Goal: Task Accomplishment & Management: Use online tool/utility

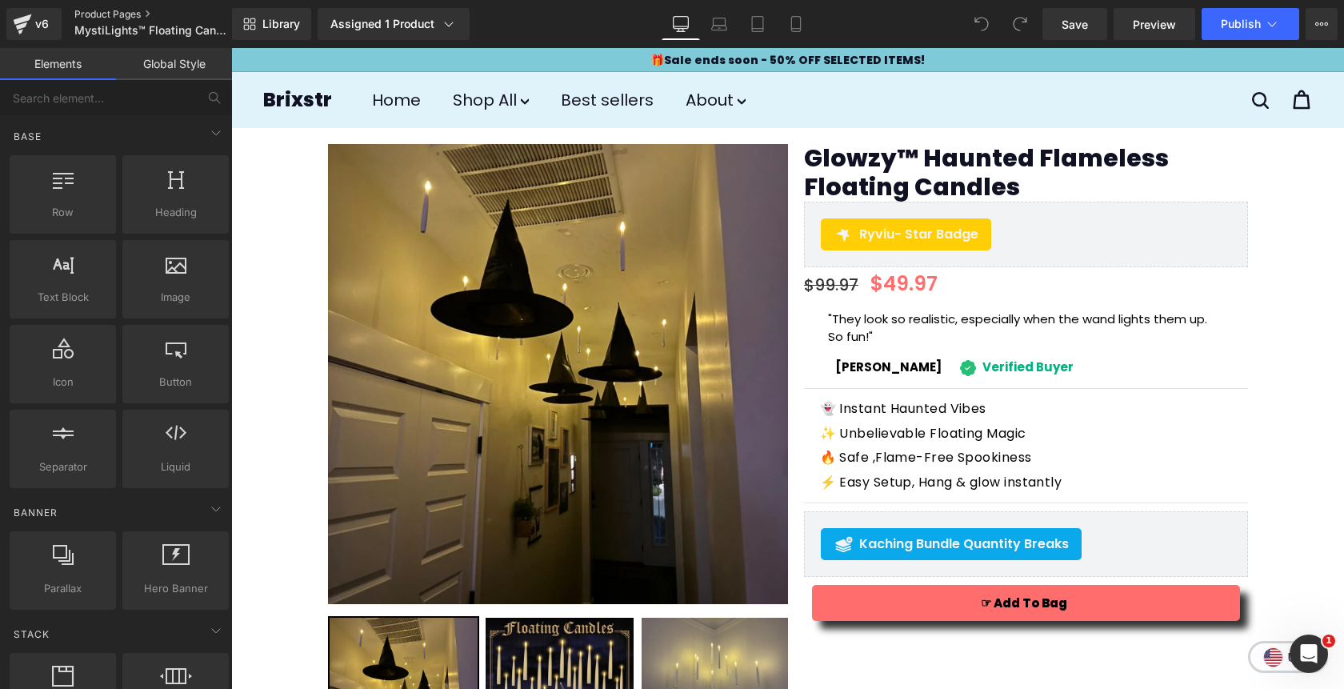
click at [96, 10] on link "Product Pages" at bounding box center [166, 14] width 184 height 13
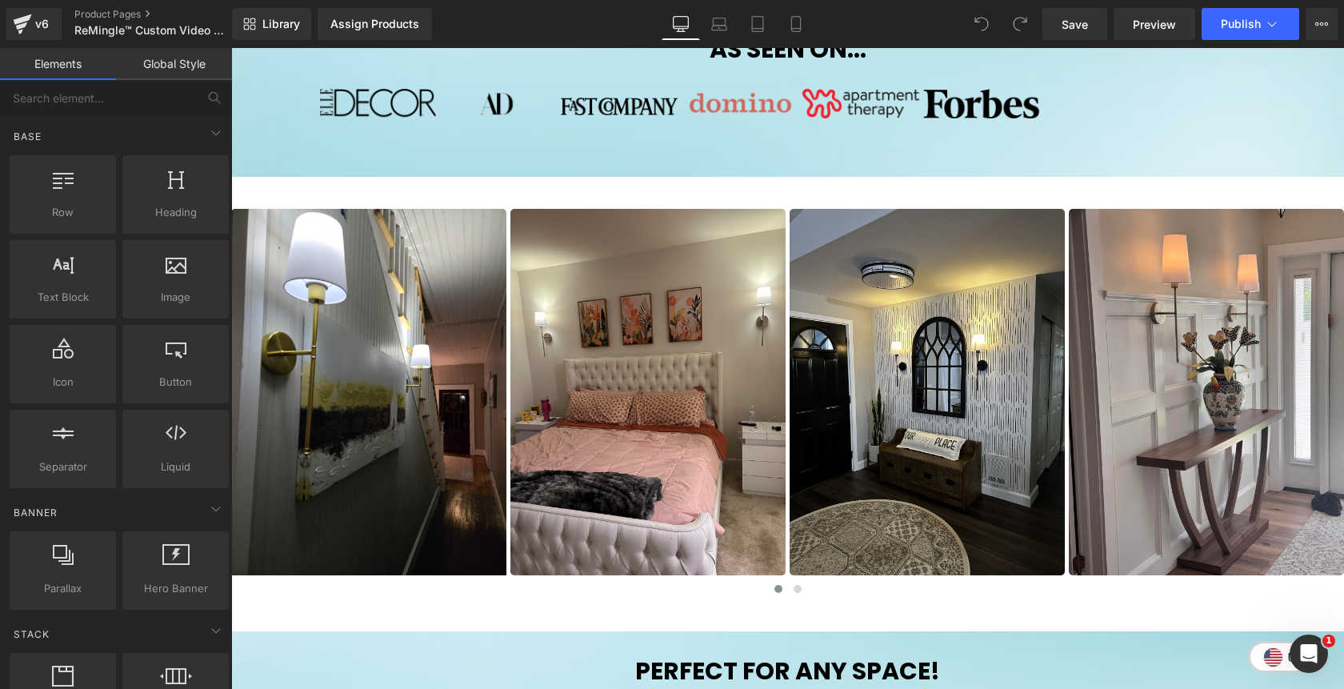
scroll to position [916, 0]
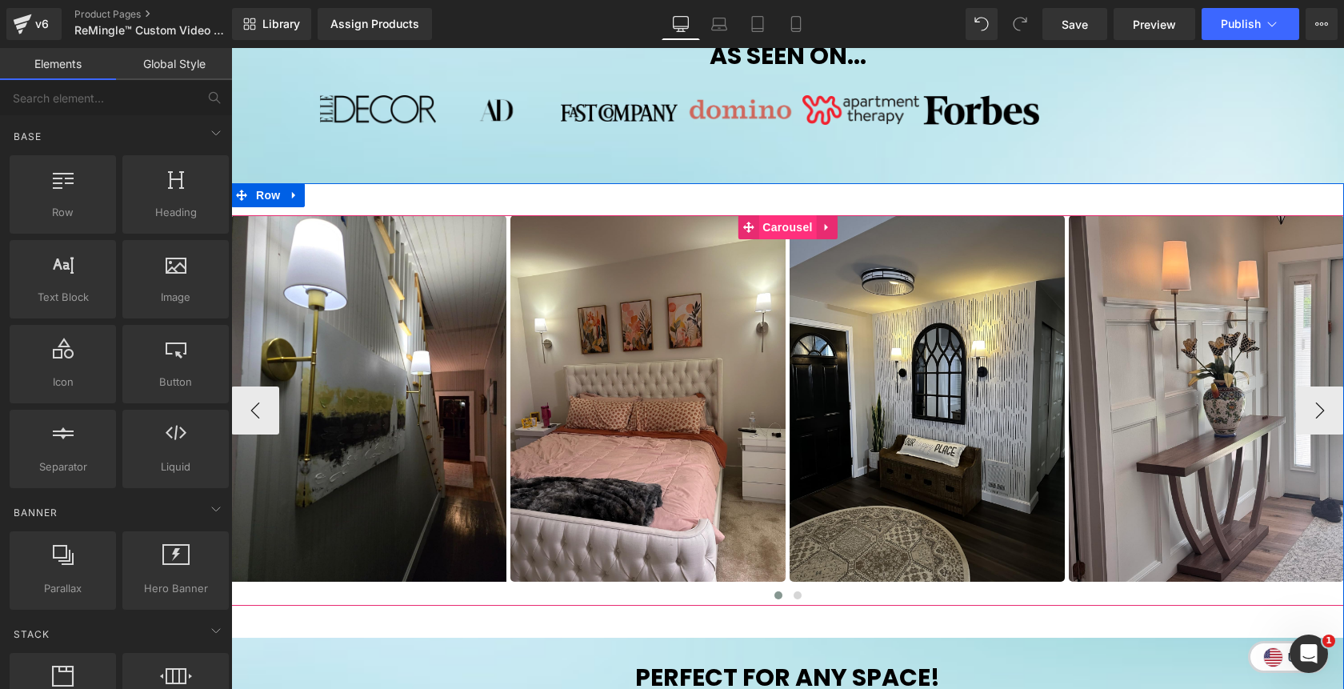
click at [789, 234] on span "Carousel" at bounding box center [787, 227] width 58 height 24
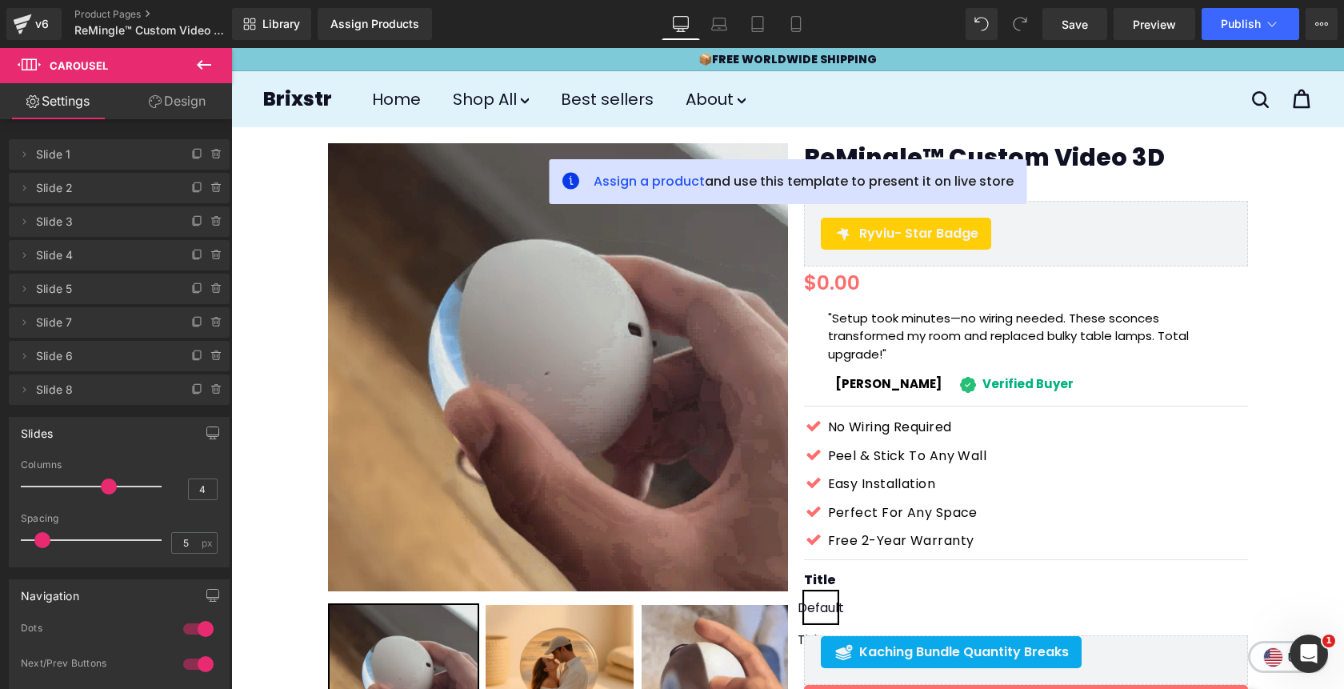
scroll to position [0, 0]
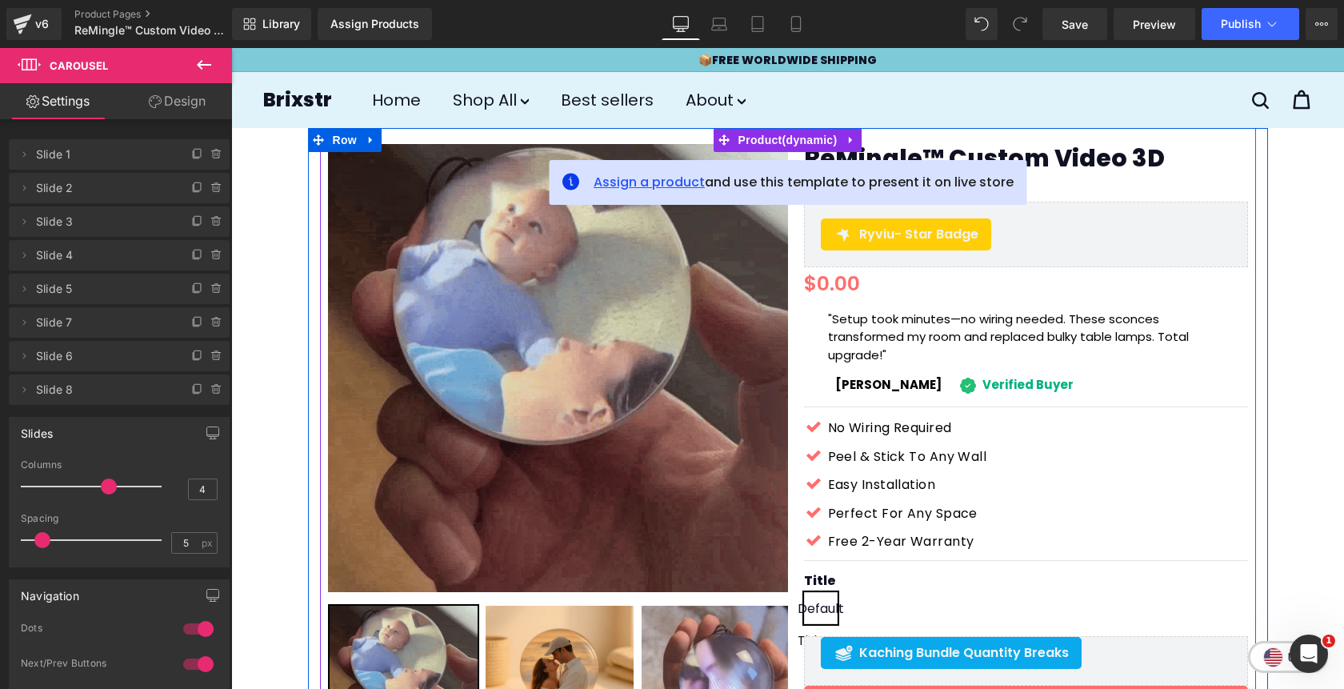
click at [665, 181] on span "Assign a product" at bounding box center [648, 182] width 111 height 18
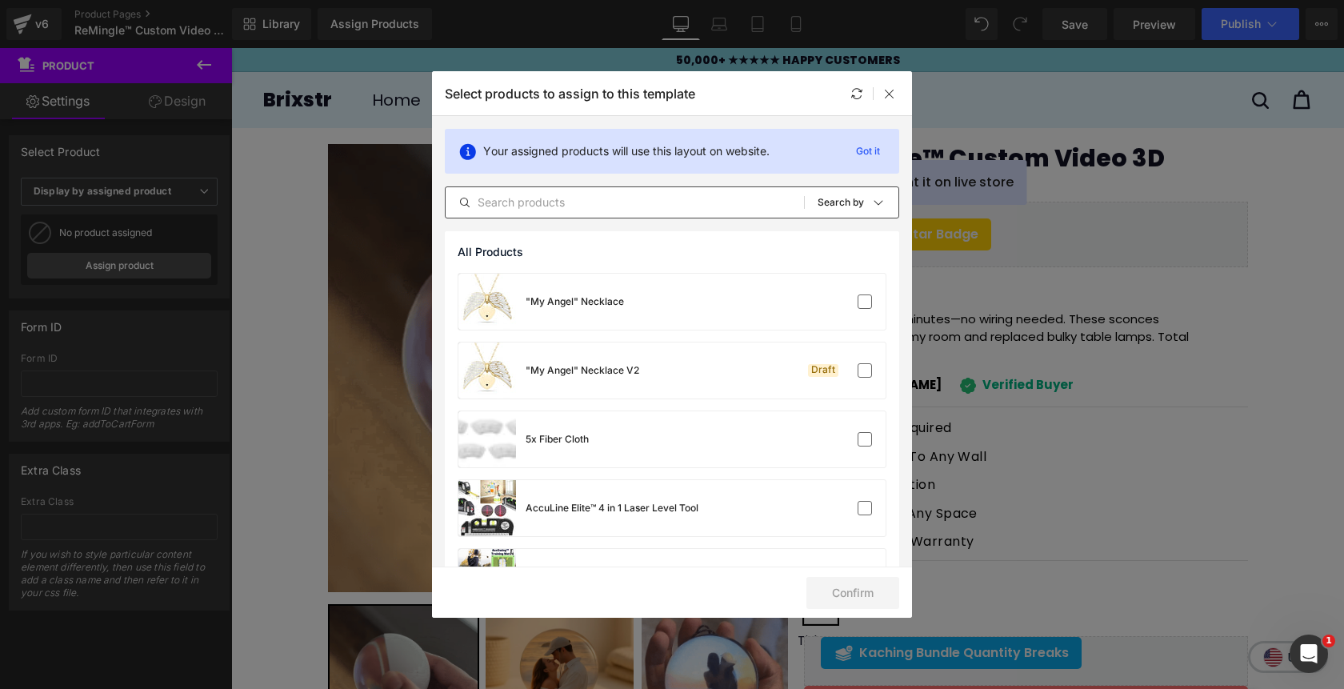
click at [609, 203] on input "text" at bounding box center [624, 202] width 358 height 19
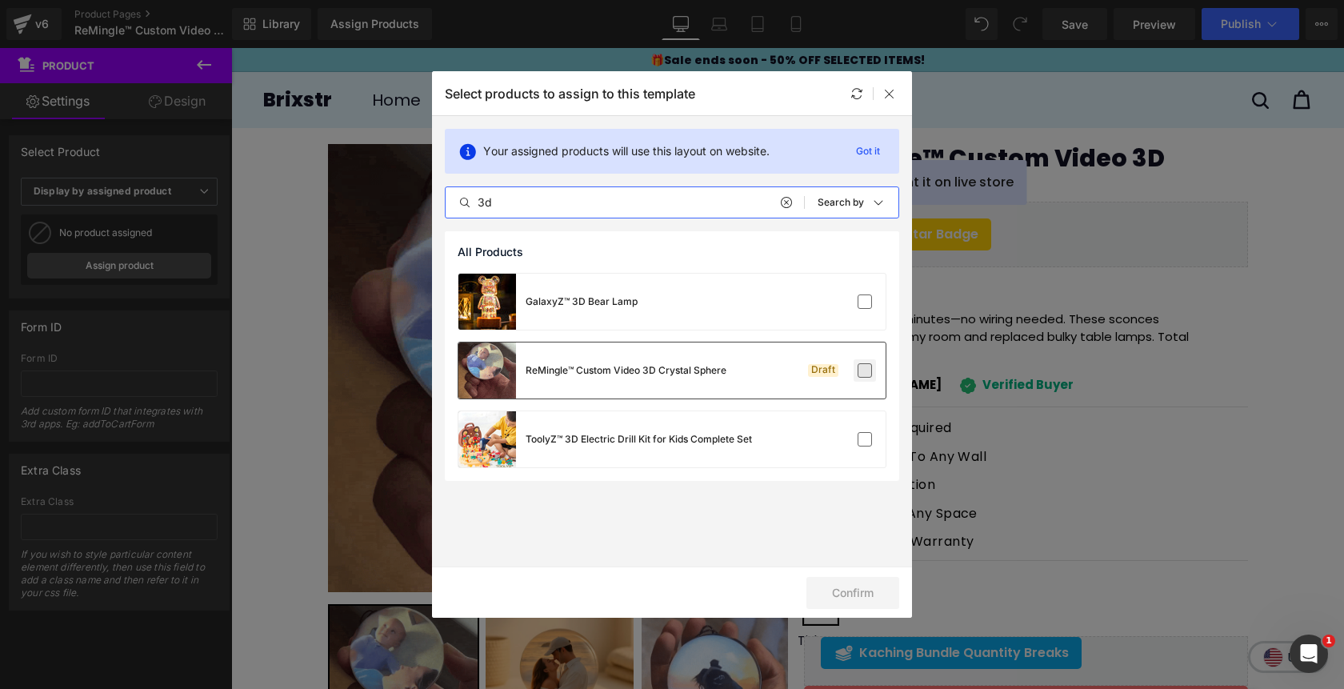
type input "3d"
click at [866, 374] on label at bounding box center [864, 370] width 14 height 14
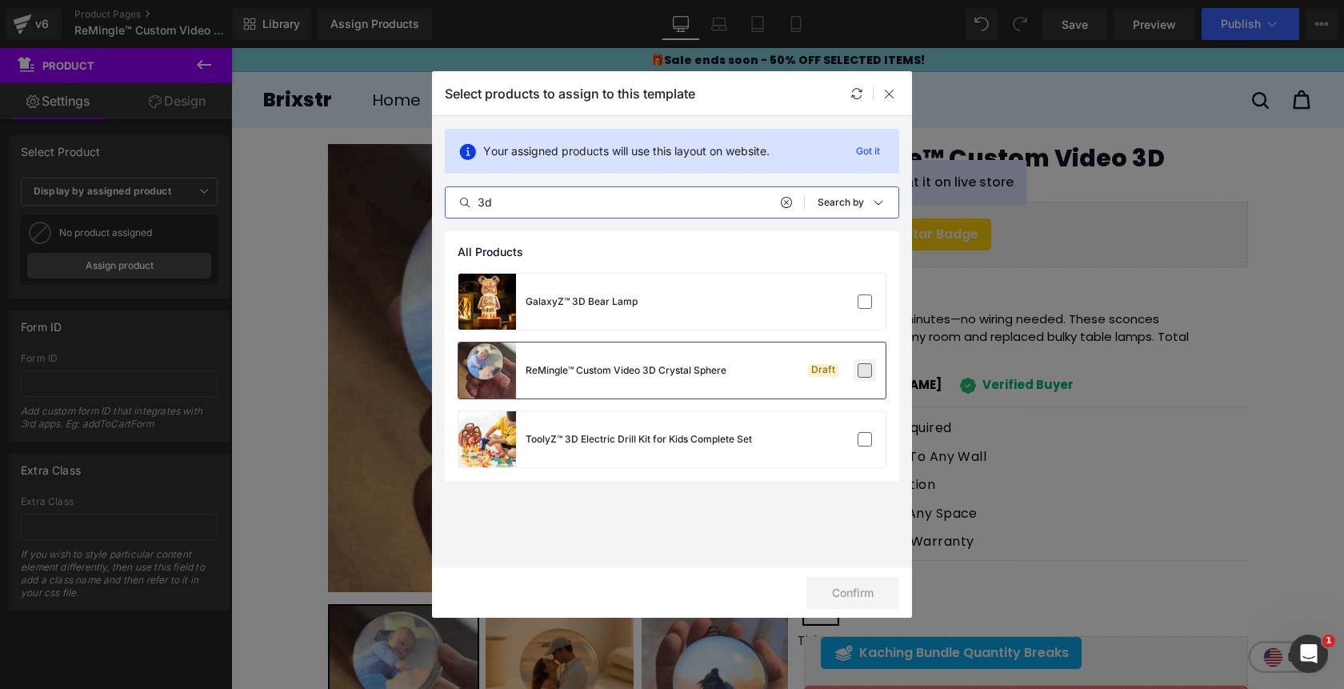
click at [865, 370] on input "checkbox" at bounding box center [865, 370] width 0 height 0
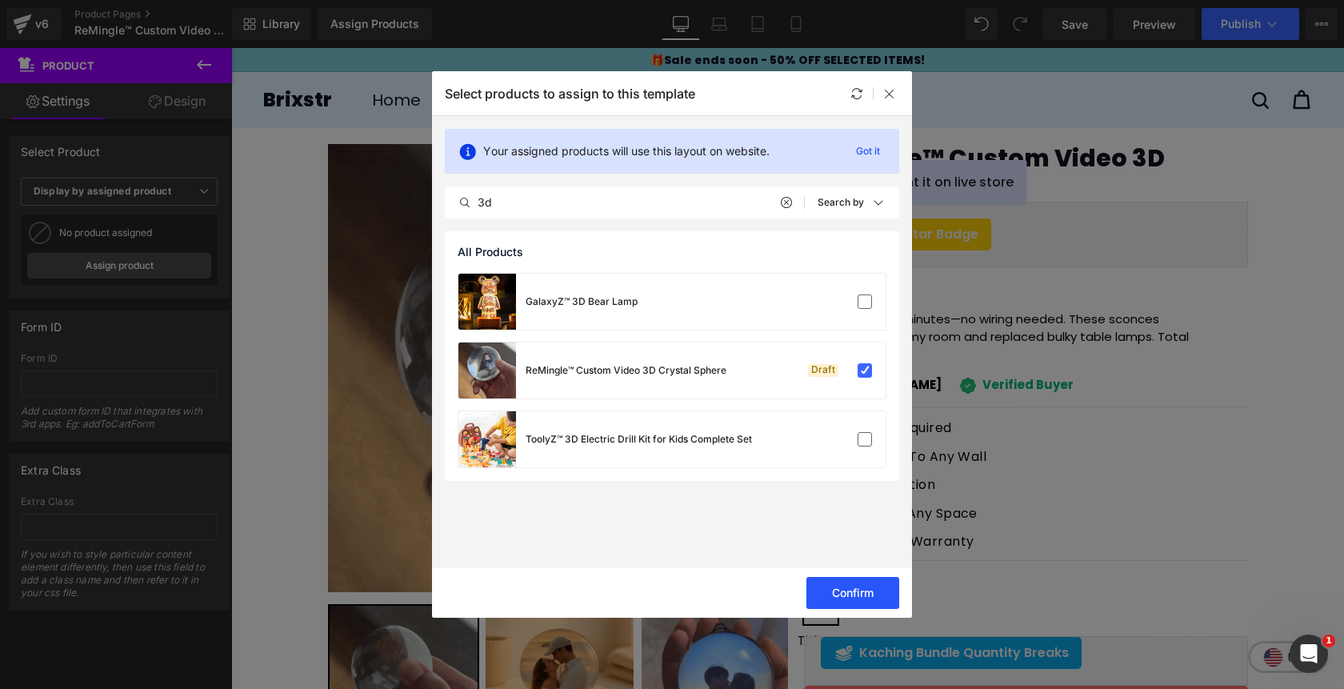
click at [864, 595] on button "Confirm" at bounding box center [852, 593] width 93 height 32
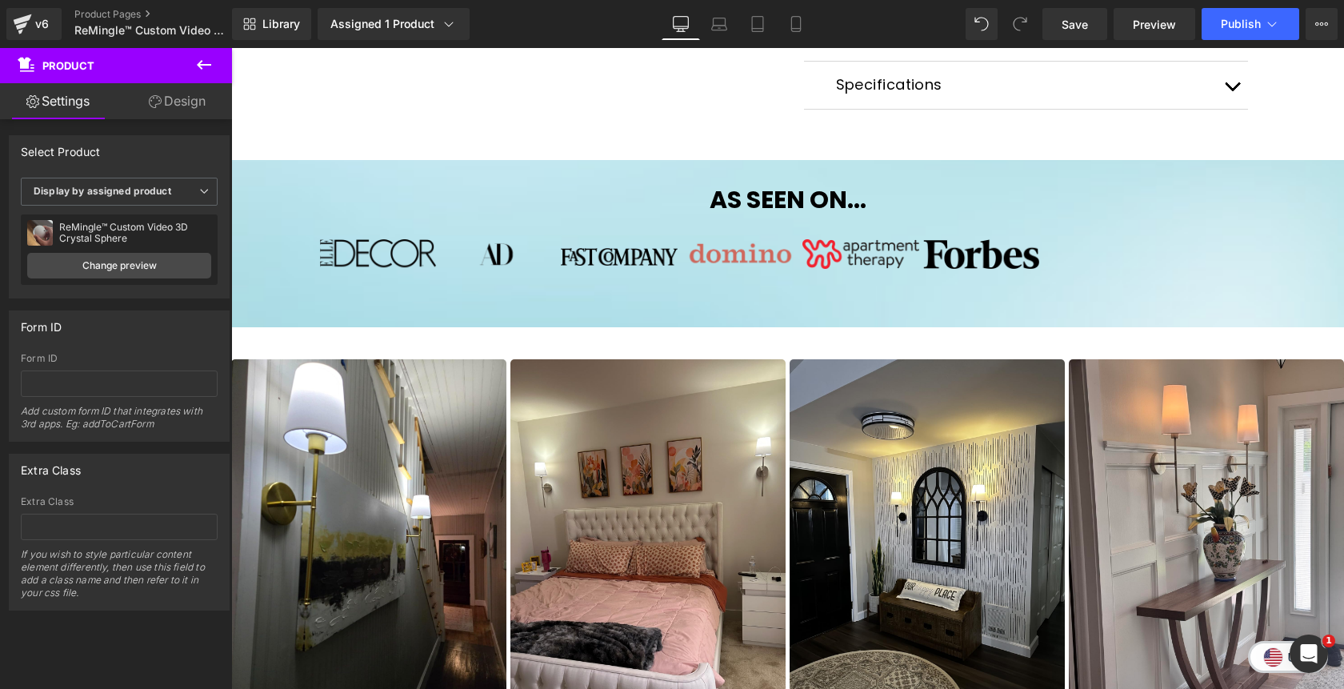
scroll to position [821, 0]
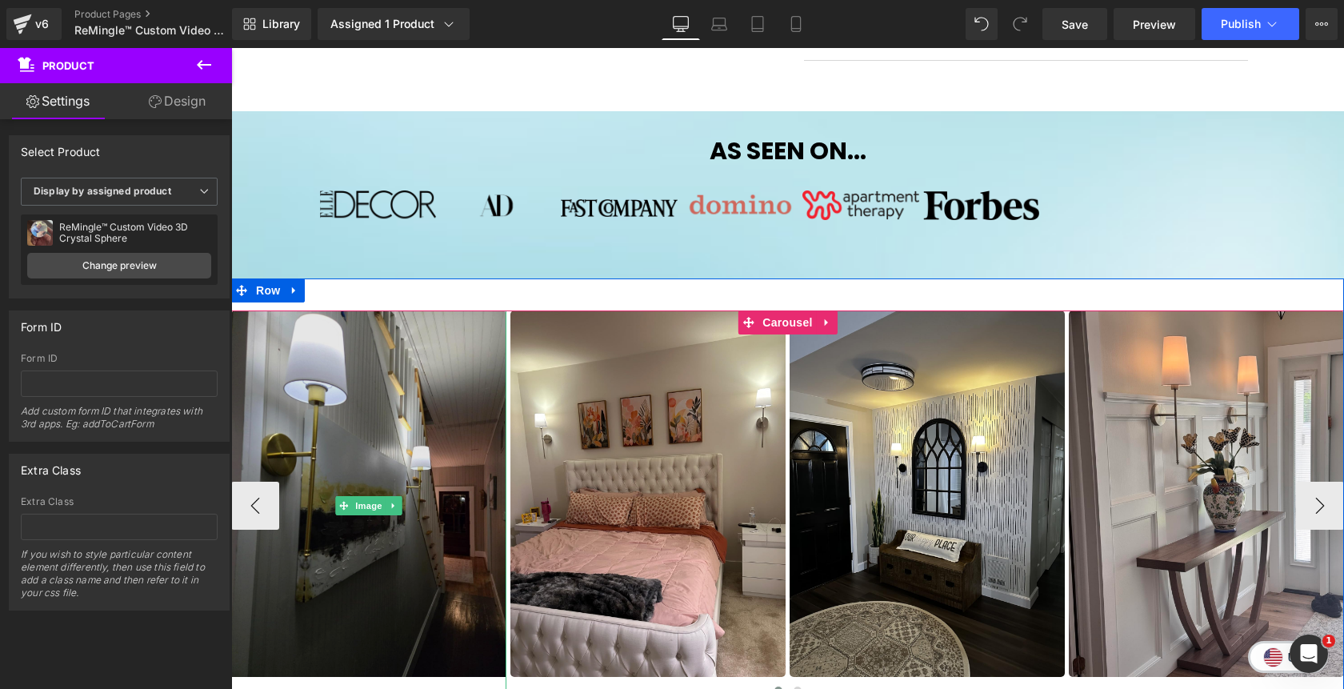
click at [414, 409] on img at bounding box center [368, 505] width 275 height 391
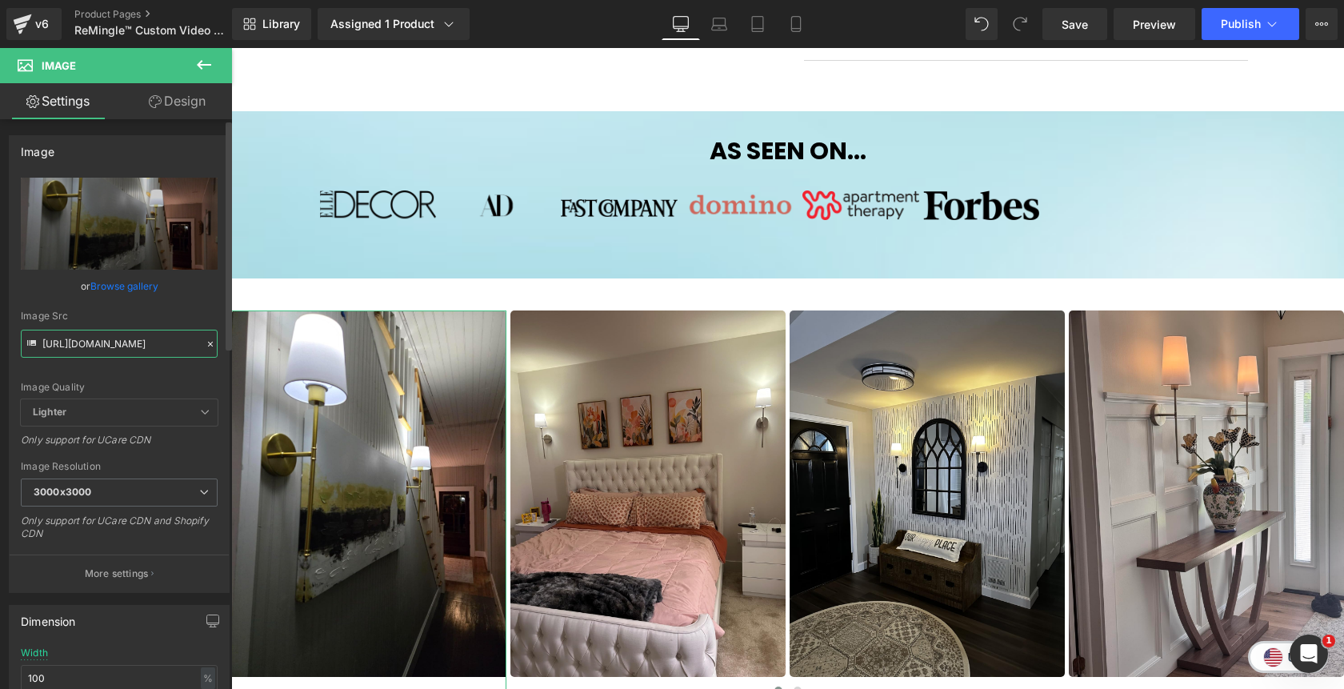
click at [142, 345] on input "https://cdn.shopify.com/s/files/1/0811/0410/9849/files/sc57_f_3000x3000.jpg?v=1…" at bounding box center [119, 344] width 197 height 28
paste input "couple1_gif.webp?v=1759864125"
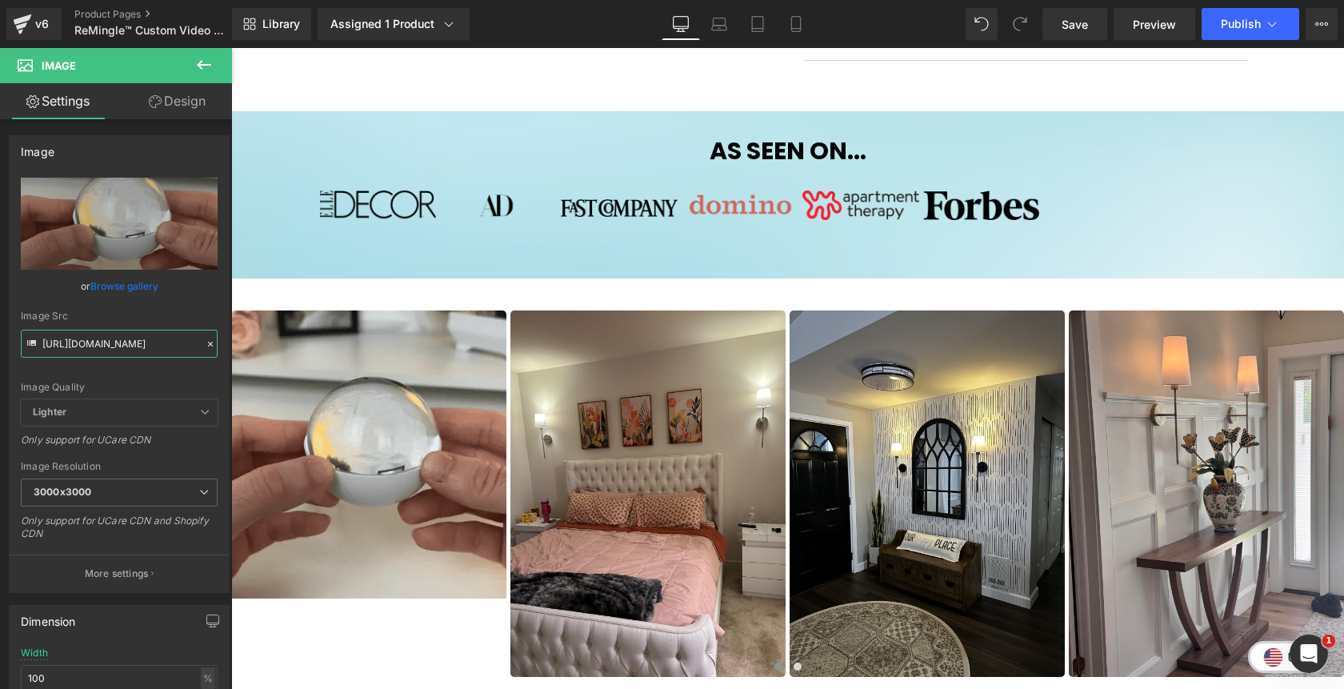
type input "https://cdn.shopify.com/s/files/1/0811/0410/9849/files/couple1_gif_3000x3000.we…"
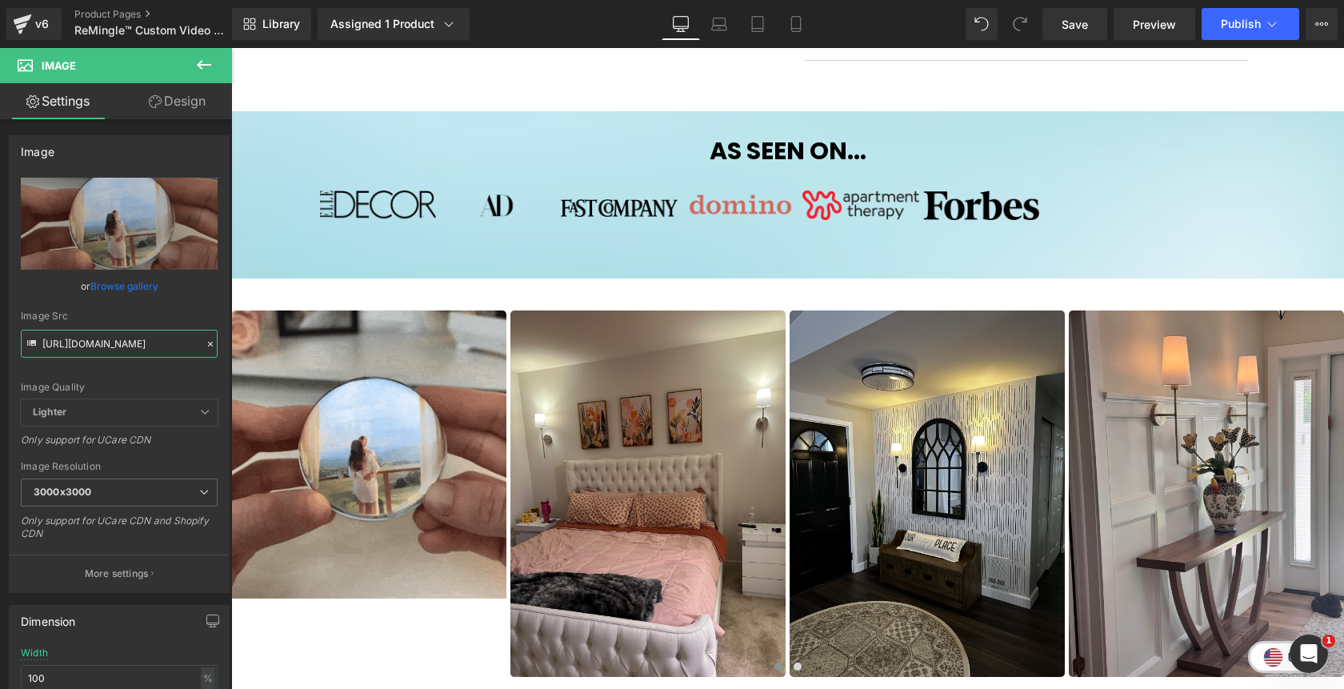
scroll to position [0, 0]
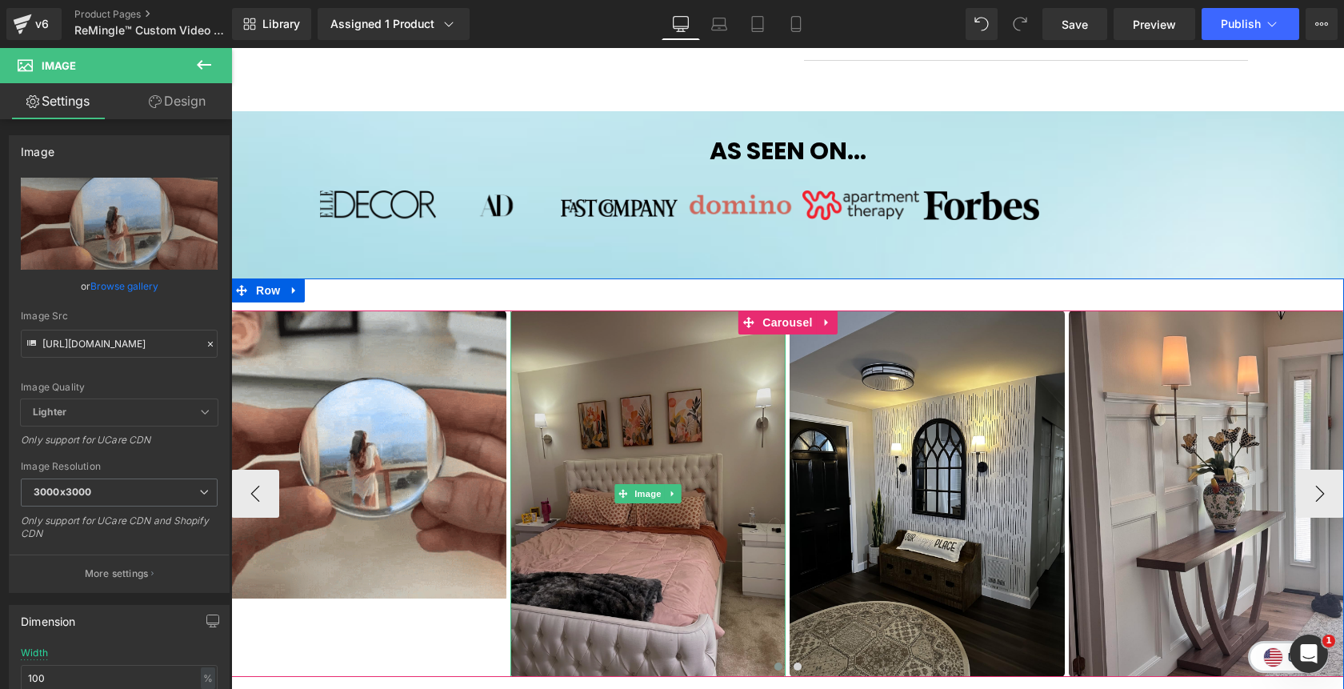
click at [655, 445] on img at bounding box center [647, 493] width 275 height 367
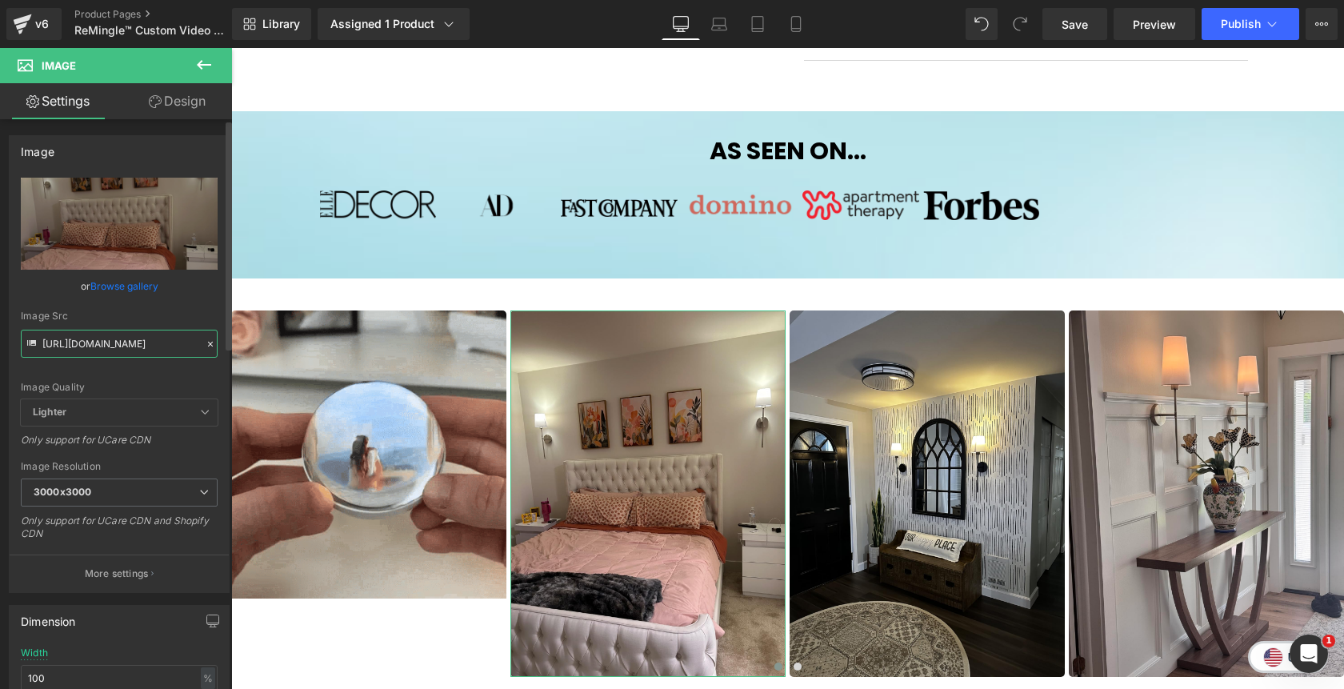
click at [134, 343] on input "https://cdn.shopify.com/s/files/1/0811/0410/9849/files/sc60_f_3000x3000.jpg?v=1…" at bounding box center [119, 344] width 197 height 28
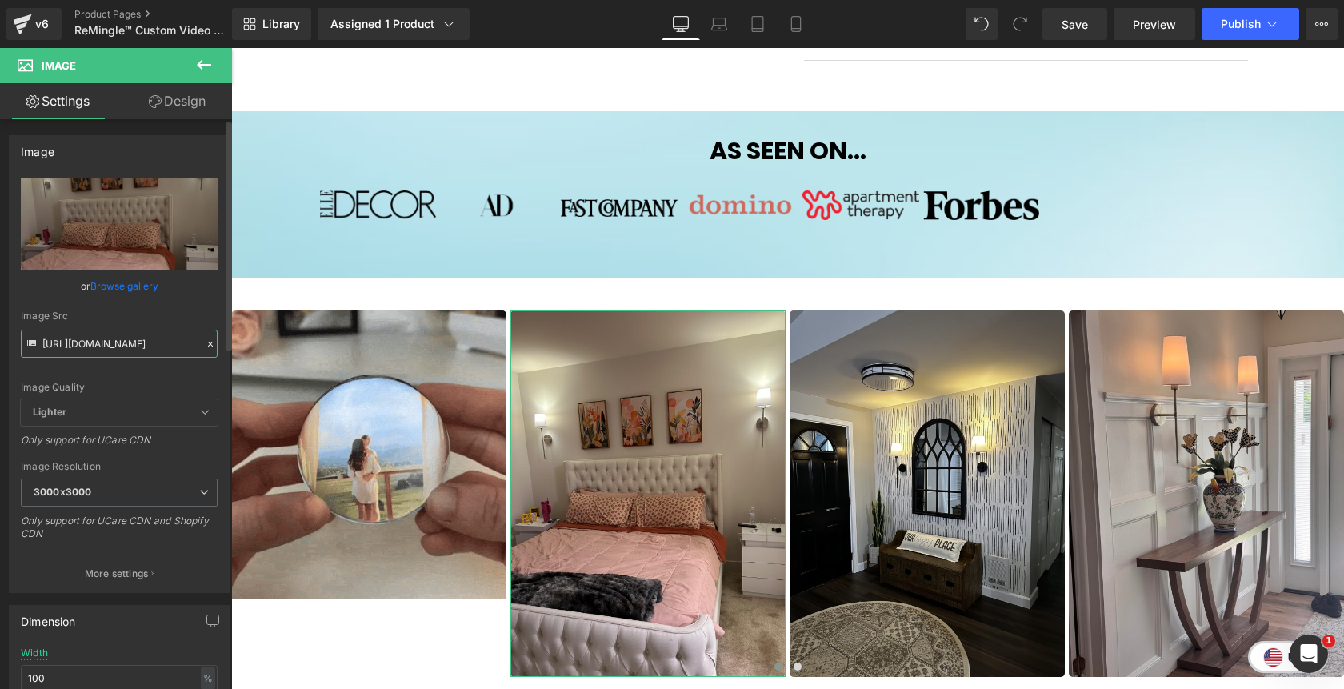
click at [134, 343] on input "https://cdn.shopify.com/s/files/1/0811/0410/9849/files/sc60_f_3000x3000.jpg?v=1…" at bounding box center [119, 344] width 197 height 28
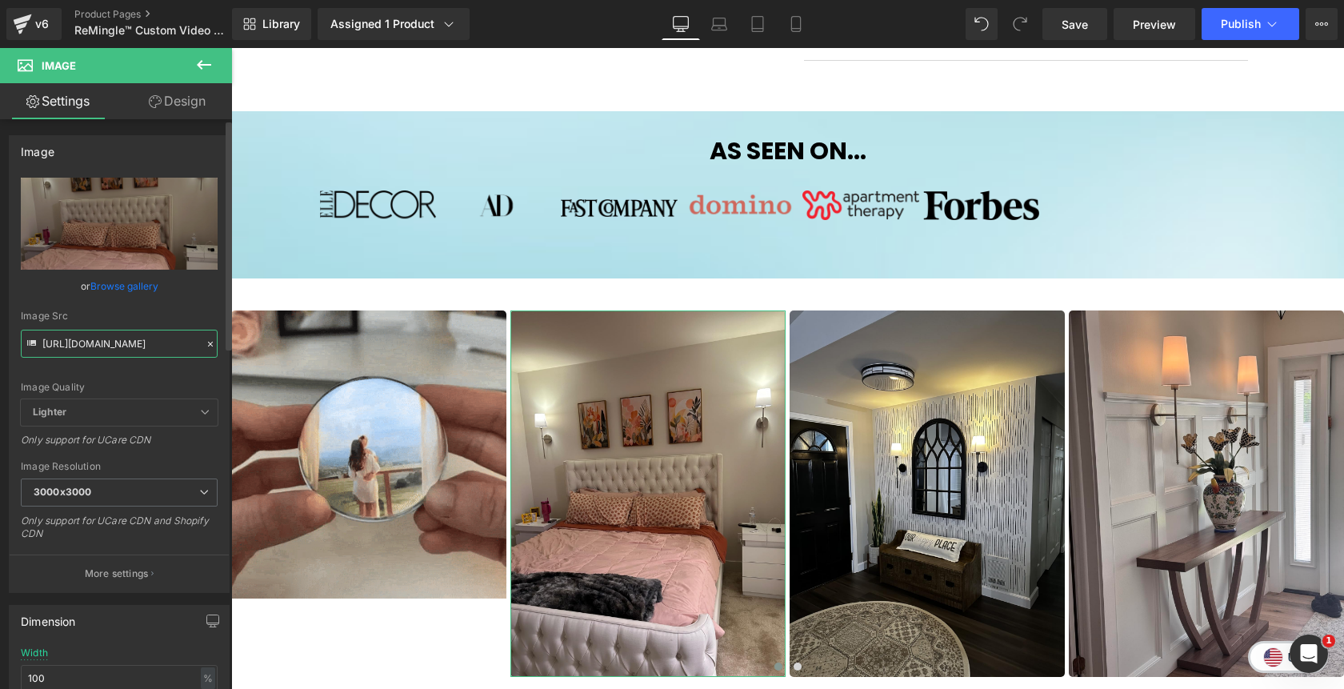
click at [134, 343] on input "https://cdn.shopify.com/s/files/1/0811/0410/9849/files/sc60_f_3000x3000.jpg?v=1…" at bounding box center [119, 344] width 197 height 28
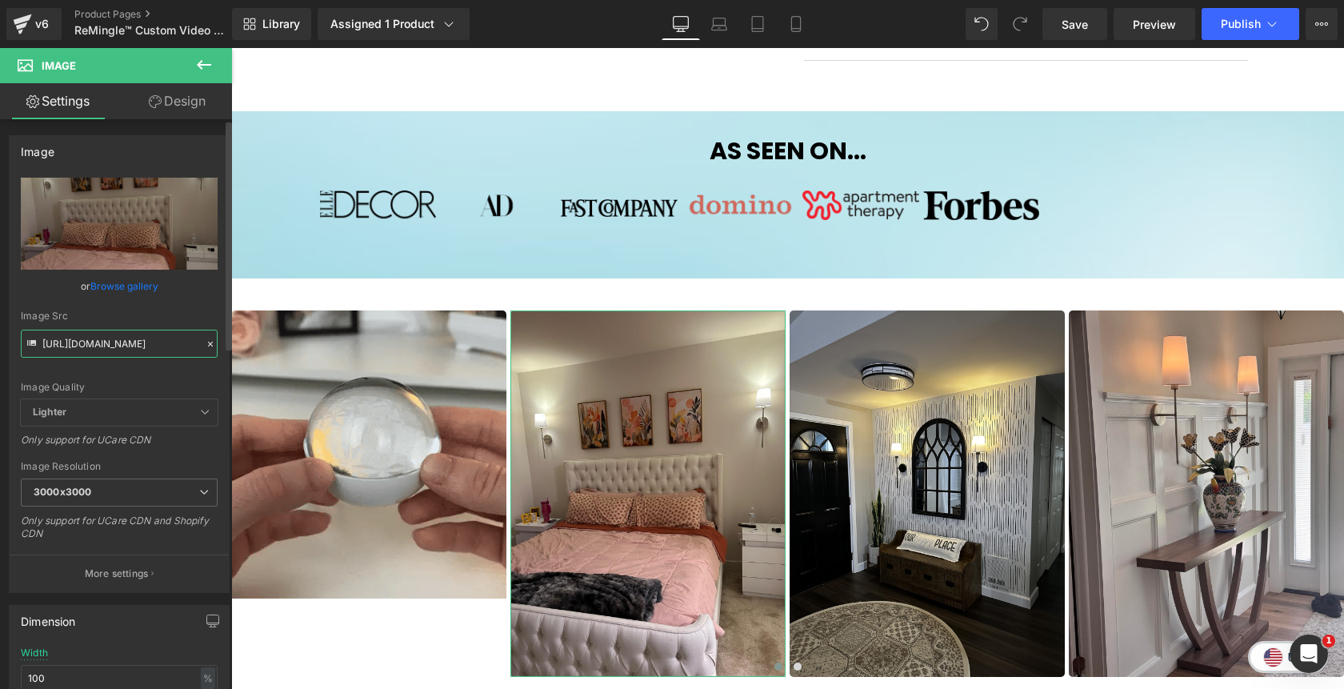
paste input "baby_ultra2_gif.webp?v=1759864125"
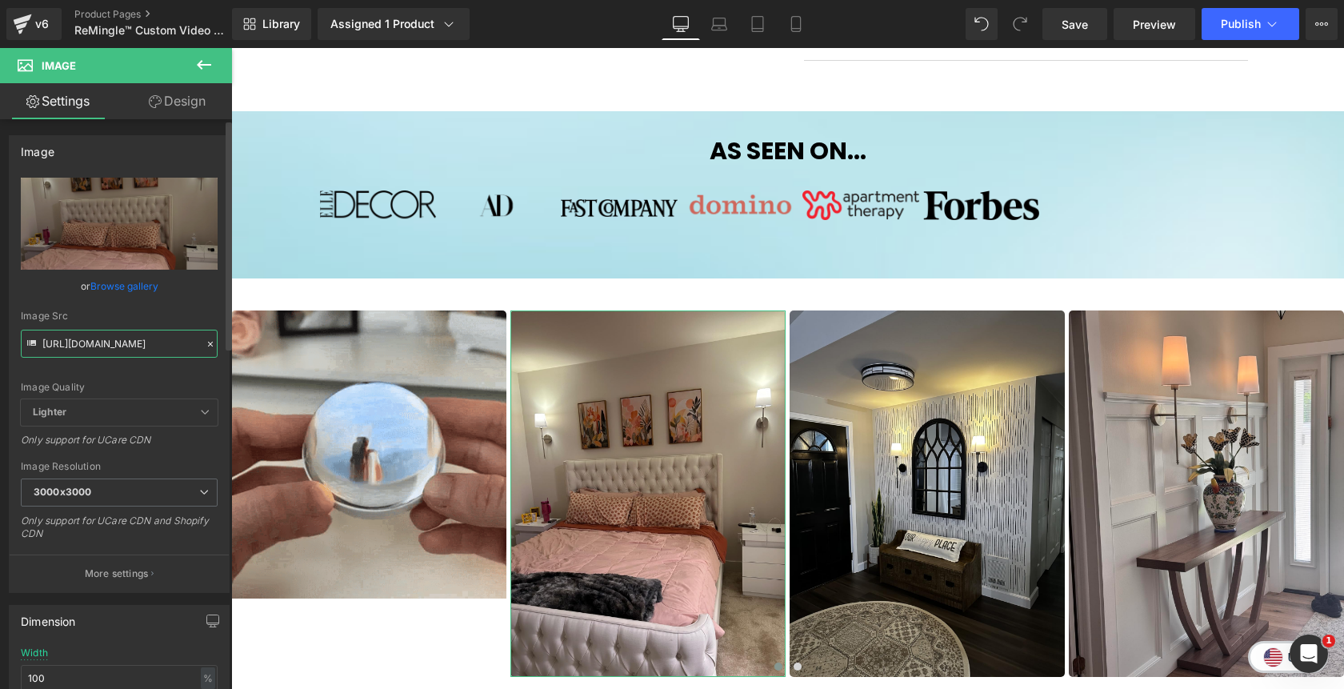
scroll to position [0, 269]
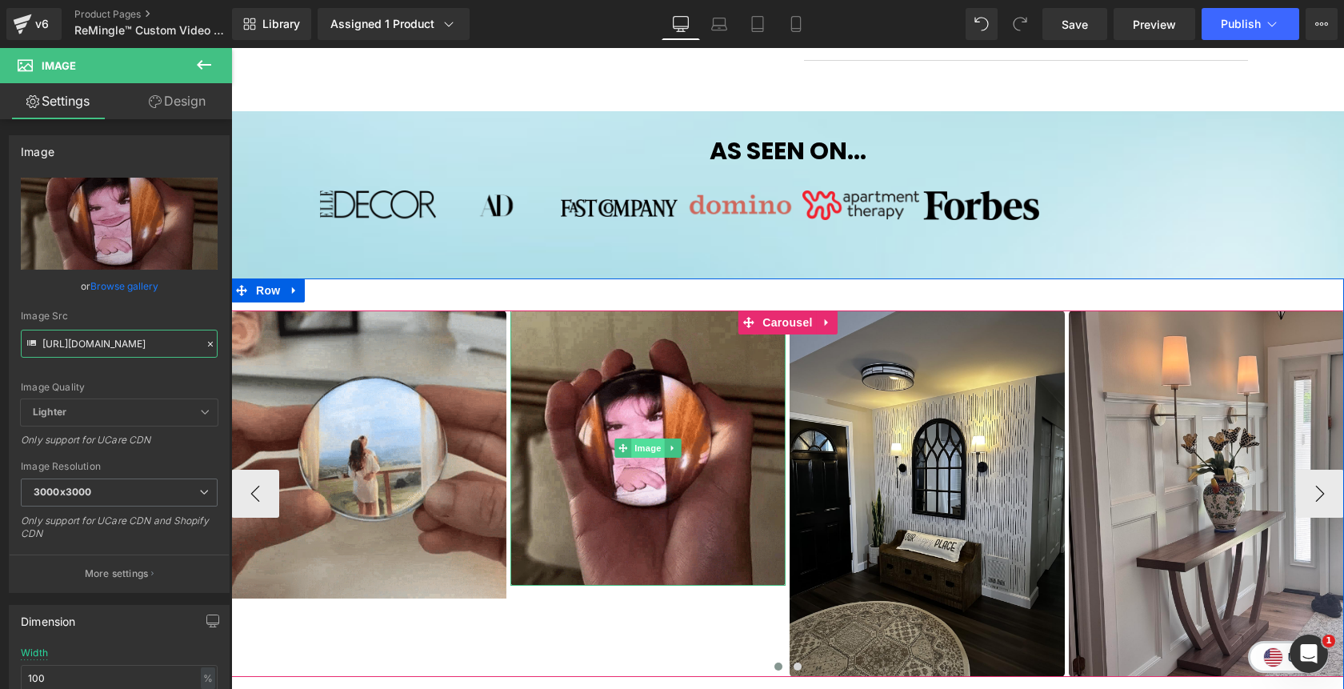
click at [653, 452] on span "Image" at bounding box center [648, 447] width 34 height 19
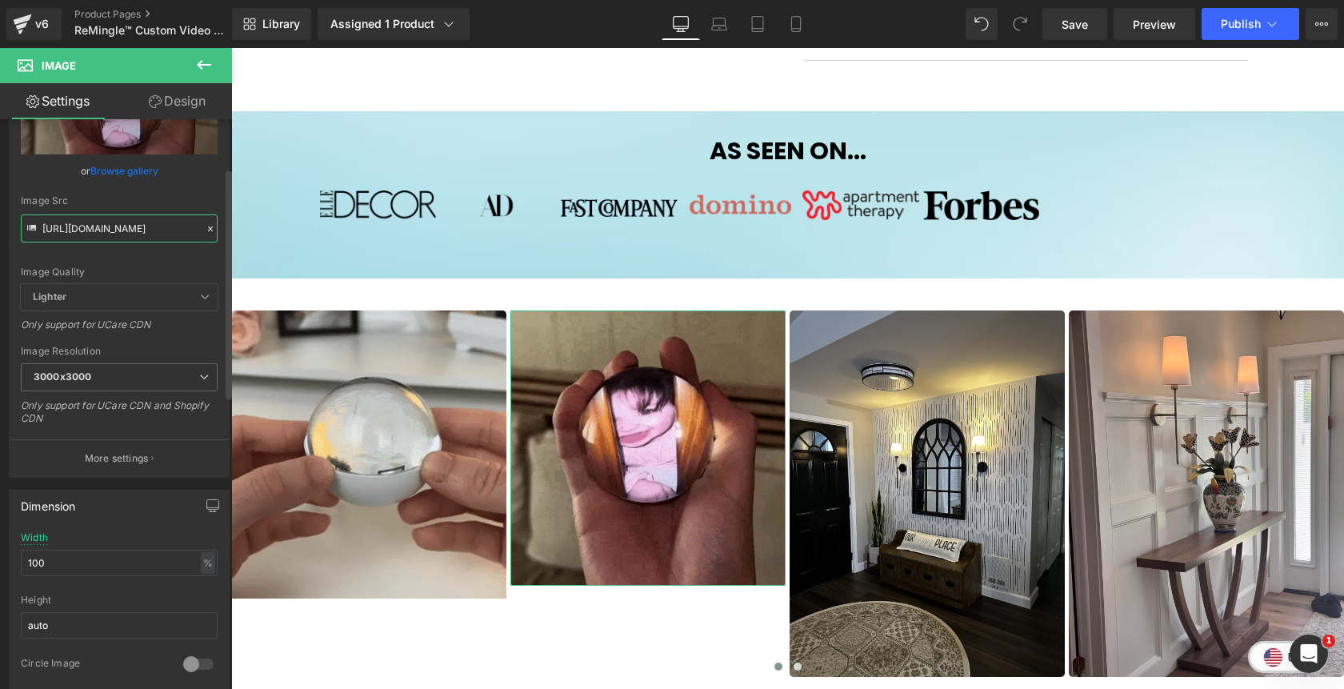
scroll to position [128, 0]
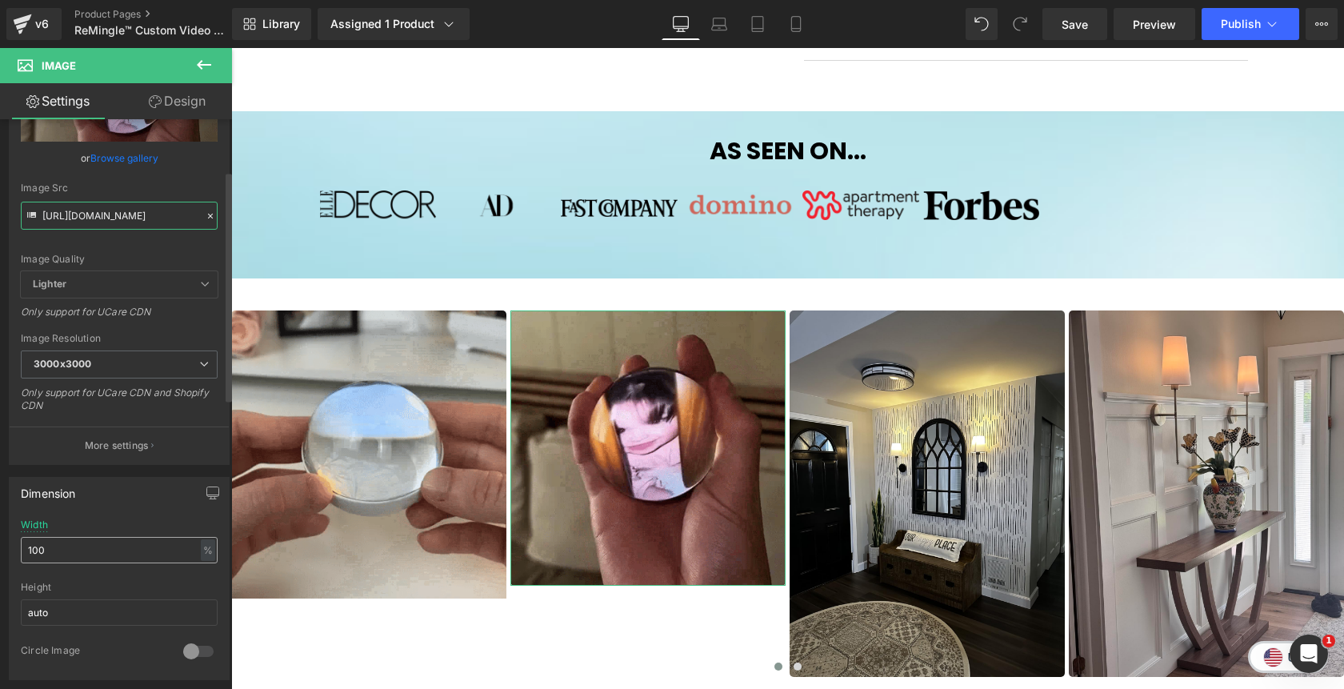
type input "https://cdn.shopify.com/s/files/1/0811/0410/9849/files/baby_ultra2_gif_3000x300…"
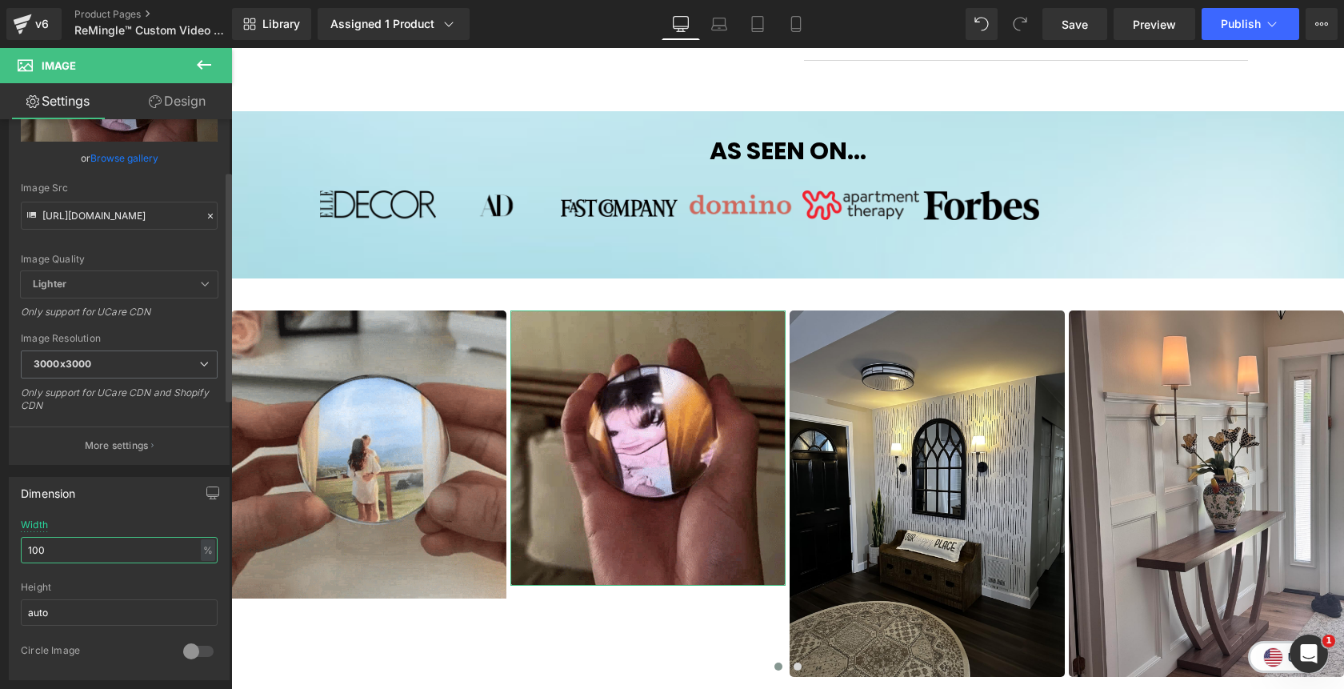
scroll to position [0, 0]
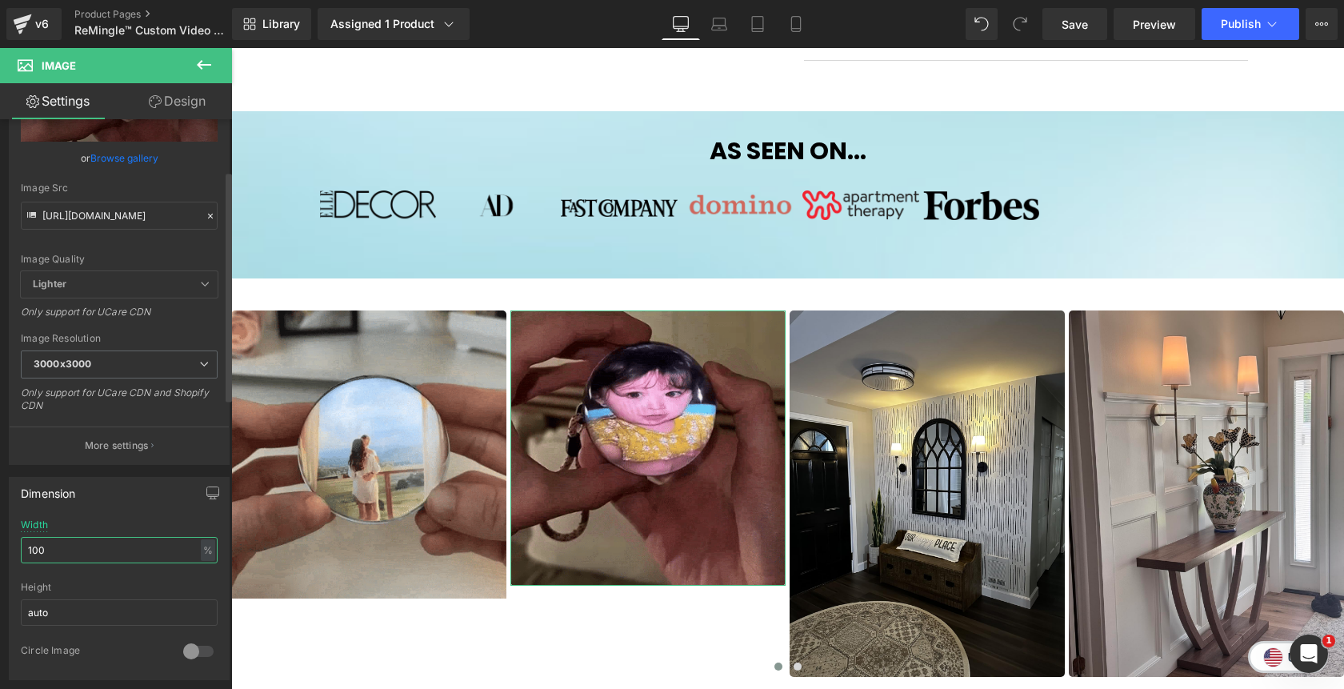
click at [33, 552] on input "100" at bounding box center [119, 550] width 197 height 26
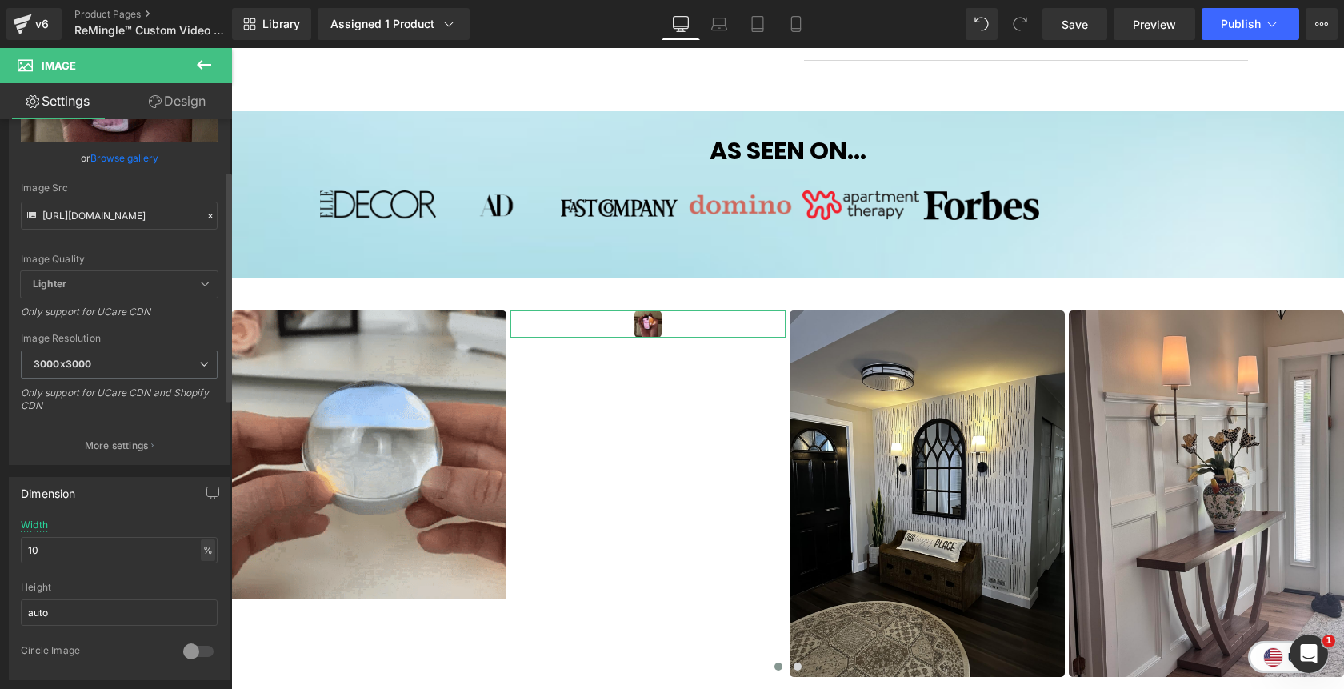
click at [202, 548] on div "%" at bounding box center [208, 550] width 14 height 22
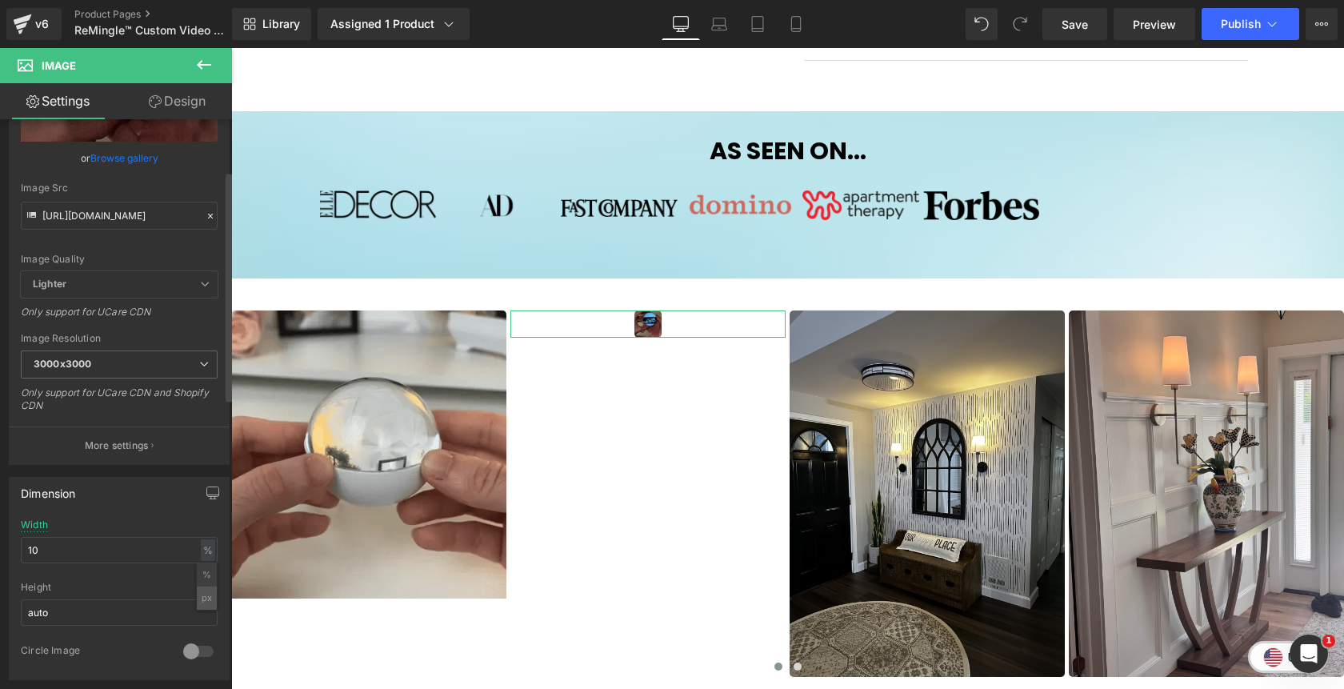
click at [204, 601] on li "px" at bounding box center [207, 597] width 20 height 23
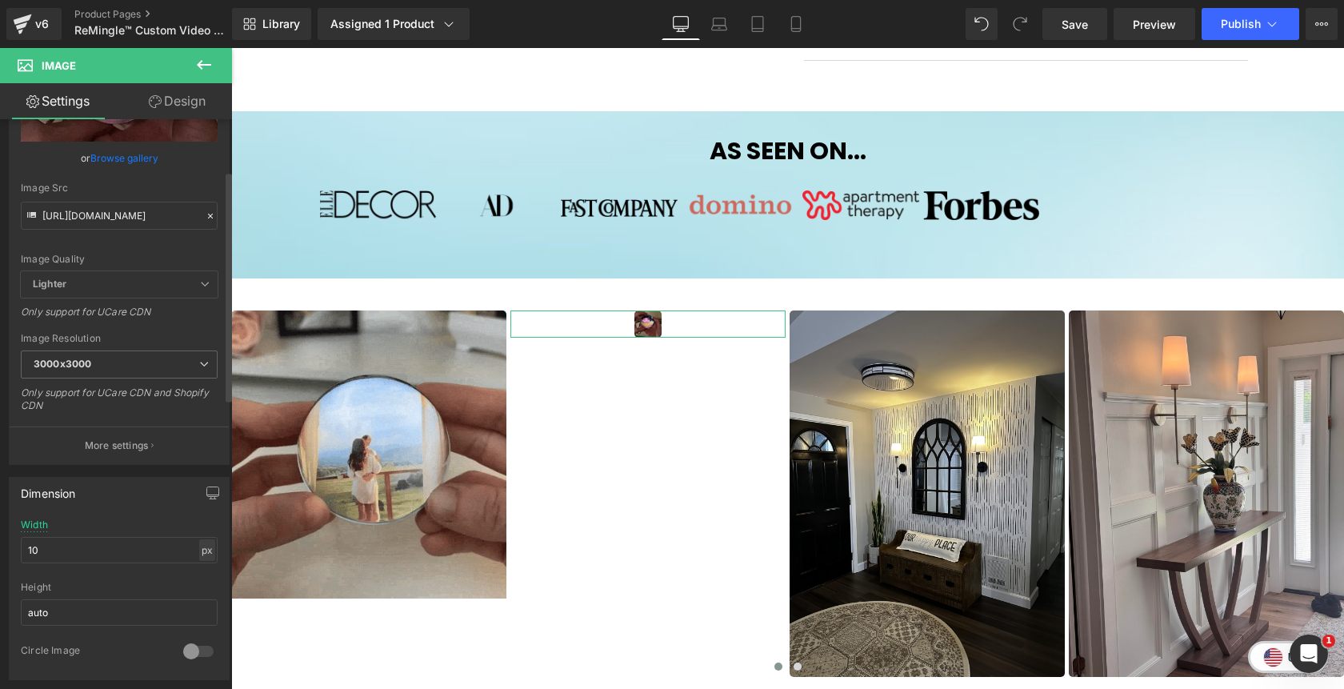
click at [201, 550] on div "px" at bounding box center [207, 550] width 16 height 22
click at [206, 573] on li "%" at bounding box center [207, 574] width 20 height 23
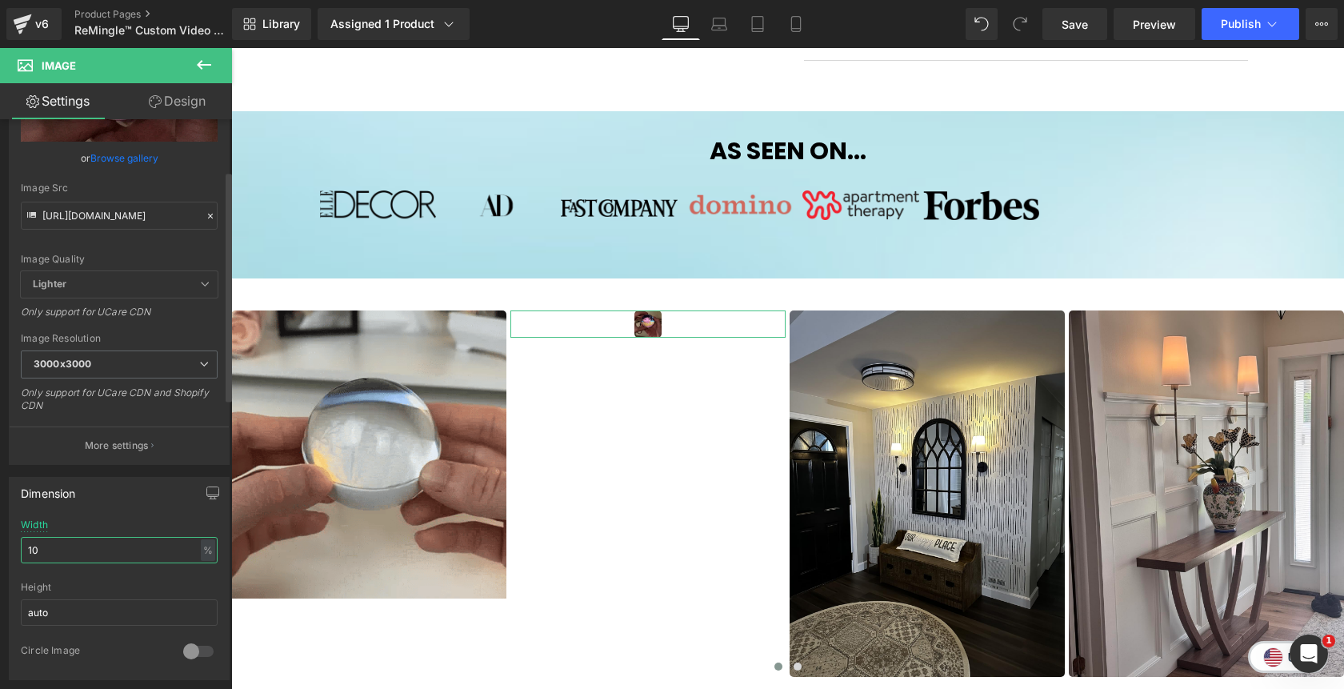
click at [178, 560] on input "10" at bounding box center [119, 550] width 197 height 26
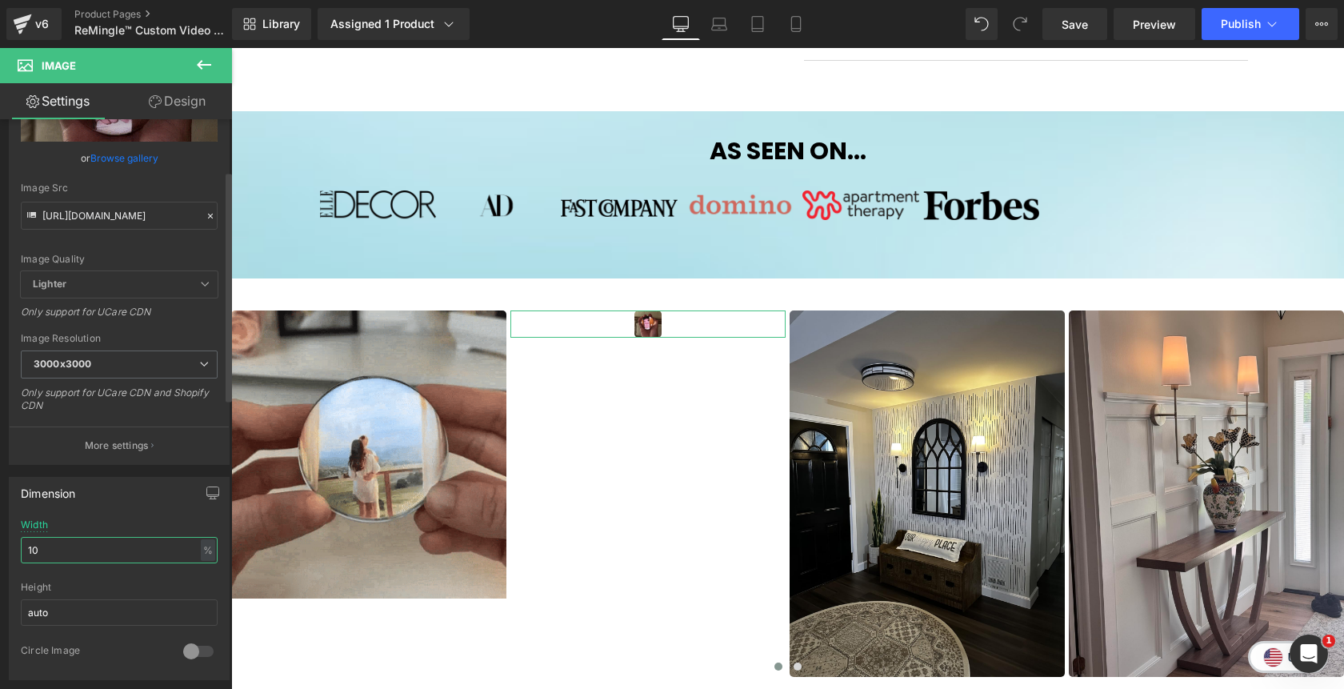
type input "100"
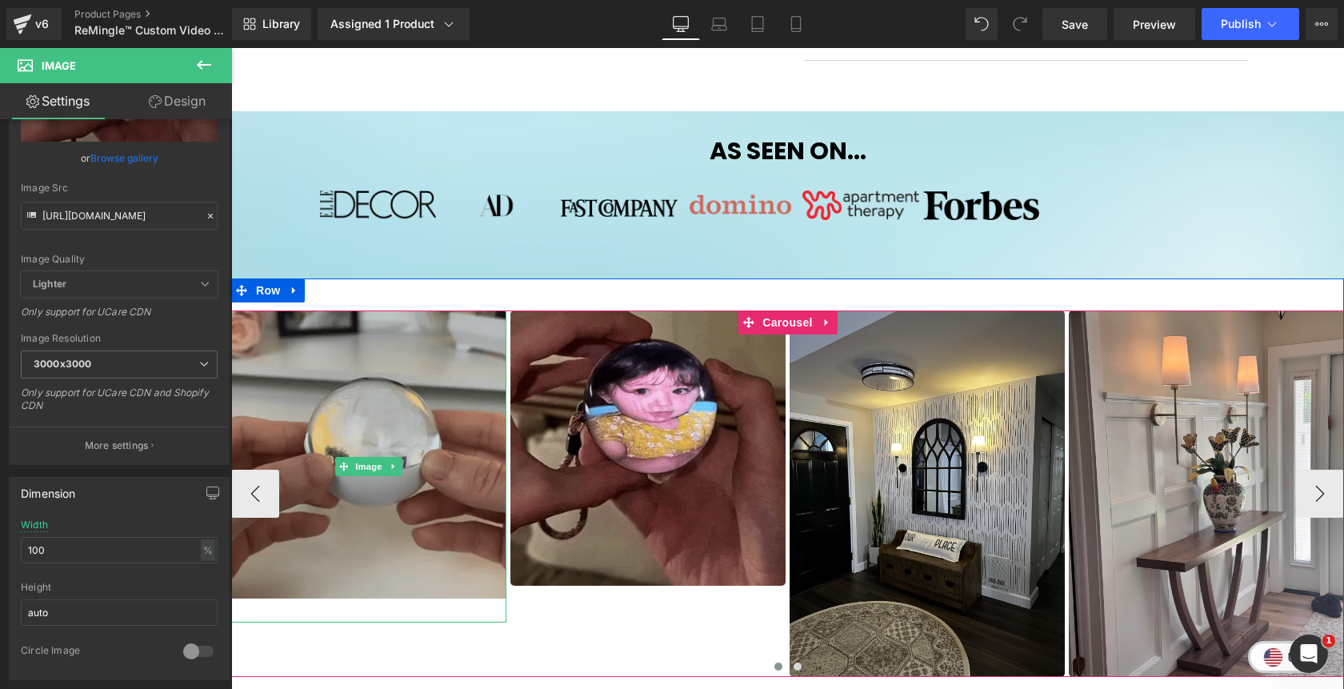
click at [382, 424] on img at bounding box center [368, 466] width 275 height 312
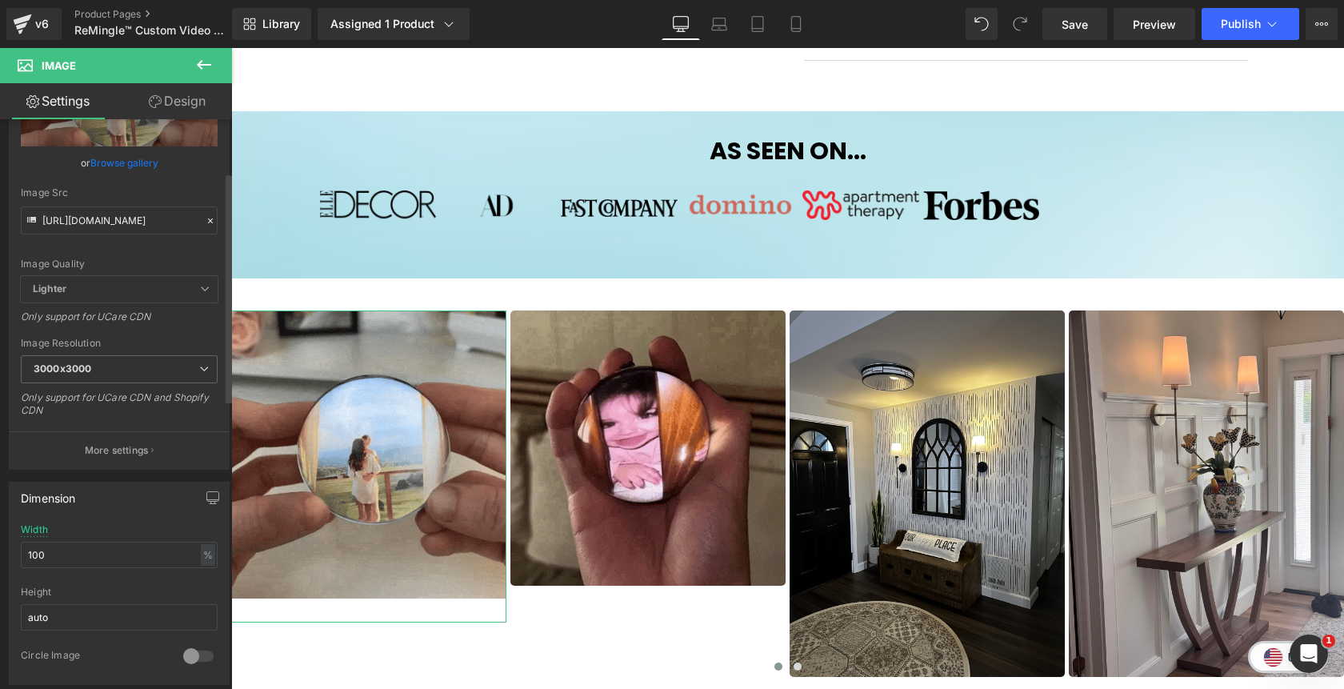
scroll to position [136, 0]
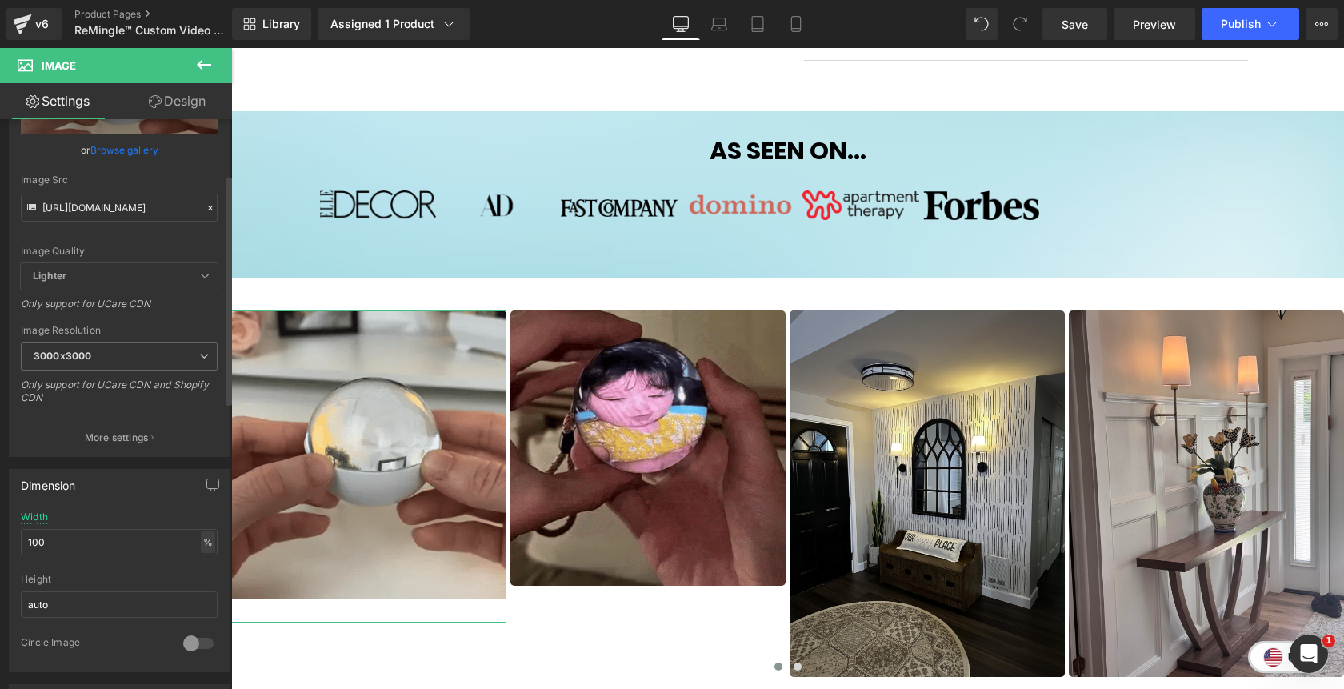
click at [204, 546] on div "%" at bounding box center [208, 542] width 14 height 22
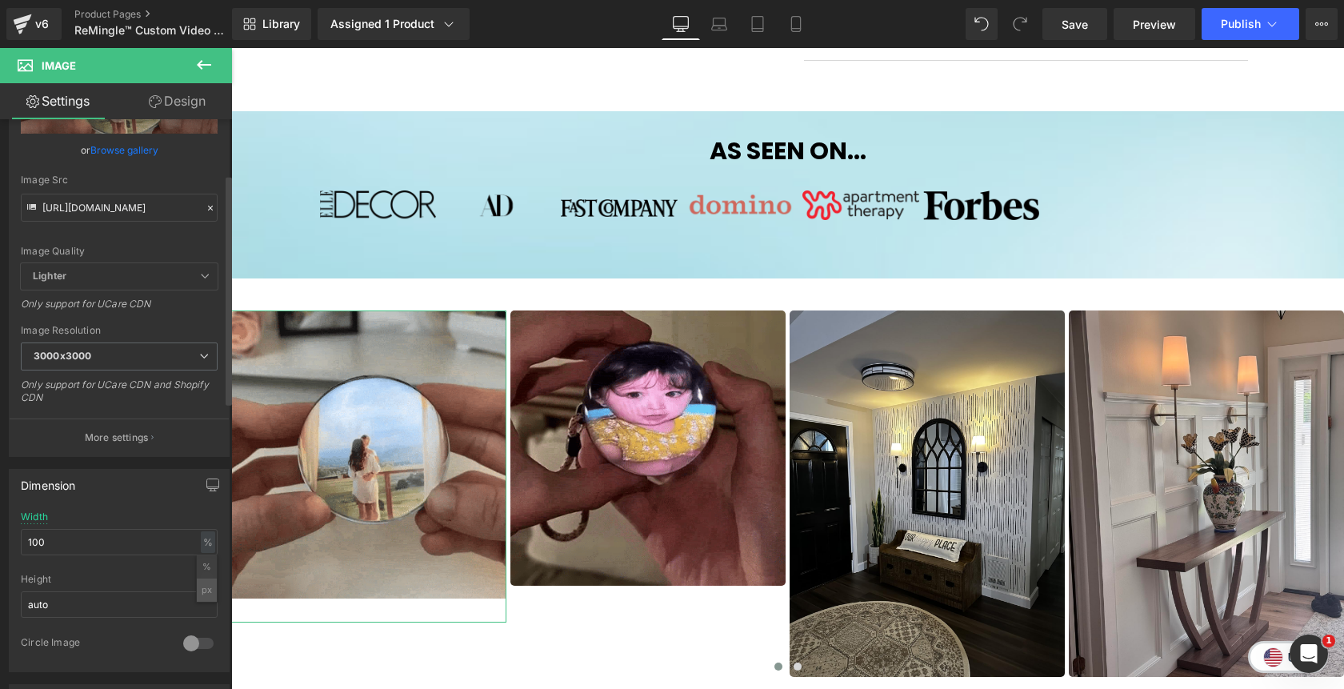
click at [199, 589] on li "px" at bounding box center [207, 589] width 20 height 23
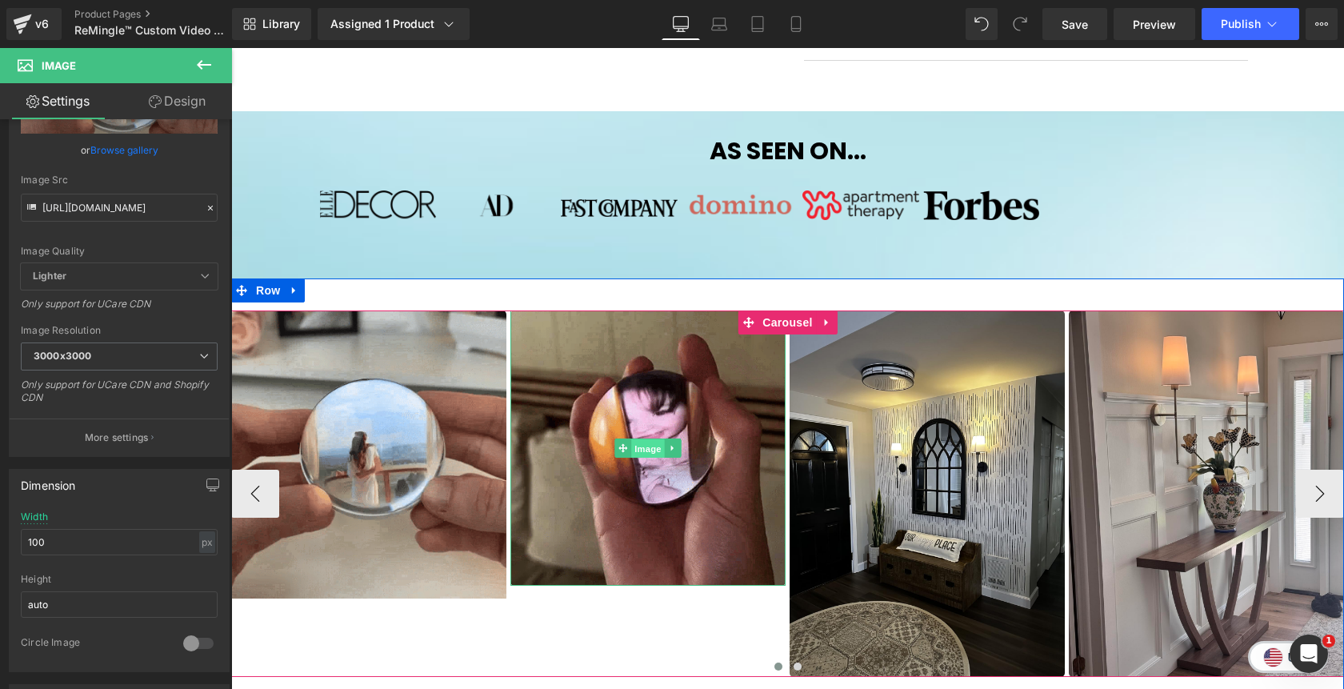
click at [649, 443] on span "Image" at bounding box center [648, 448] width 34 height 19
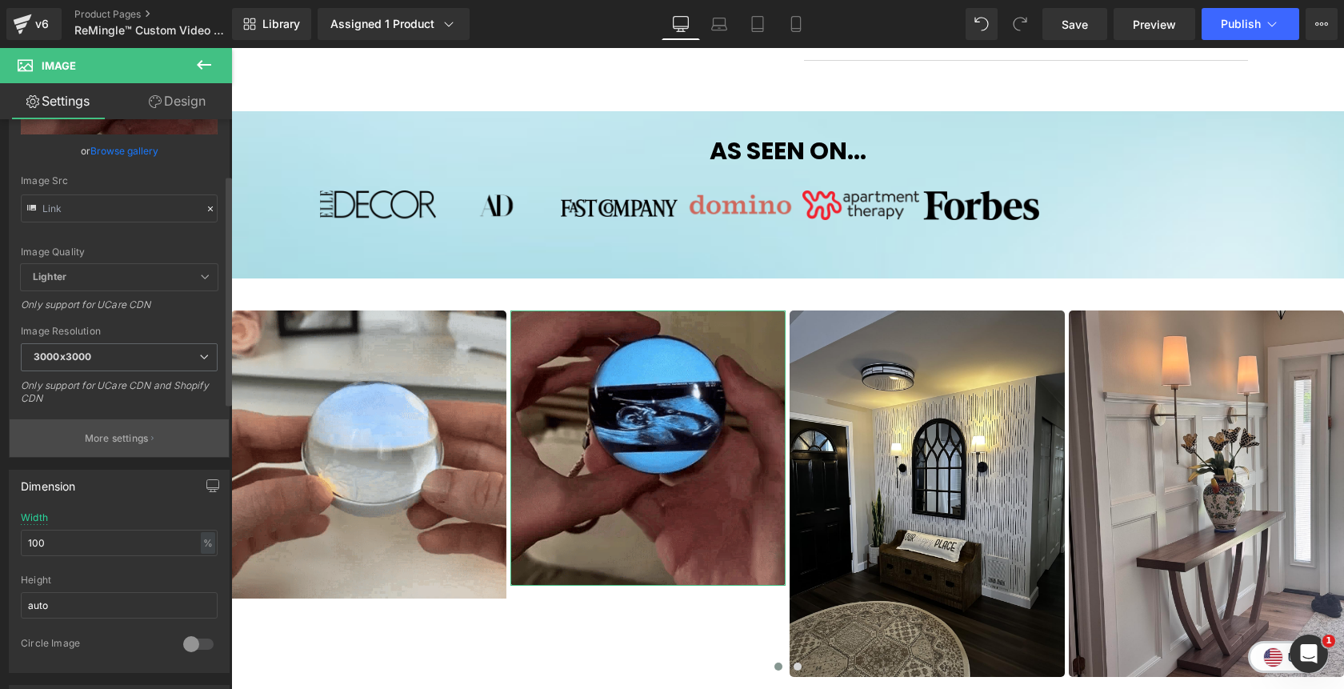
scroll to position [138, 0]
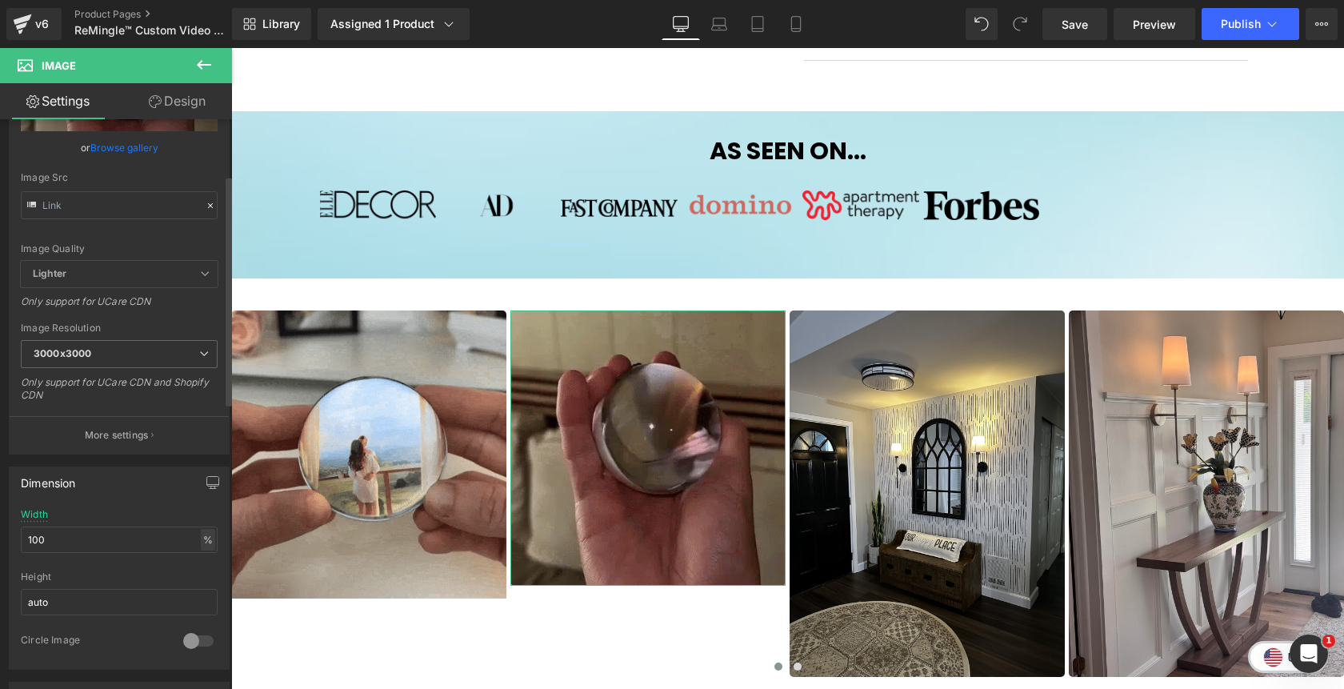
click at [203, 543] on div "%" at bounding box center [208, 540] width 14 height 22
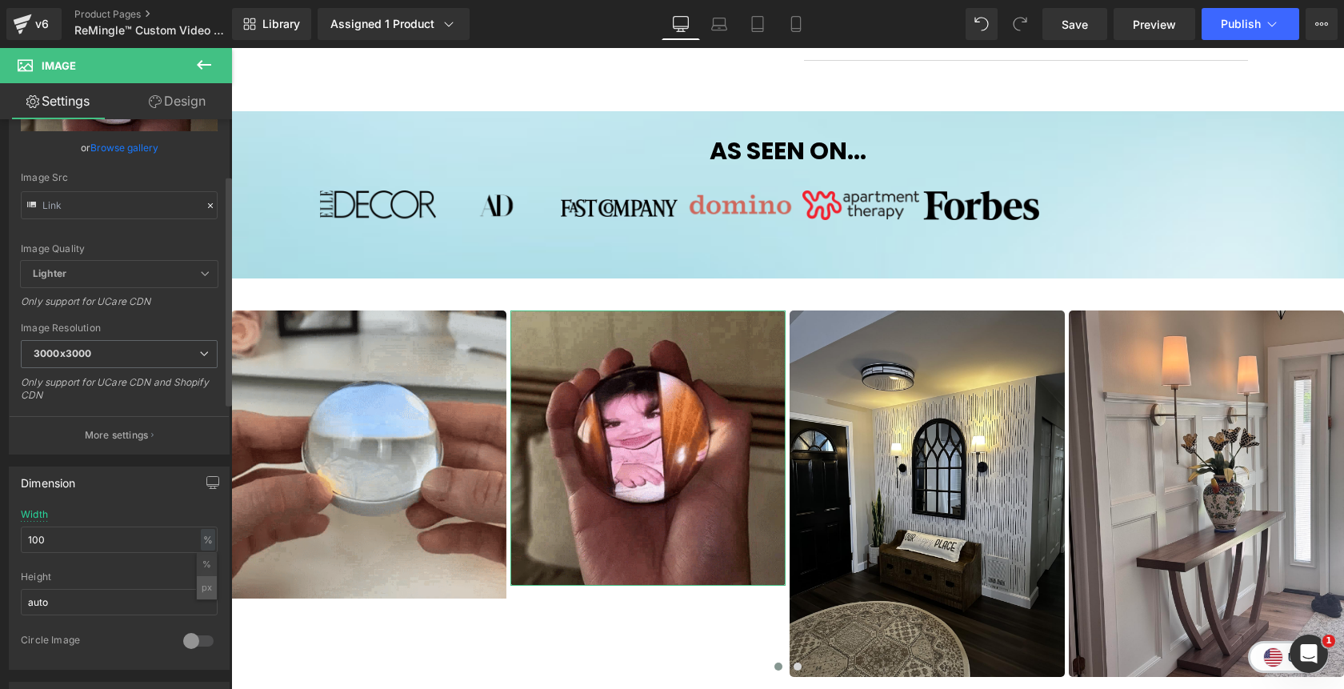
click at [199, 591] on li "px" at bounding box center [207, 587] width 20 height 23
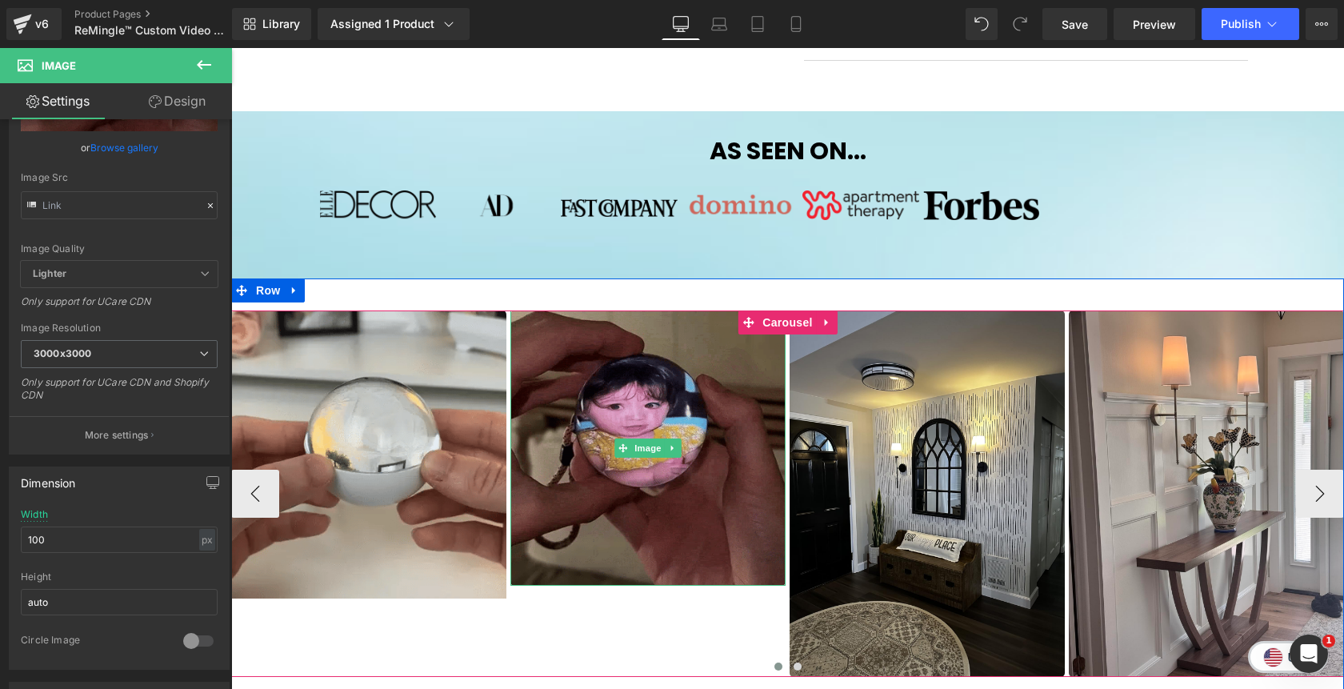
click at [646, 400] on img at bounding box center [647, 447] width 275 height 275
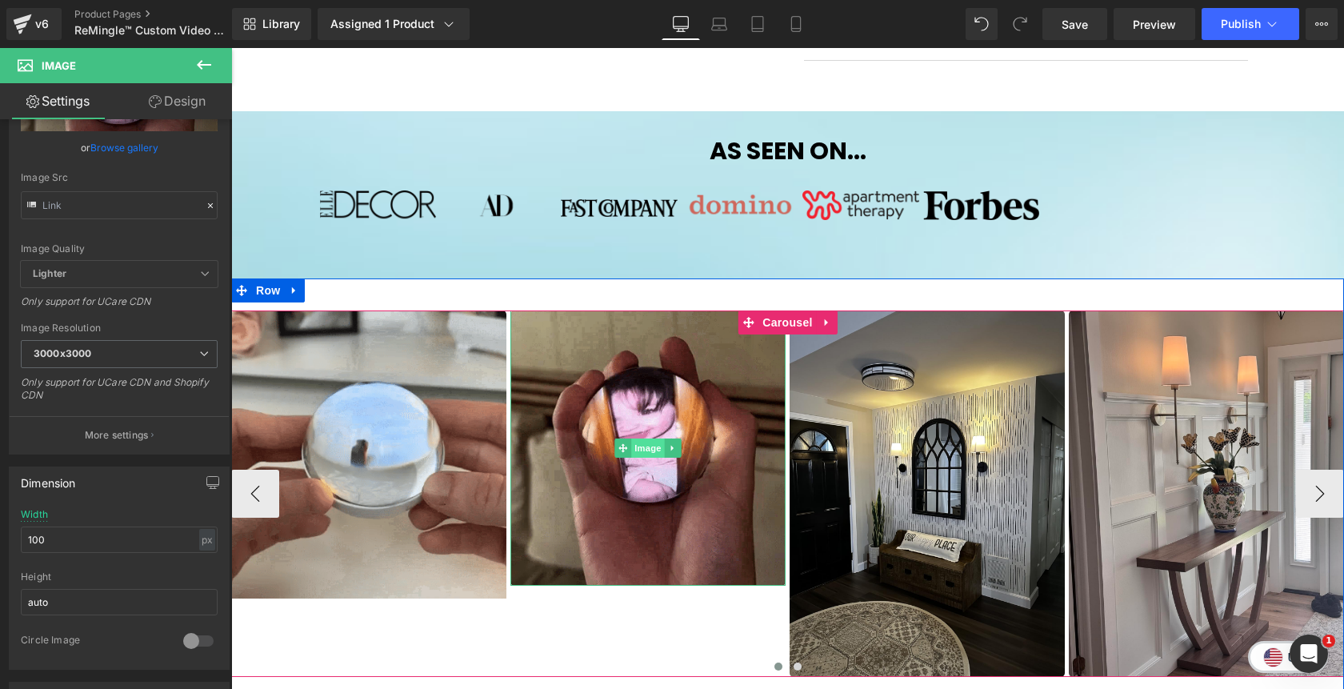
click at [650, 445] on span "Image" at bounding box center [648, 447] width 34 height 19
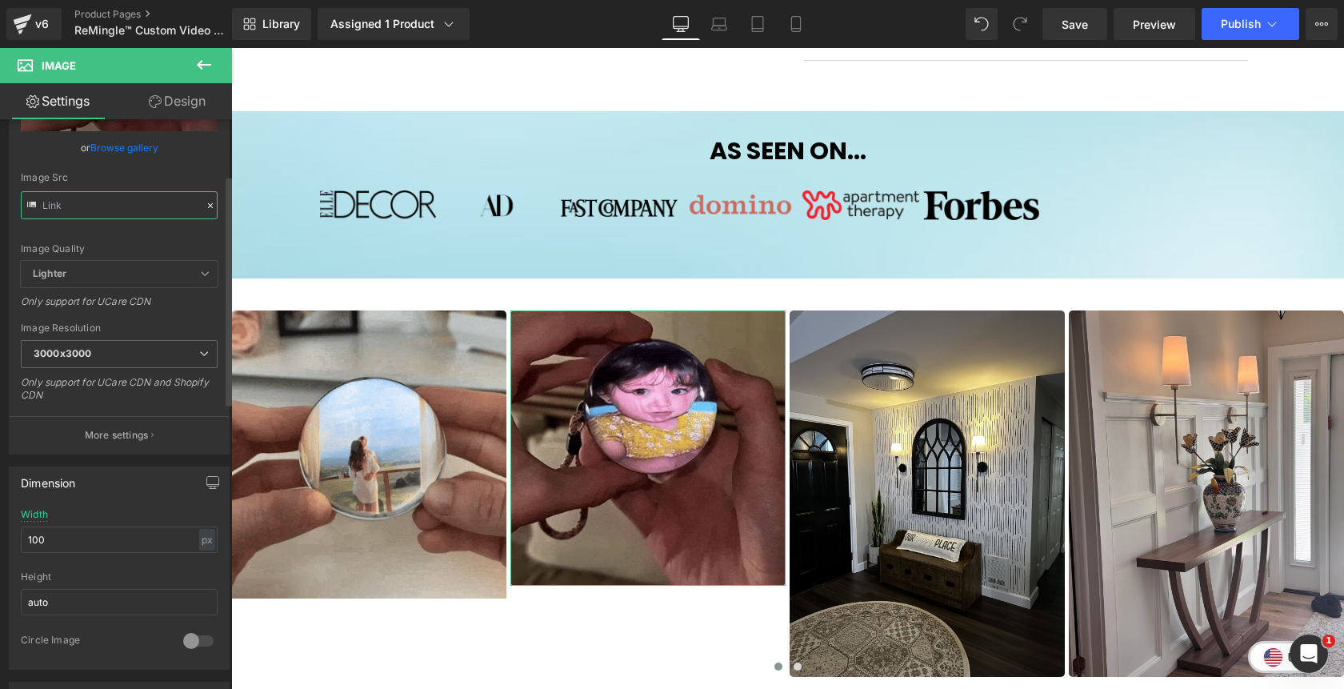
click at [128, 203] on input "text" at bounding box center [119, 205] width 197 height 28
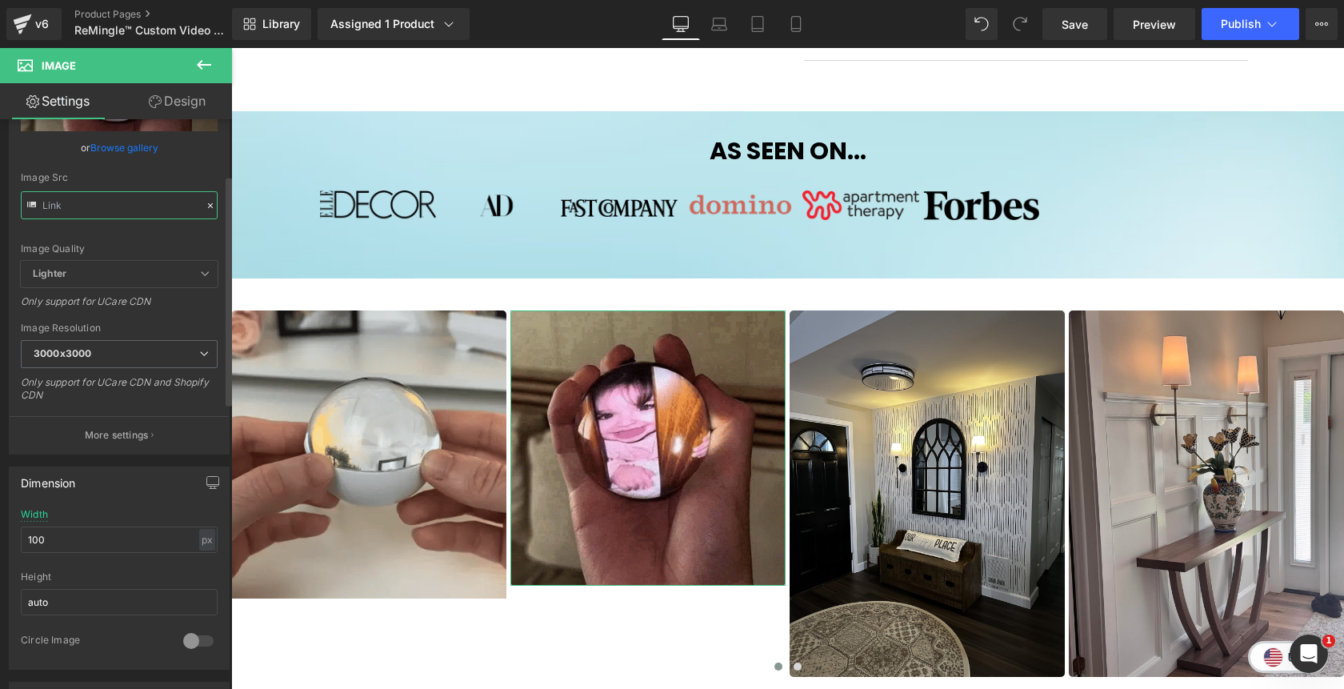
click at [128, 203] on input "text" at bounding box center [119, 205] width 197 height 28
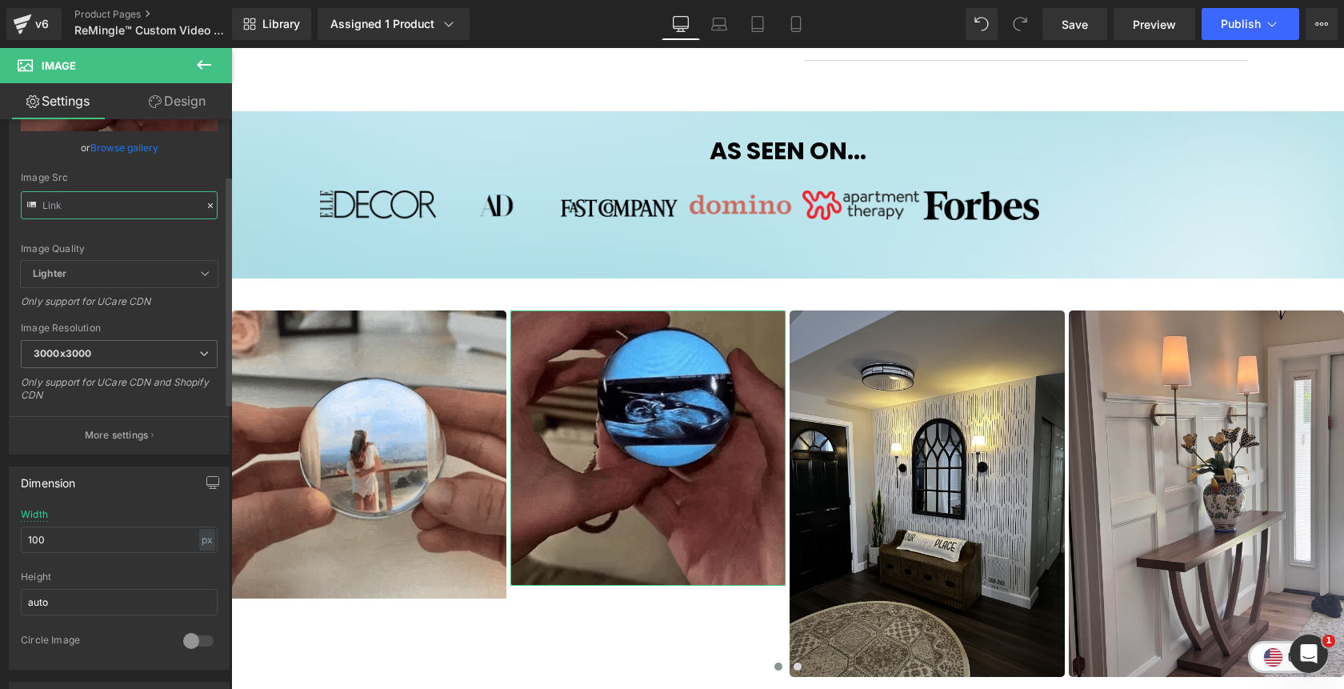
click at [128, 203] on input "text" at bounding box center [119, 205] width 197 height 28
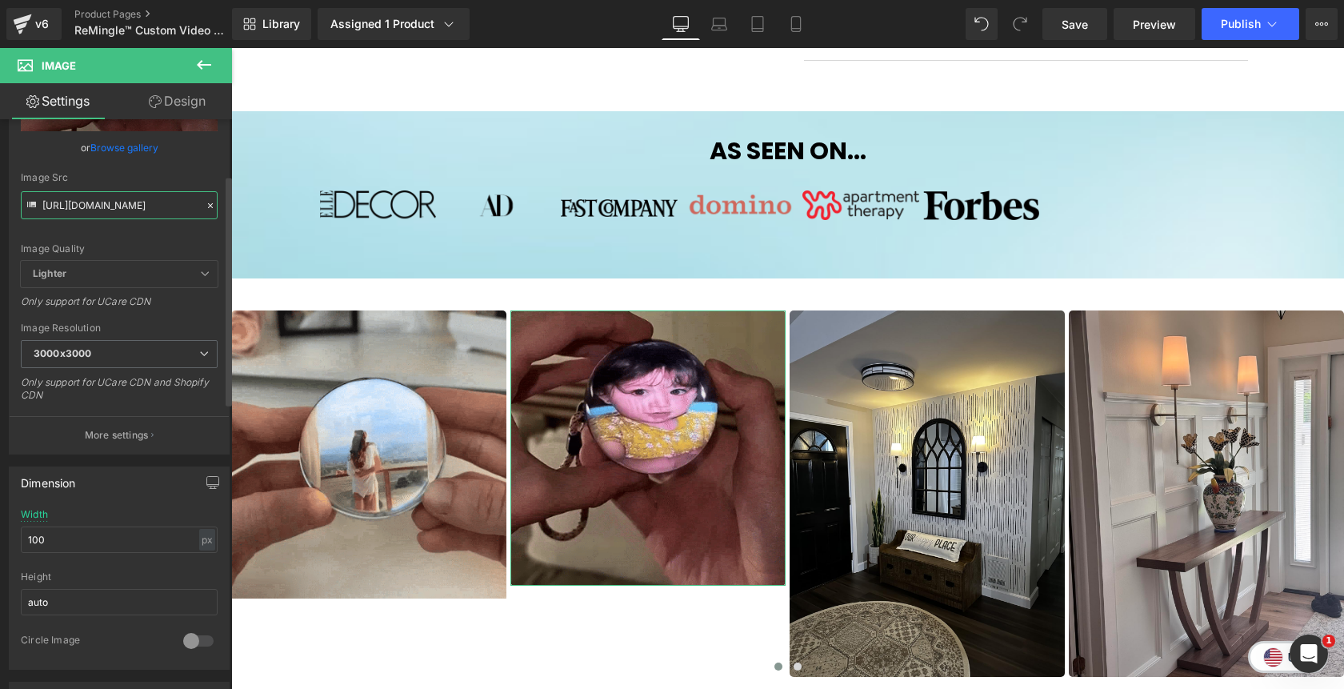
paste input "couple1_gif.webp?v=175986463"
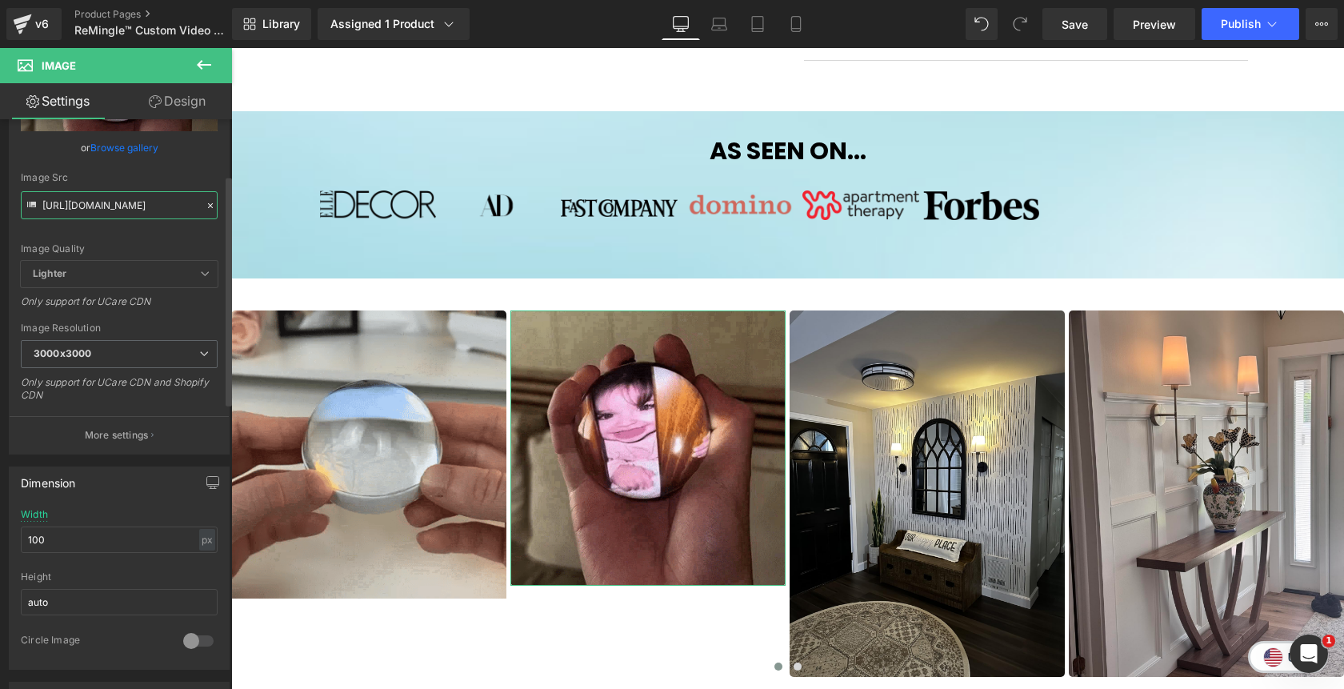
scroll to position [0, 253]
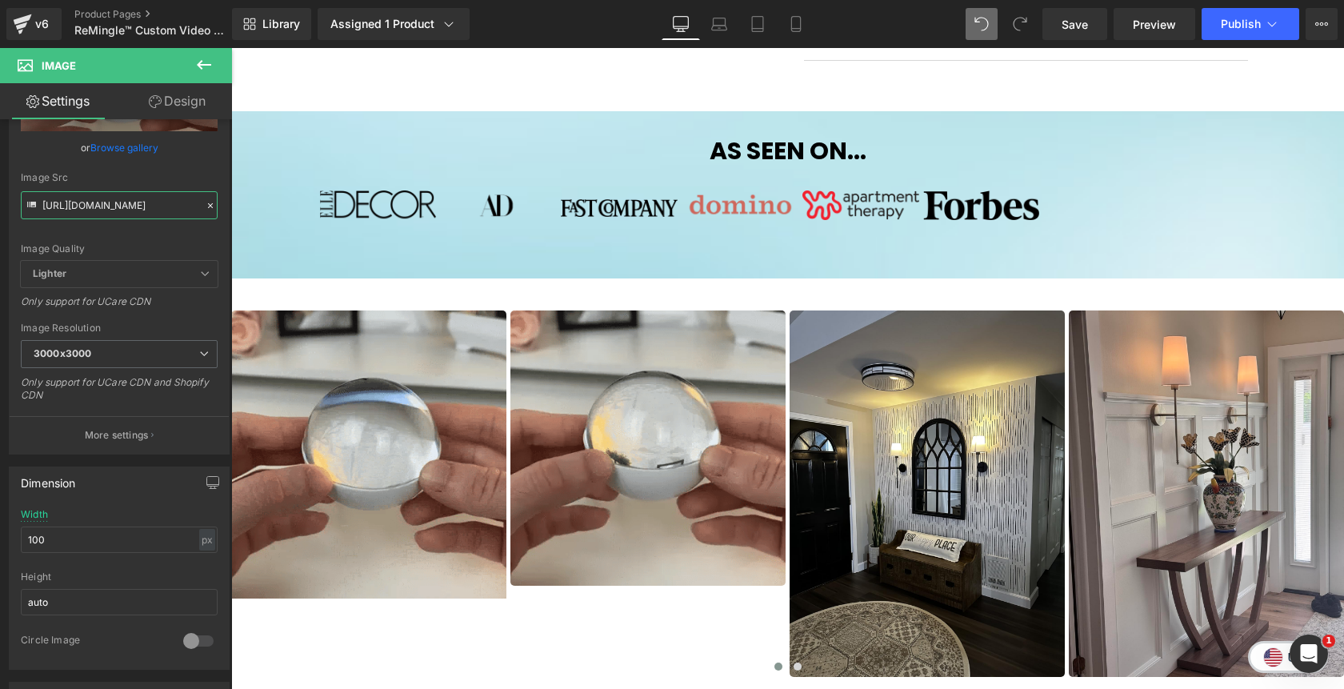
type input "https://cdn.shopify.com/s/files/1/0811/0410/9849/files/couple1_gif_3000x3000.we…"
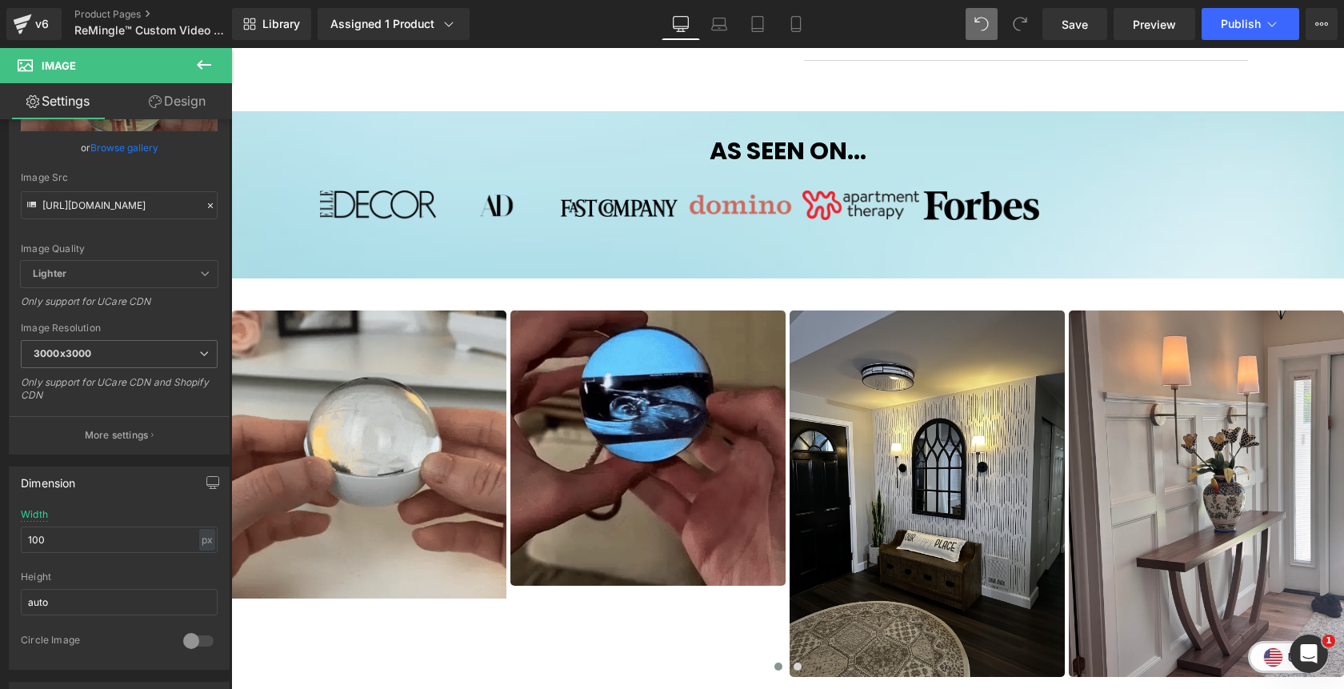
scroll to position [0, 0]
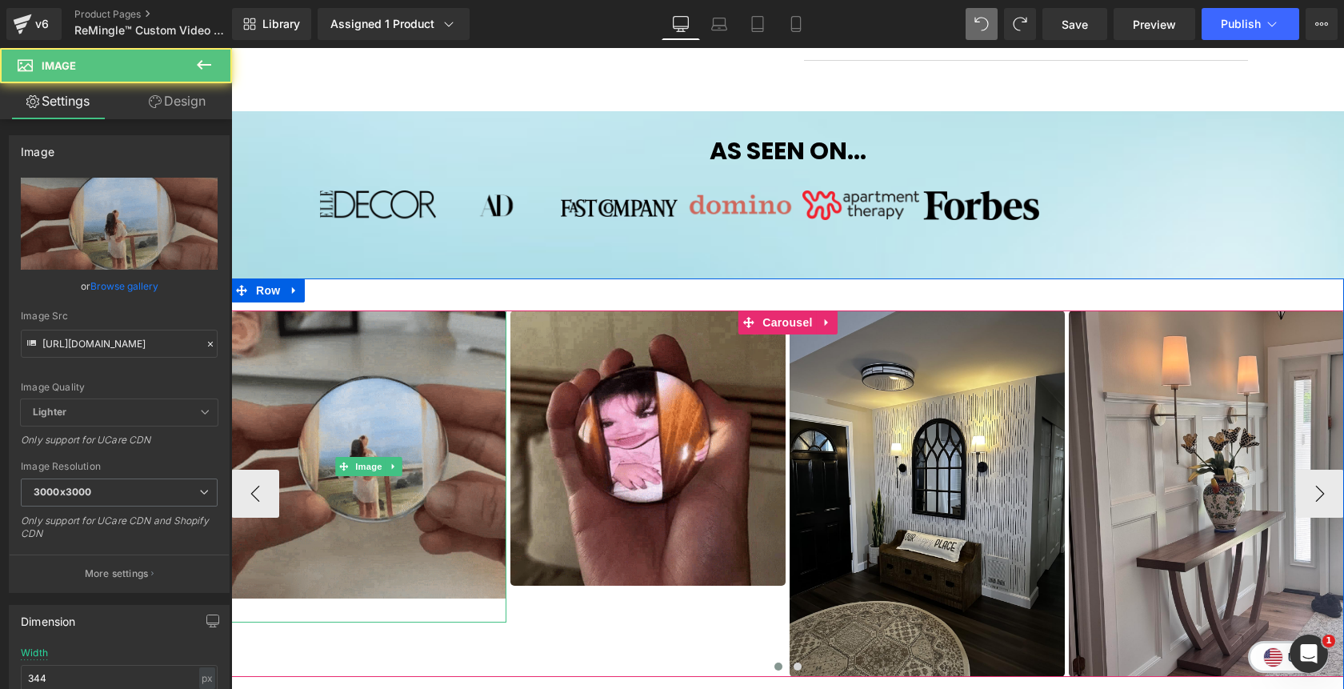
click at [379, 404] on img at bounding box center [368, 466] width 275 height 312
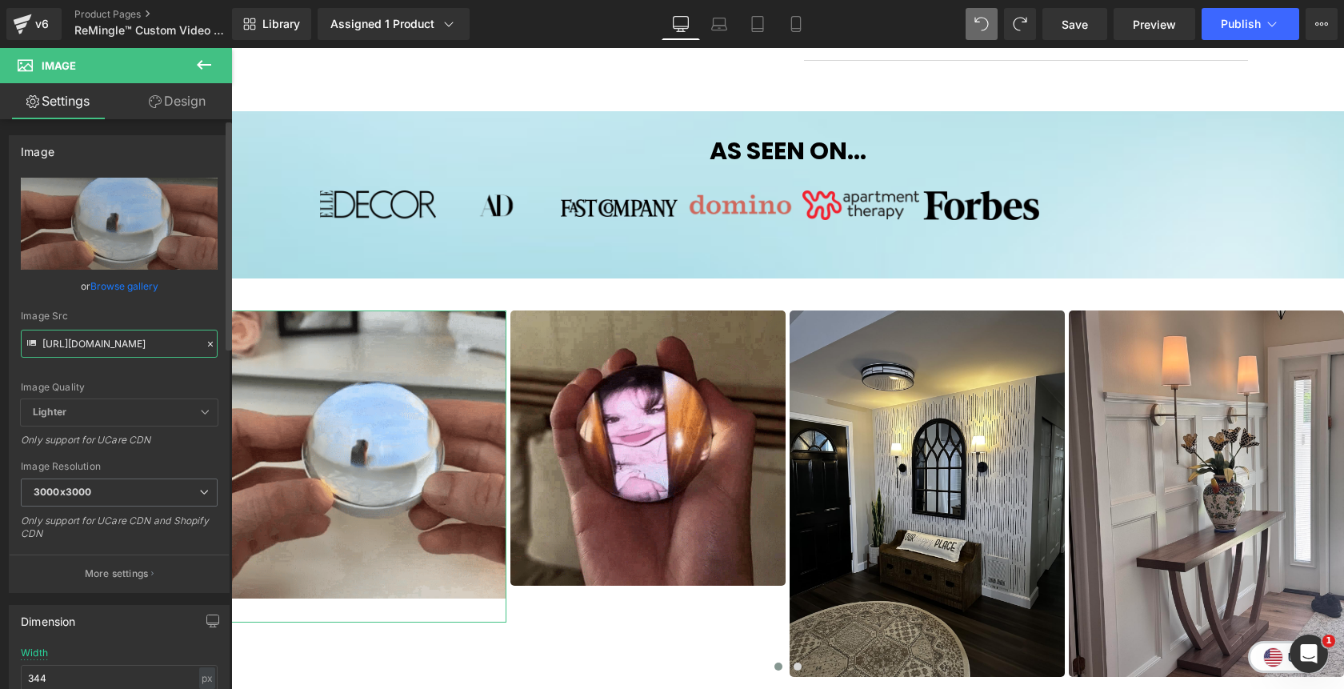
click at [166, 341] on input "https://cdn.shopify.com/s/files/1/0811/0410/9849/files/couple1_gif_3000x3000.we…" at bounding box center [119, 344] width 197 height 28
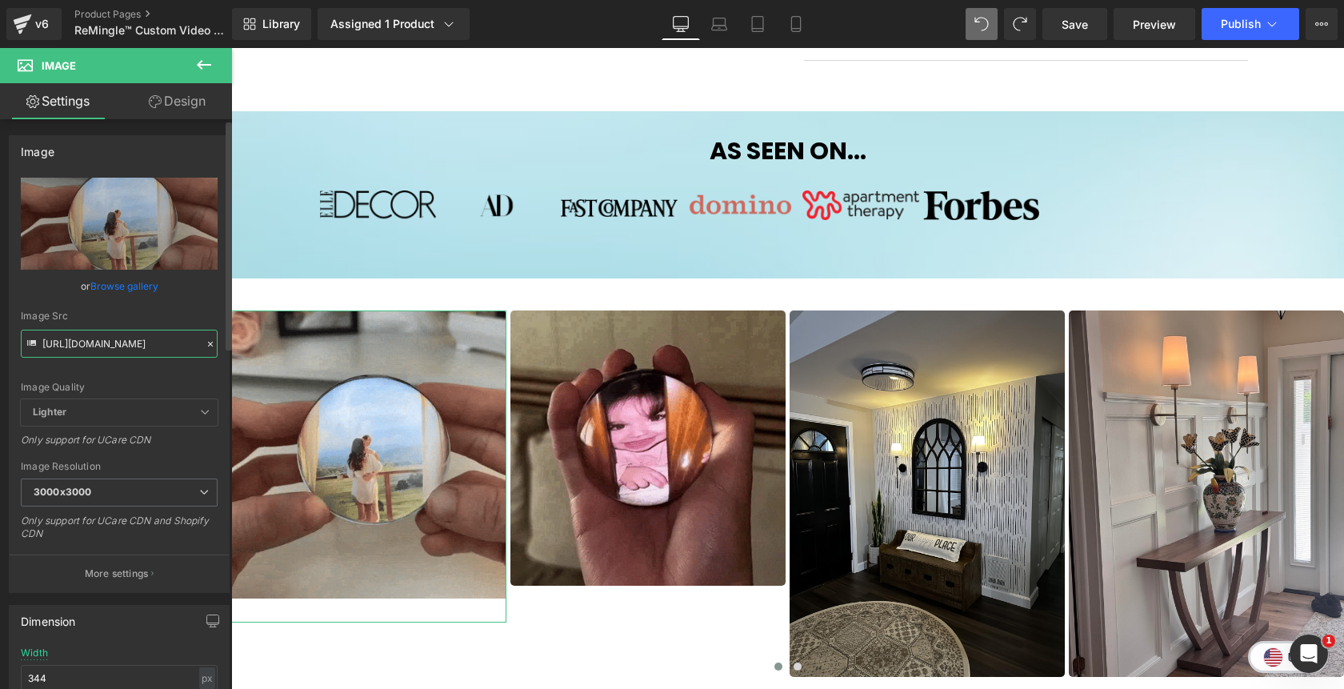
click at [166, 341] on input "https://cdn.shopify.com/s/files/1/0811/0410/9849/files/couple1_gif_3000x3000.we…" at bounding box center [119, 344] width 197 height 28
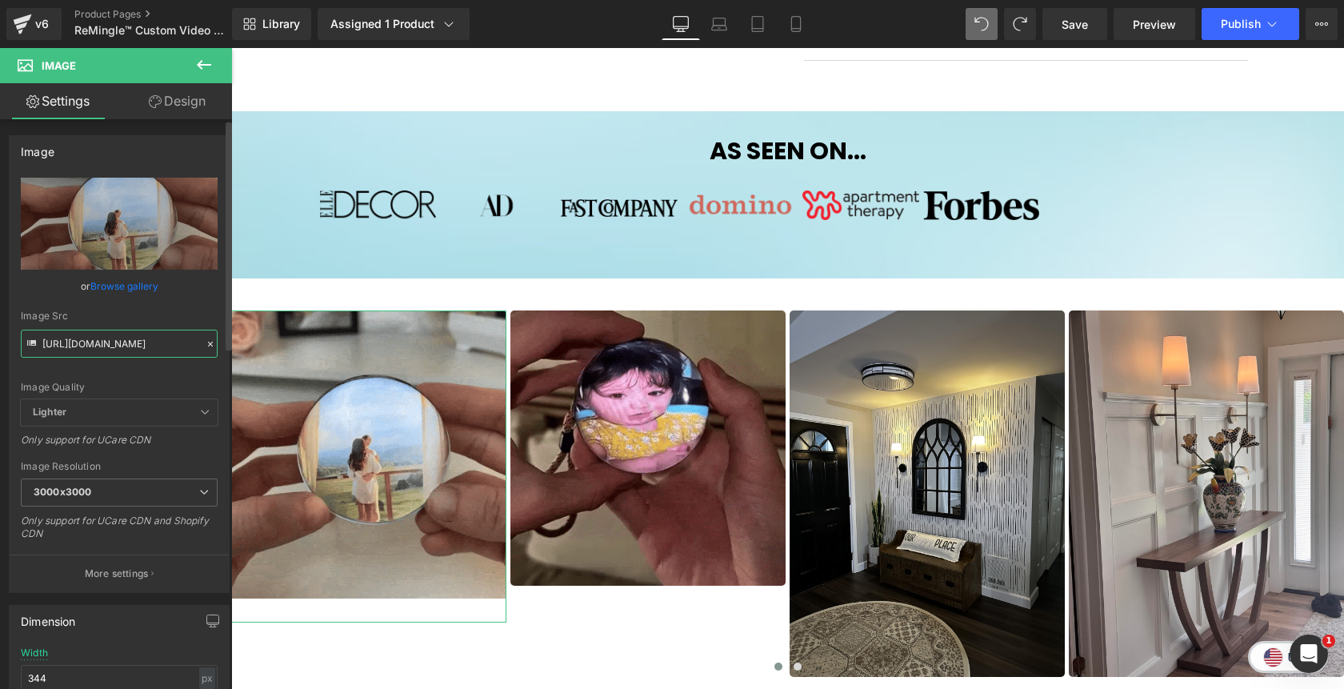
click at [166, 341] on input "https://cdn.shopify.com/s/files/1/0811/0410/9849/files/couple1_gif_3000x3000.we…" at bounding box center [119, 344] width 197 height 28
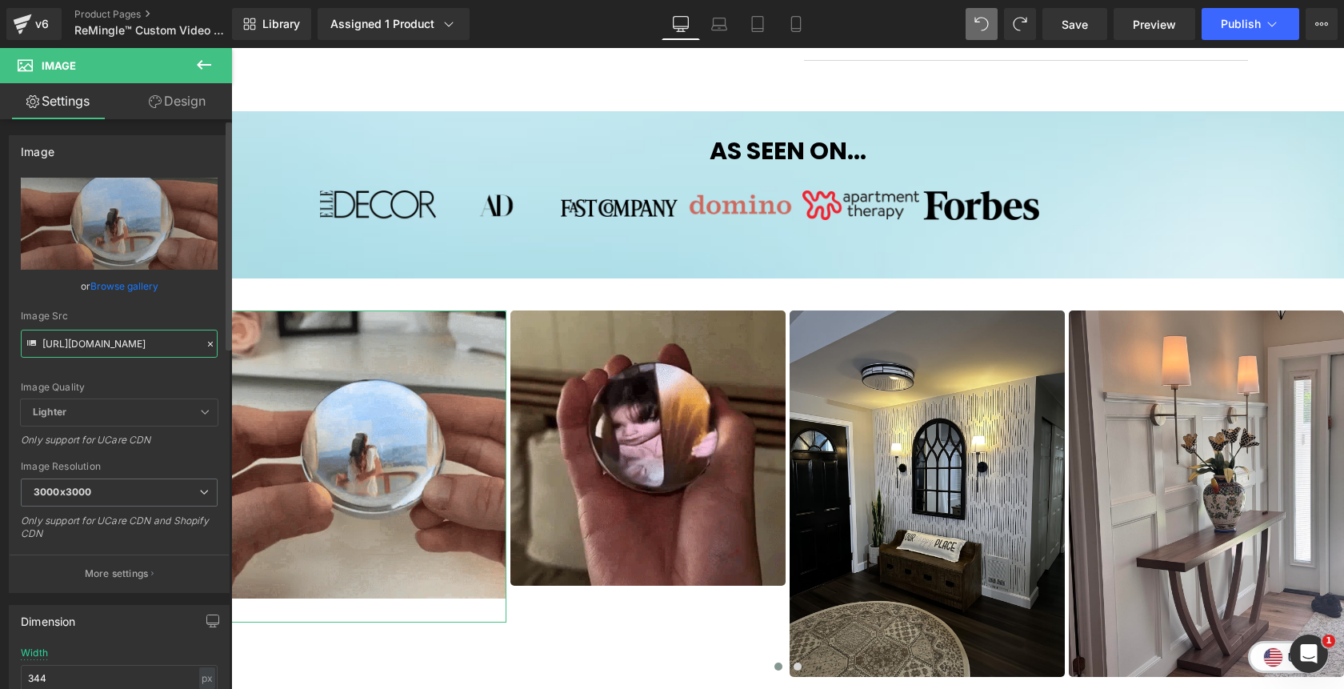
paste input ".webp?v=175986463"
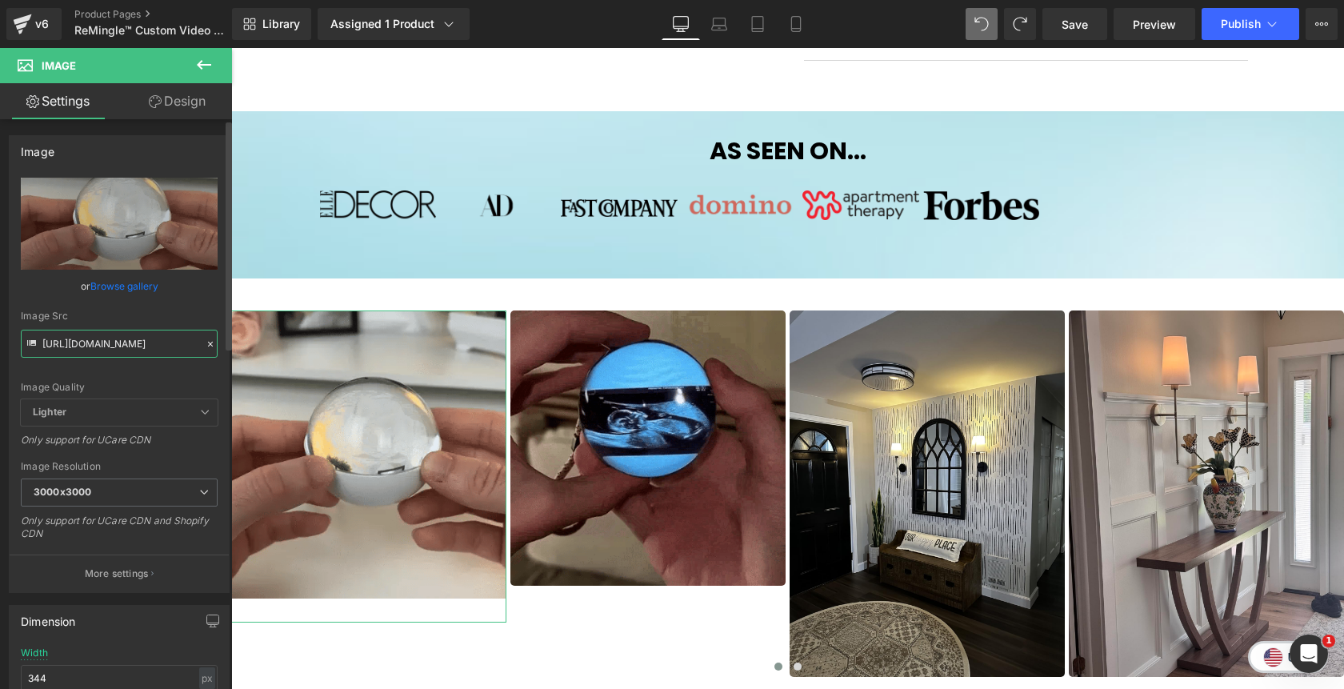
scroll to position [0, 253]
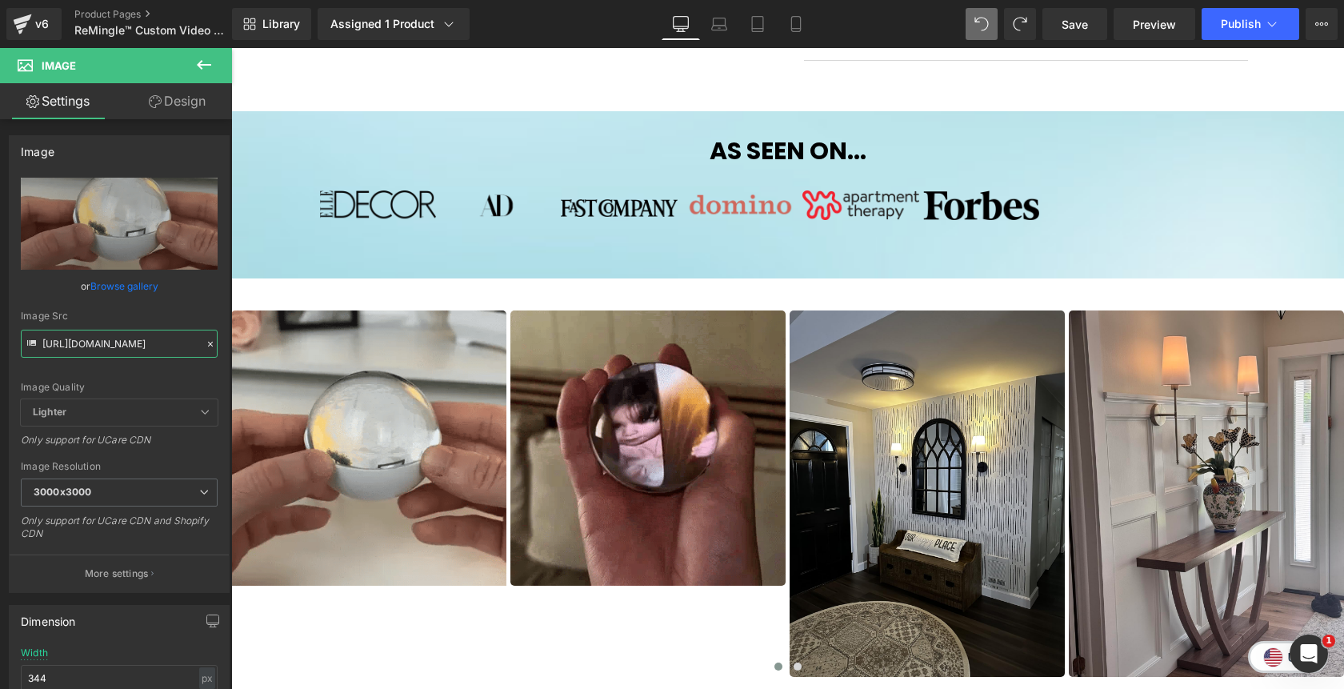
type input "https://cdn.shopify.com/s/files/1/0811/0410/9849/files/couple1_gif_3000x3000.we…"
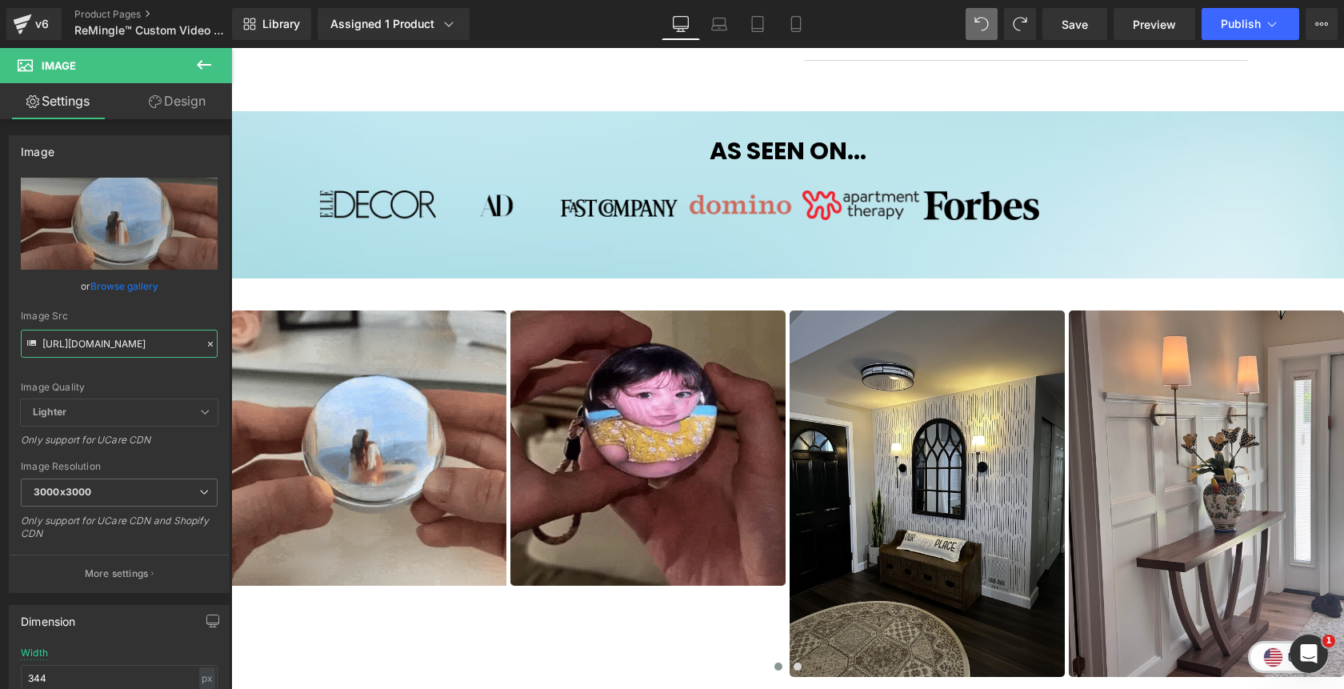
scroll to position [0, 0]
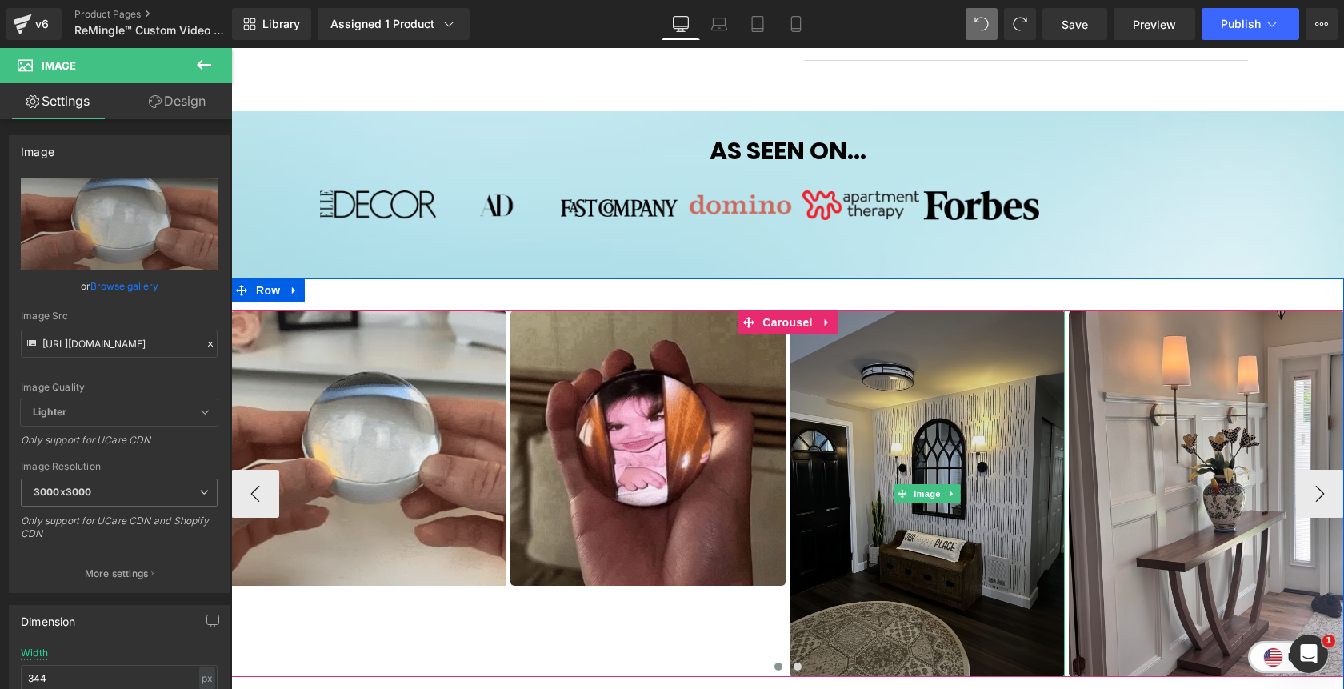
click at [899, 423] on img at bounding box center [926, 493] width 275 height 367
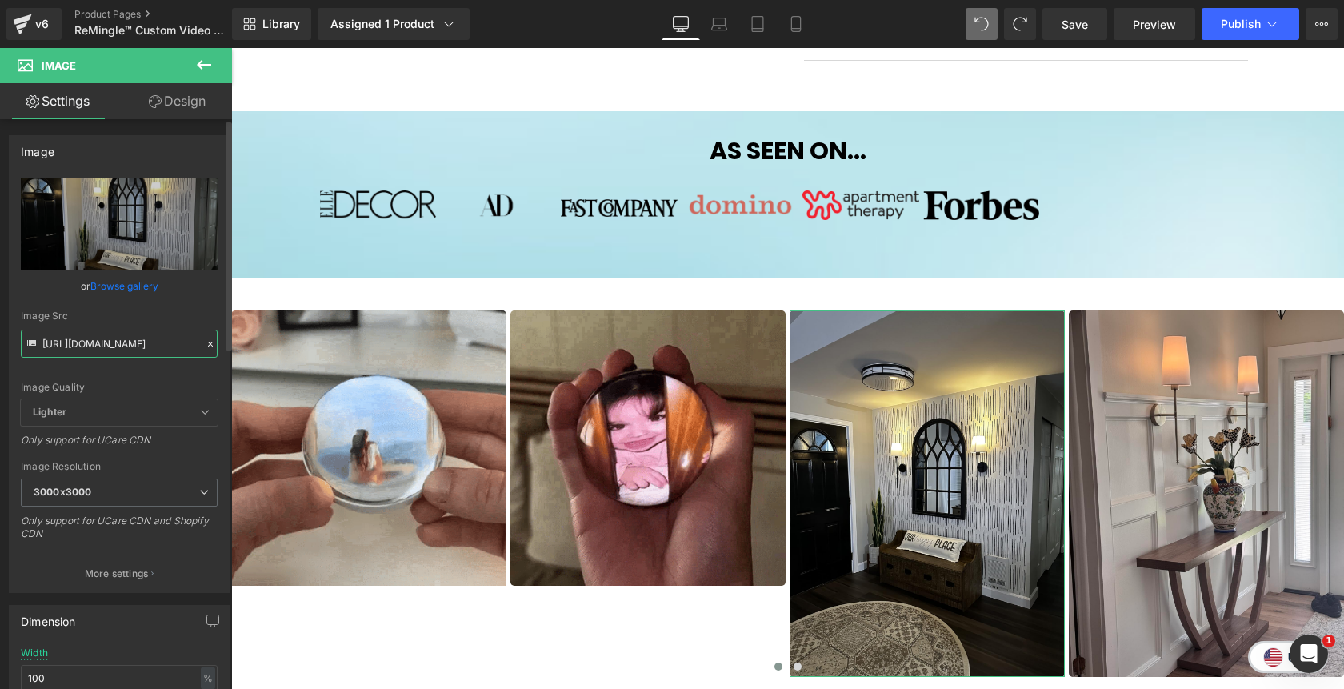
click at [132, 345] on input "https://cdn.shopify.com/s/files/1/0811/0410/9849/files/sc54_f_3000x3000.jpg?v=1…" at bounding box center [119, 344] width 197 height 28
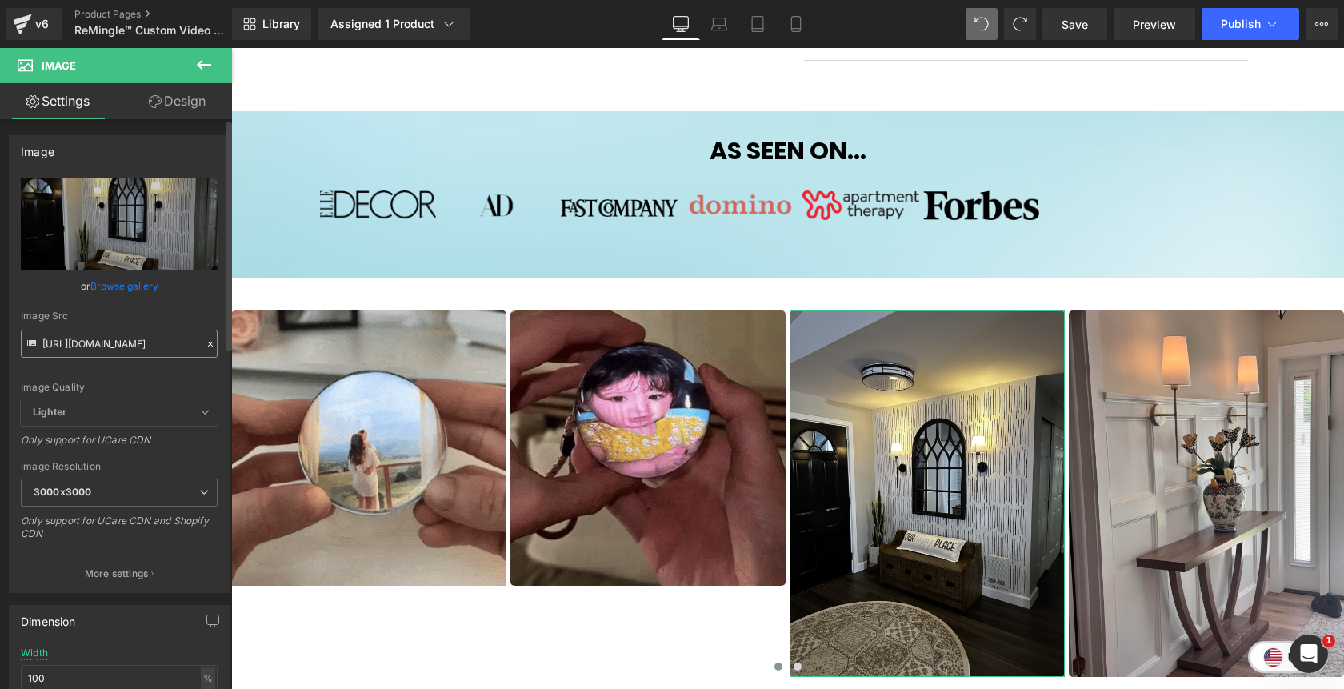
click at [132, 345] on input "https://cdn.shopify.com/s/files/1/0811/0410/9849/files/sc54_f_3000x3000.jpg?v=1…" at bounding box center [119, 344] width 197 height 28
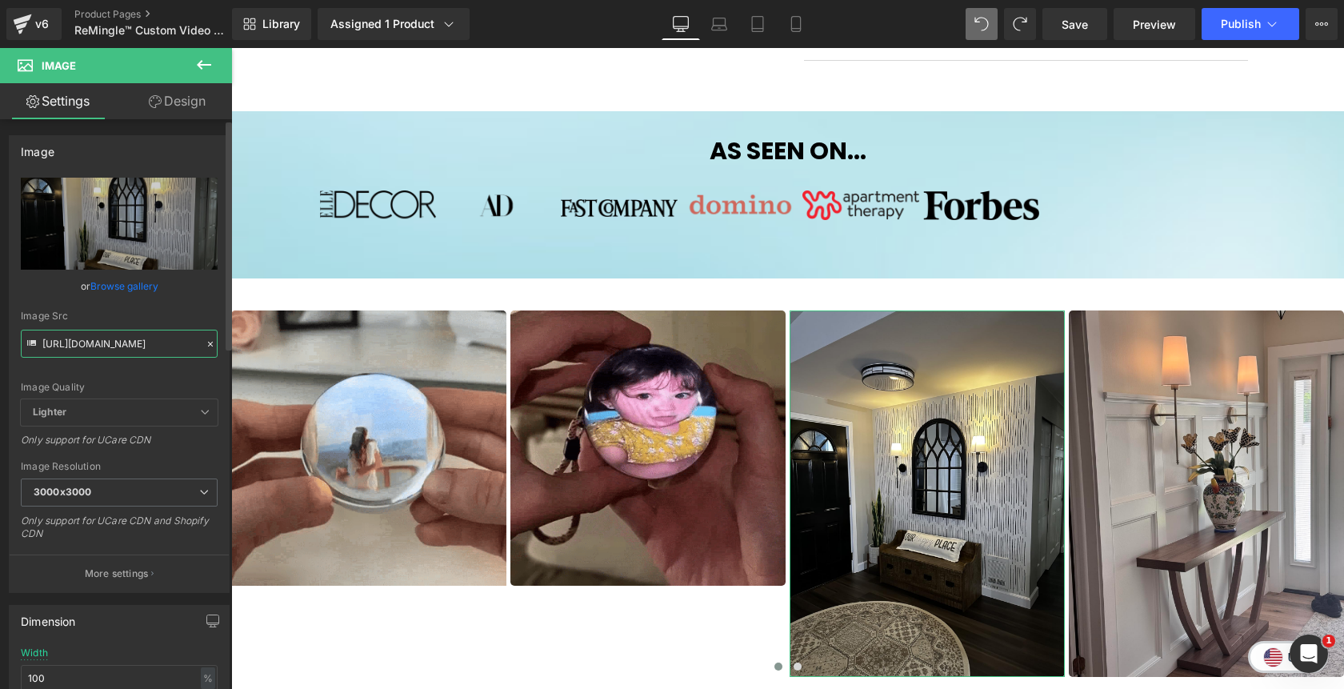
click at [132, 345] on input "https://cdn.shopify.com/s/files/1/0811/0410/9849/files/sc54_f_3000x3000.jpg?v=1…" at bounding box center [119, 344] width 197 height 28
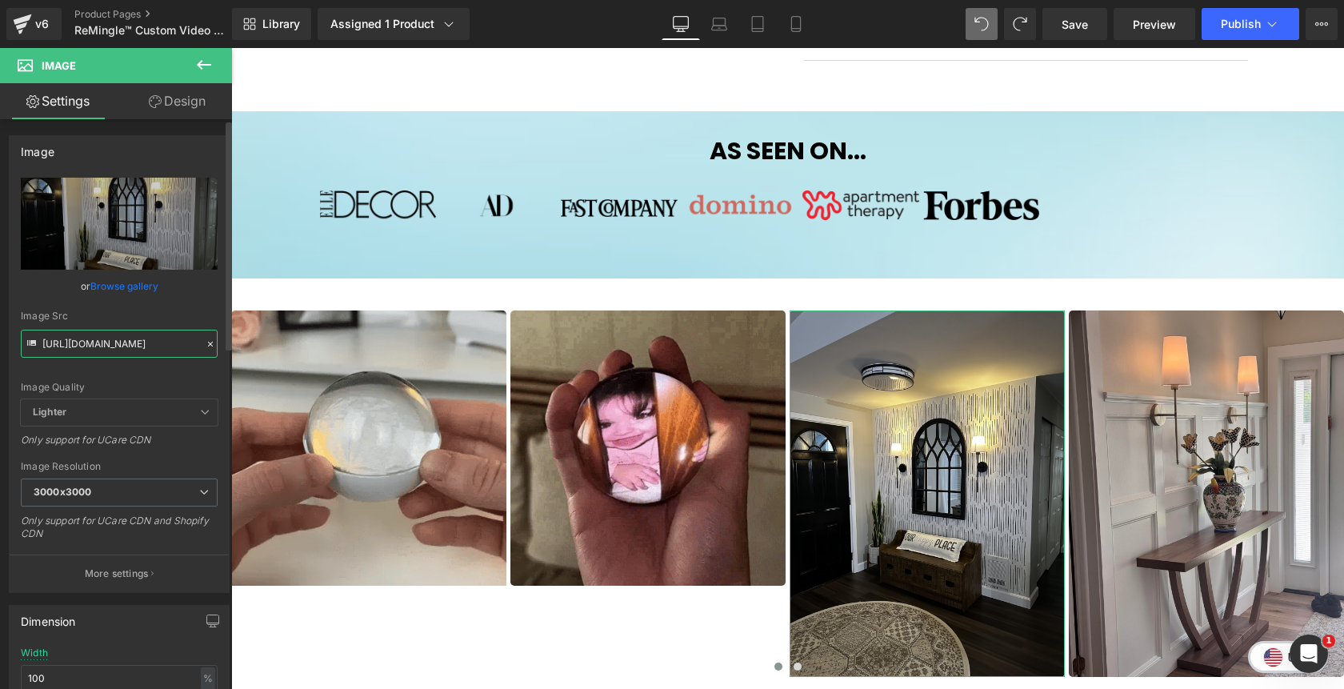
paste input "couple2_gif.webp?v=1759864125"
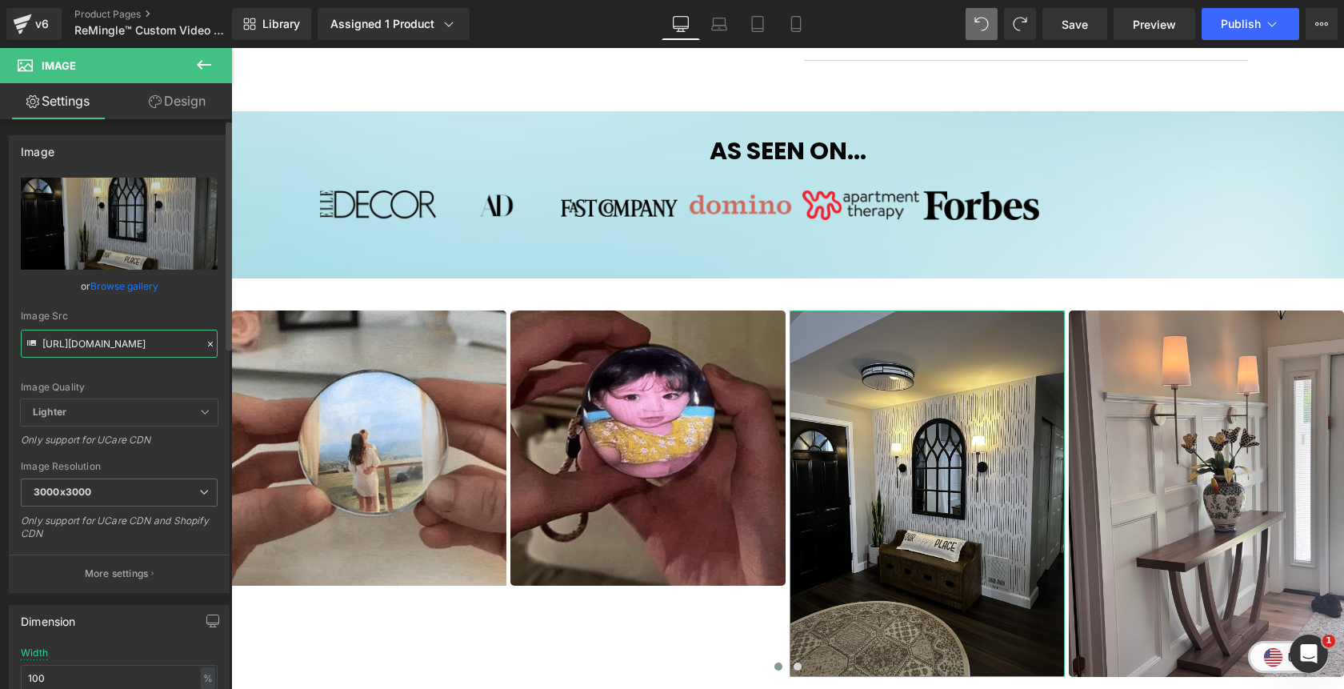
scroll to position [0, 253]
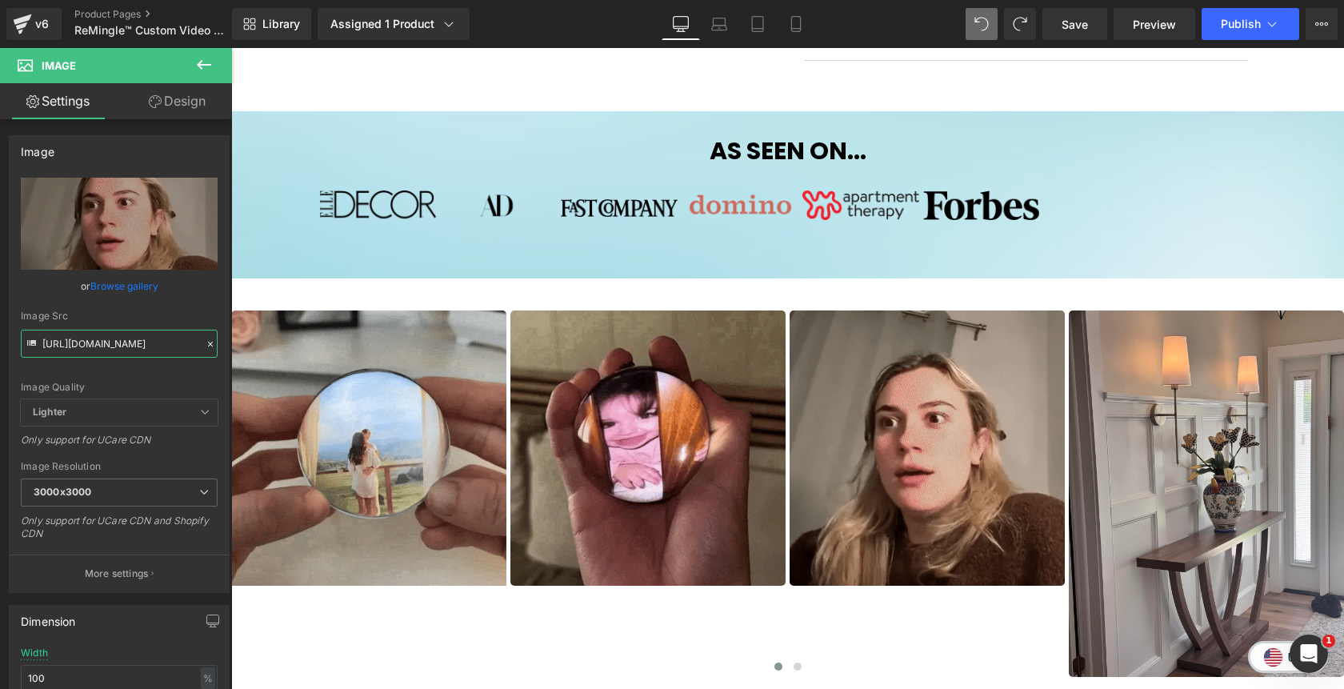
type input "https://cdn.shopify.com/s/files/1/0811/0410/9849/files/couple2_gif_3000x3000.we…"
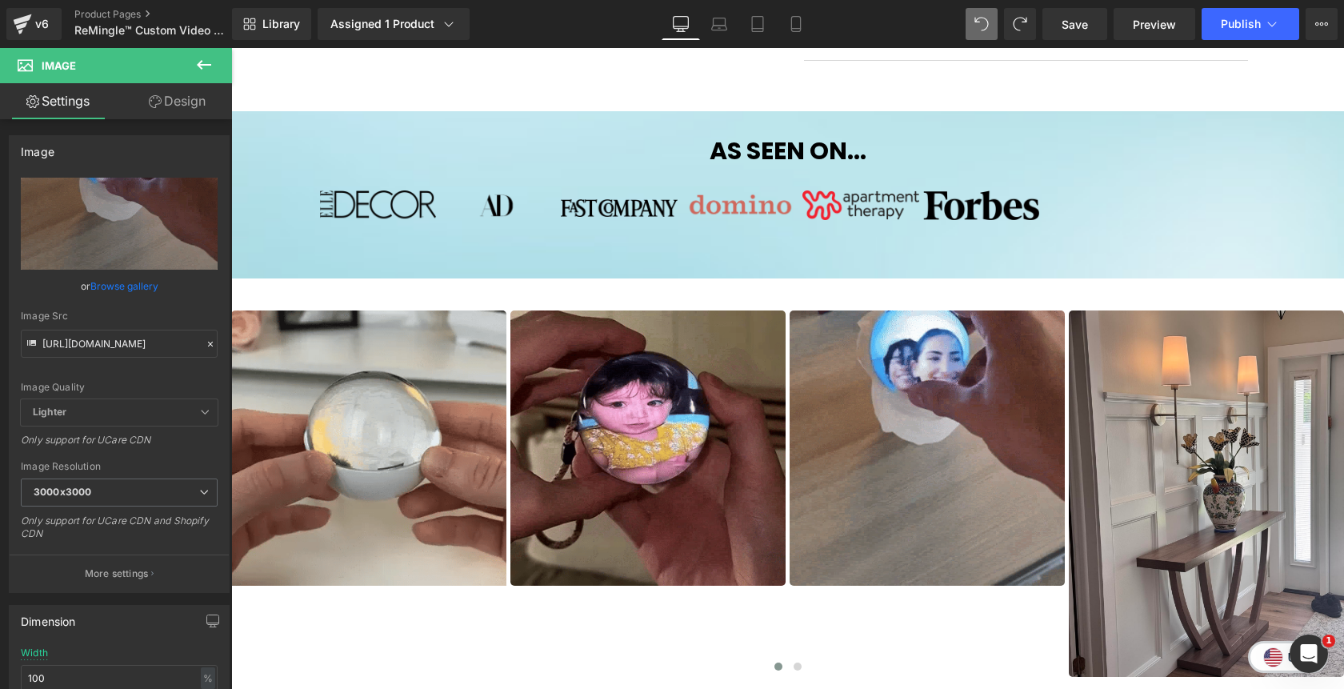
scroll to position [0, 0]
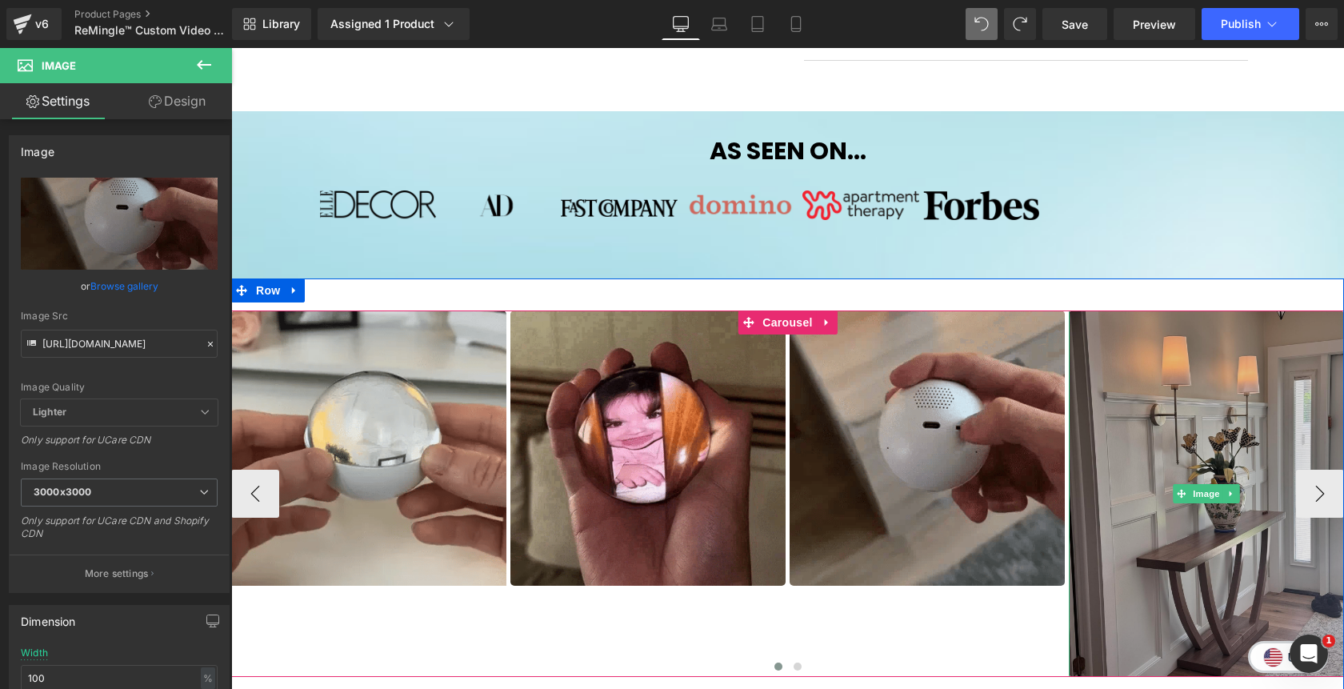
click at [1179, 386] on img at bounding box center [1205, 493] width 275 height 367
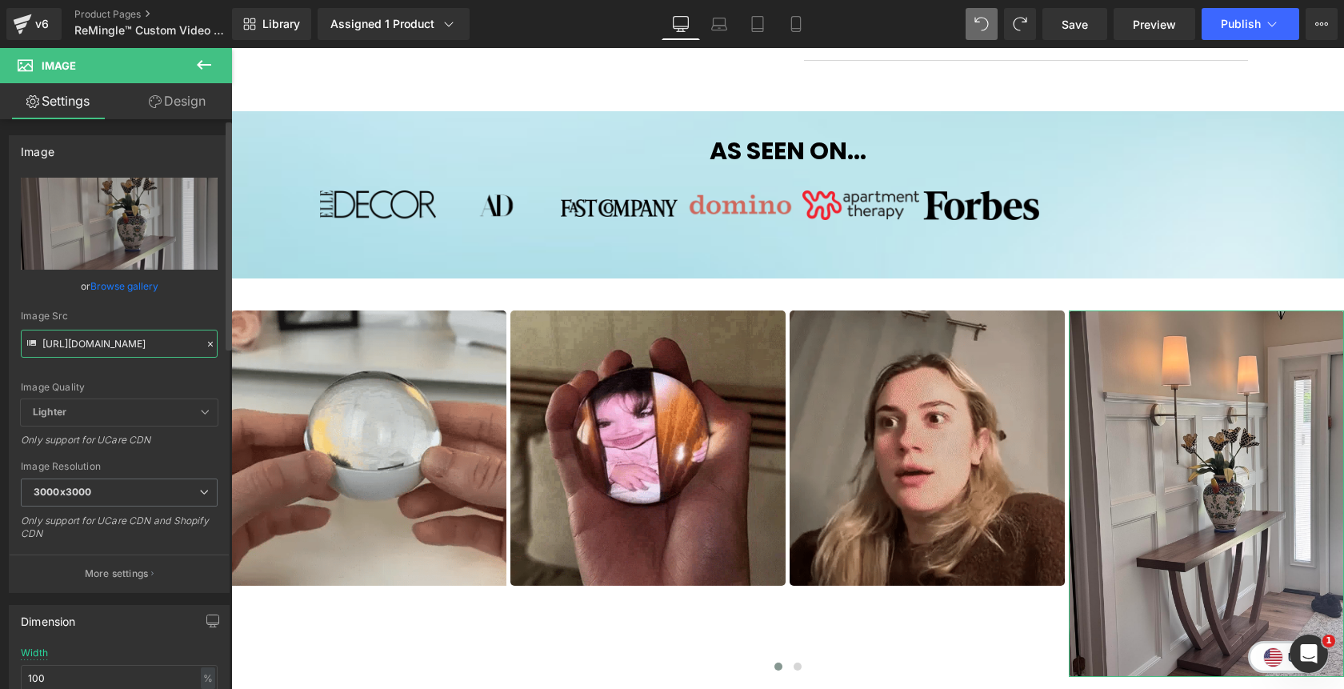
click at [132, 346] on input "https://cdn.shopify.com/s/files/1/0811/0410/9849/files/sc49_f_3000x3000.jpg?v=1…" at bounding box center [119, 344] width 197 height 28
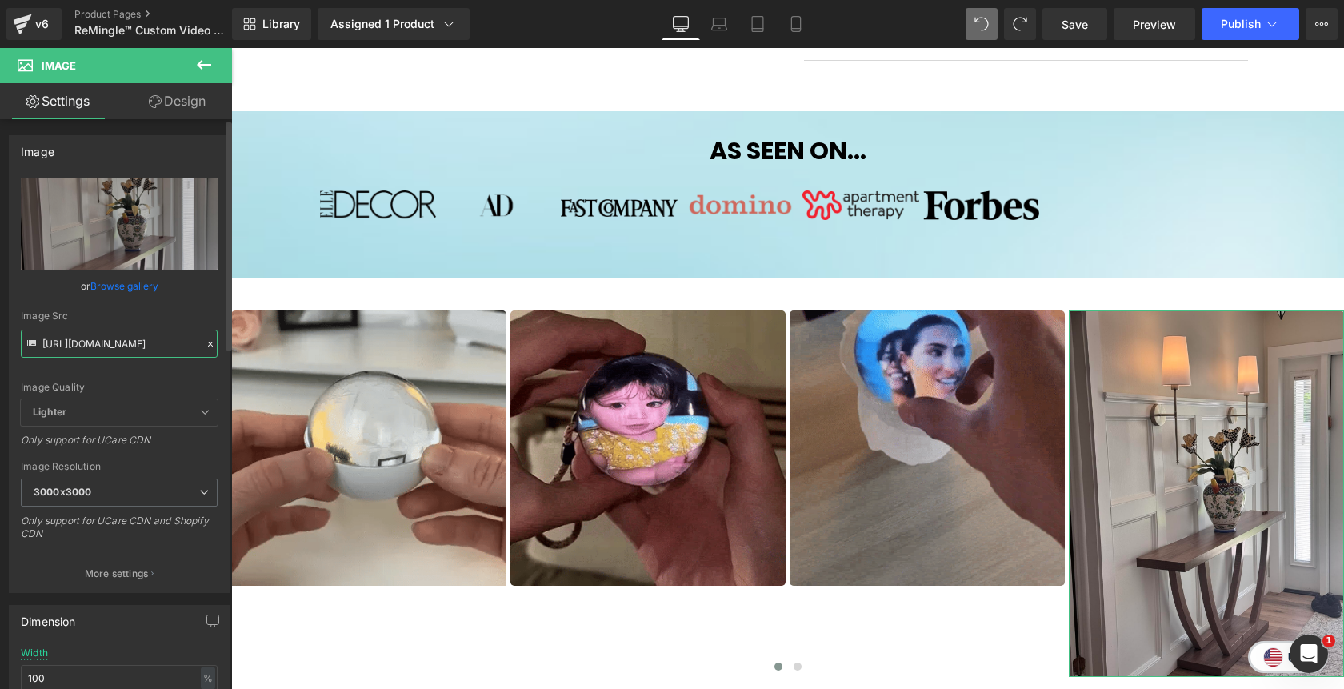
click at [132, 346] on input "https://cdn.shopify.com/s/files/1/0811/0410/9849/files/sc49_f_3000x3000.jpg?v=1…" at bounding box center [119, 344] width 197 height 28
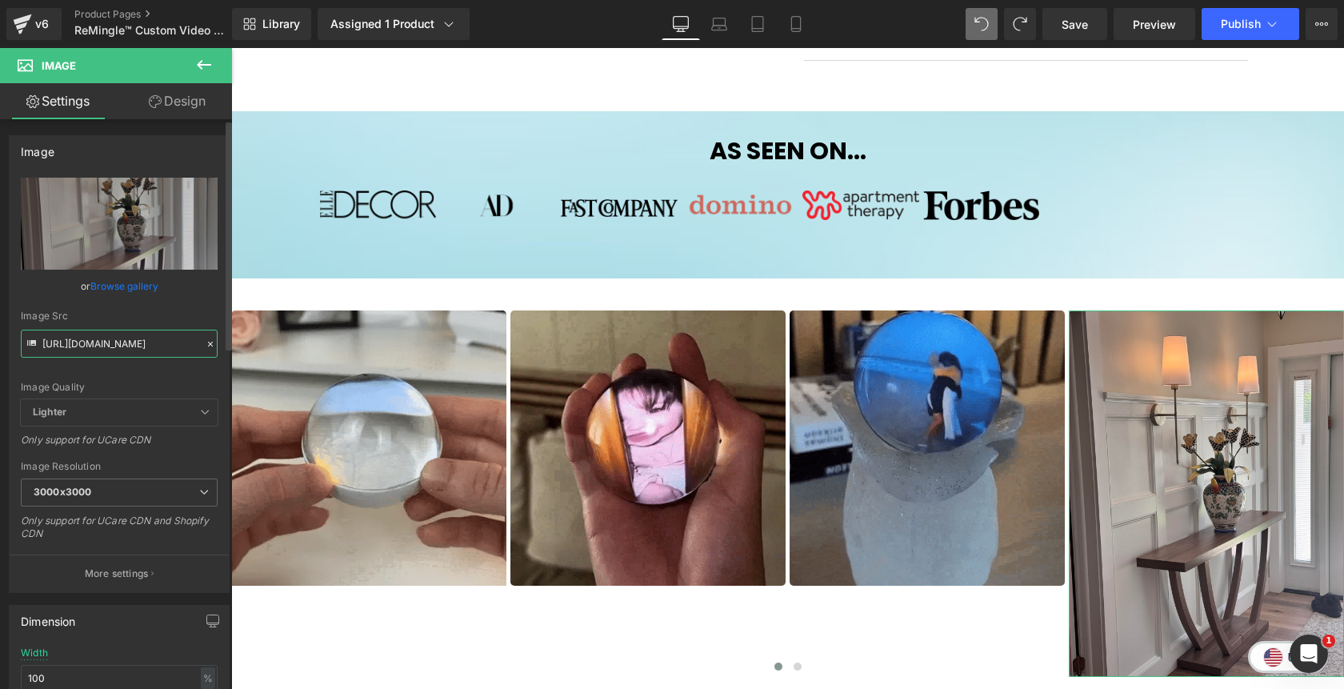
click at [132, 346] on input "https://cdn.shopify.com/s/files/1/0811/0410/9849/files/sc49_f_3000x3000.jpg?v=1…" at bounding box center [119, 344] width 197 height 28
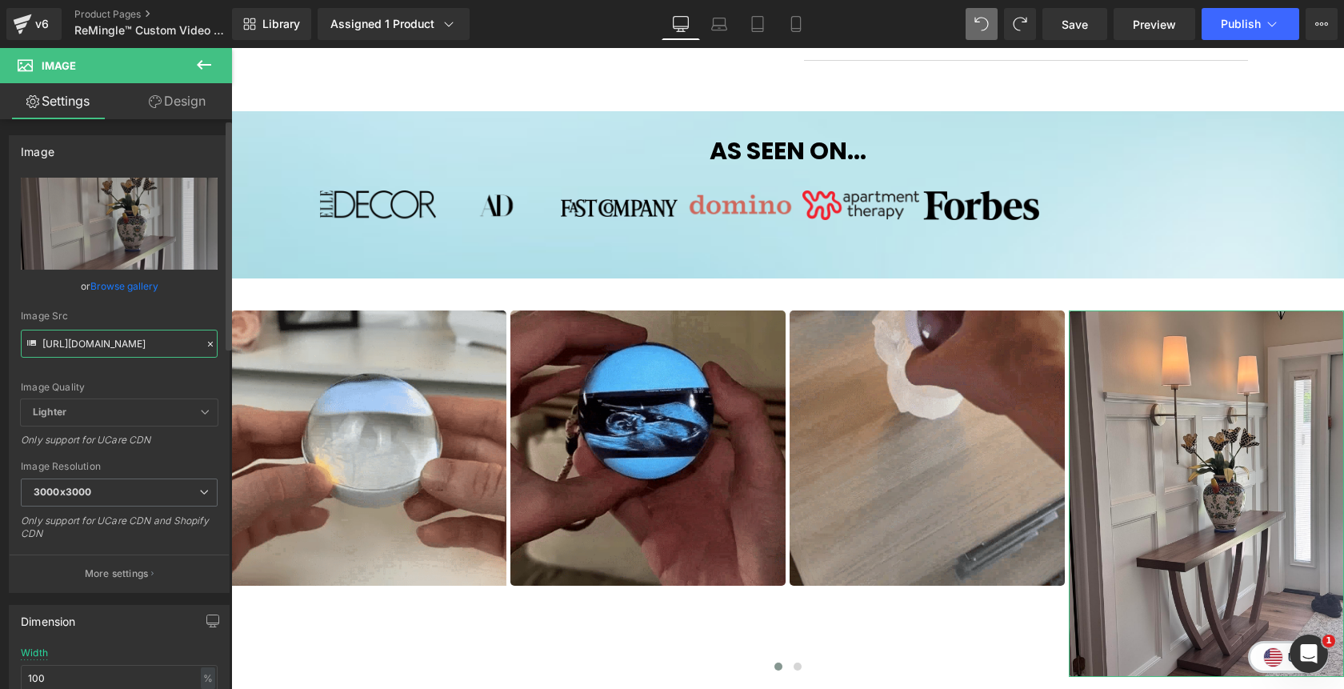
paste input "dog_gif.webp?v=1759863450"
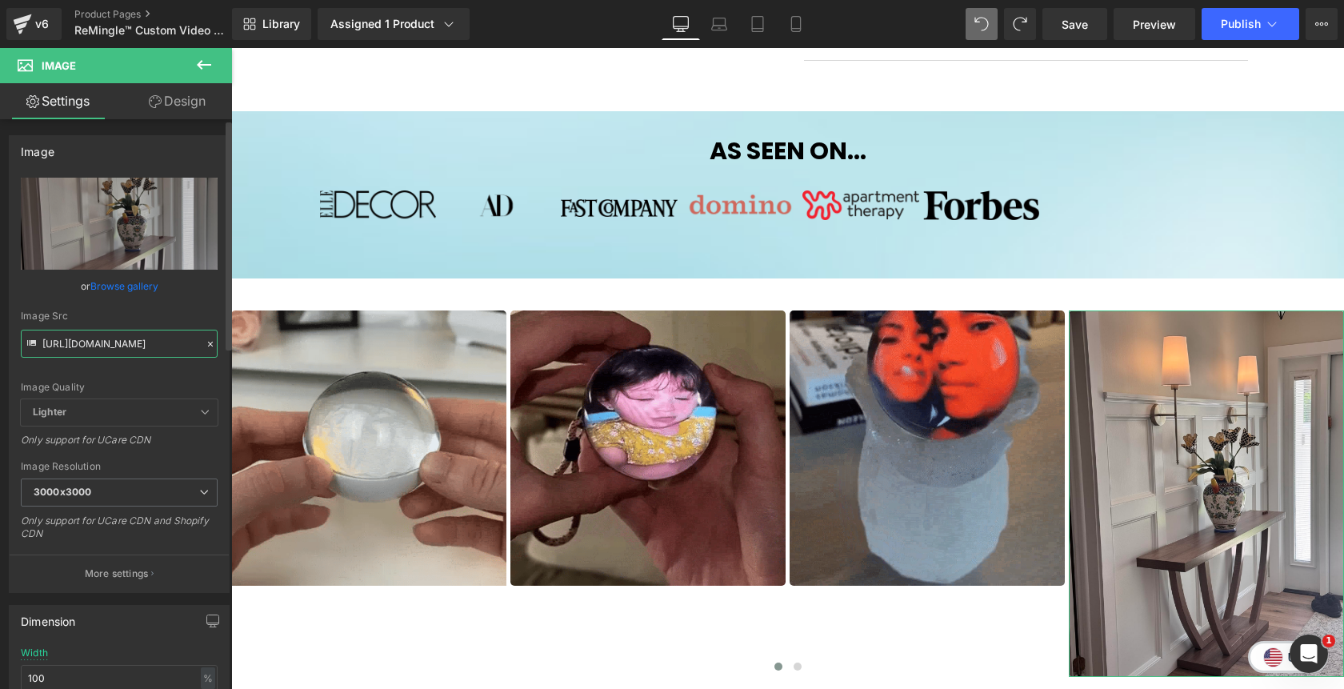
type input "https://cdn.shopify.com/s/files/1/0811/0410/9849/files/dog_gif.webp?v=1759863450"
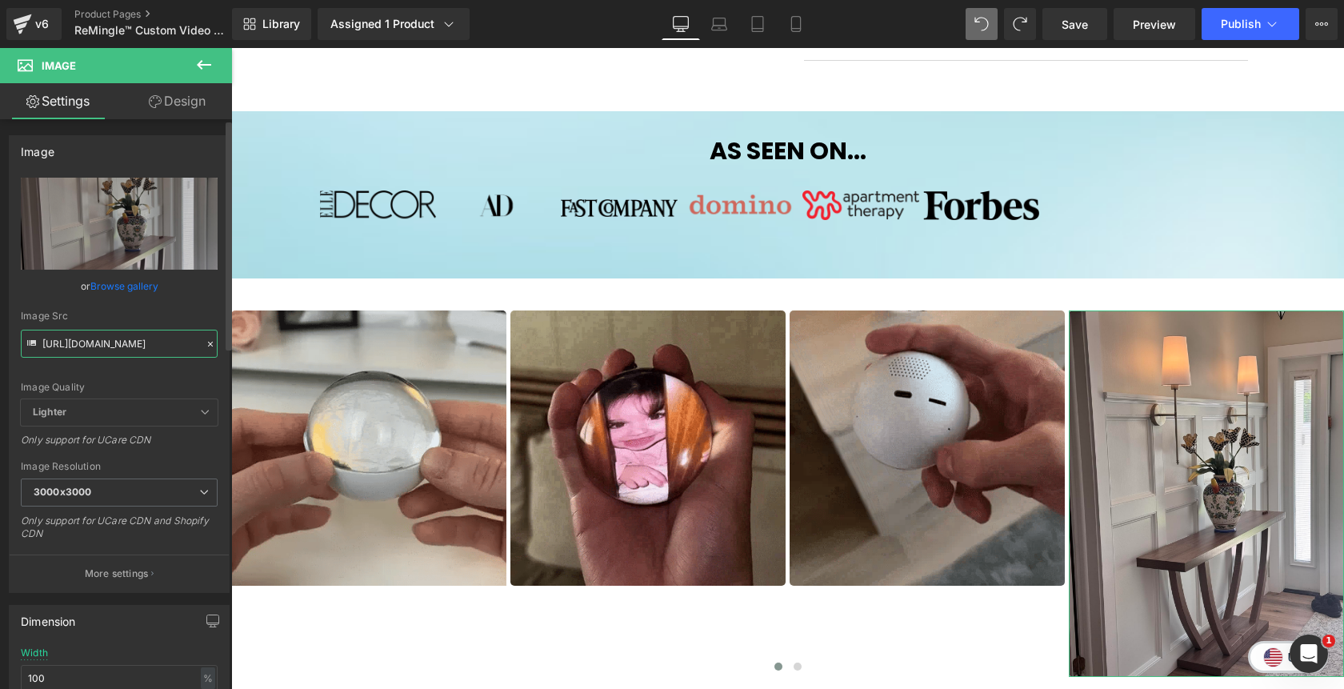
scroll to position [0, 236]
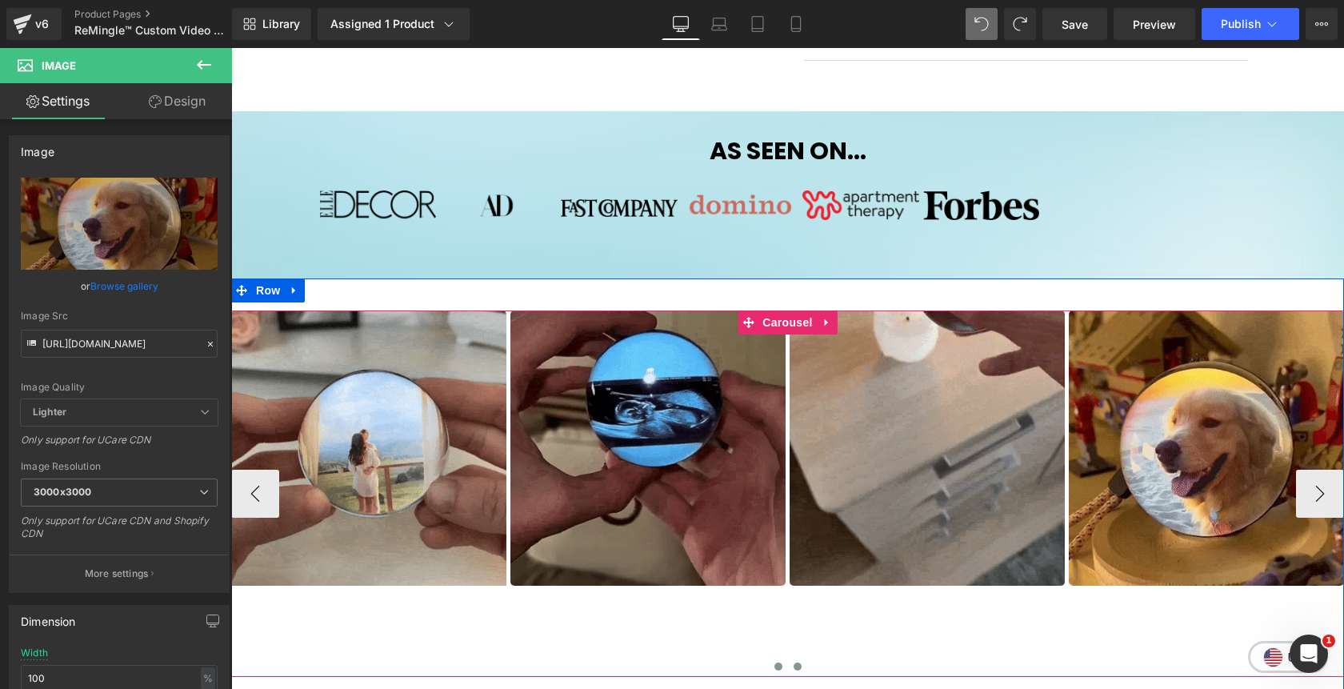
click at [801, 668] on button at bounding box center [797, 666] width 19 height 16
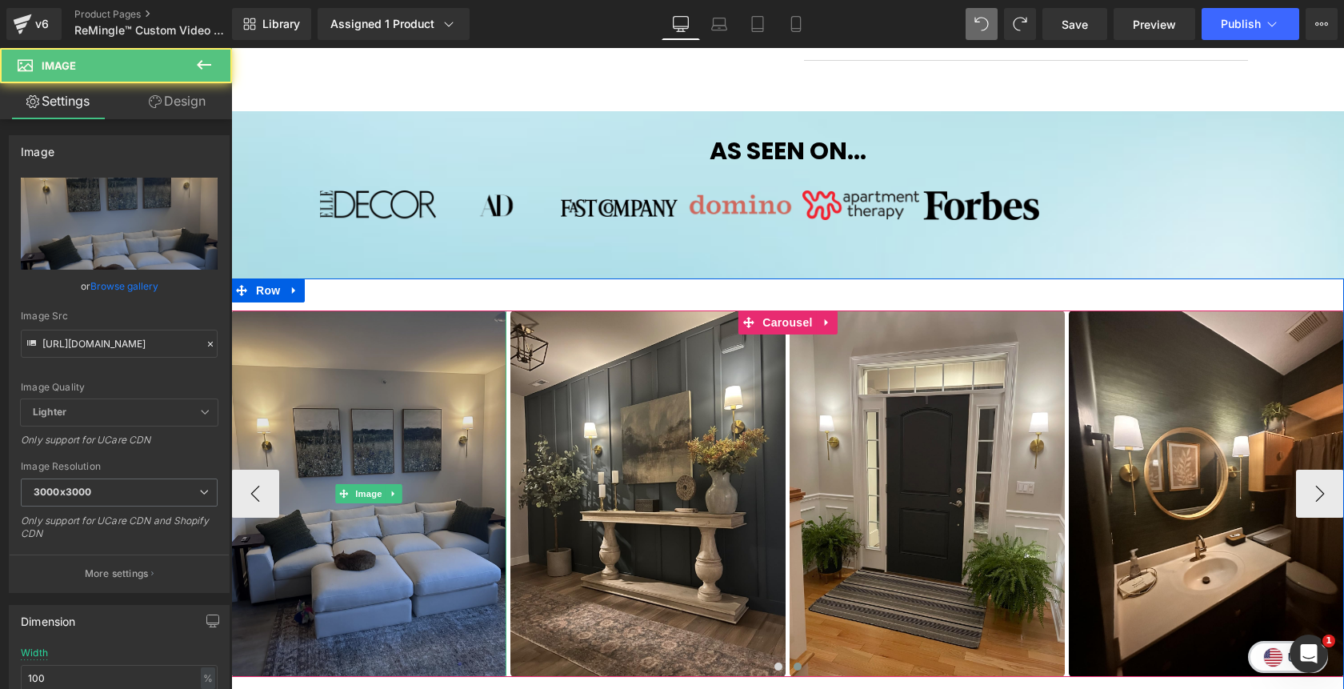
click at [425, 483] on img at bounding box center [368, 493] width 275 height 367
click at [385, 430] on img at bounding box center [368, 493] width 275 height 367
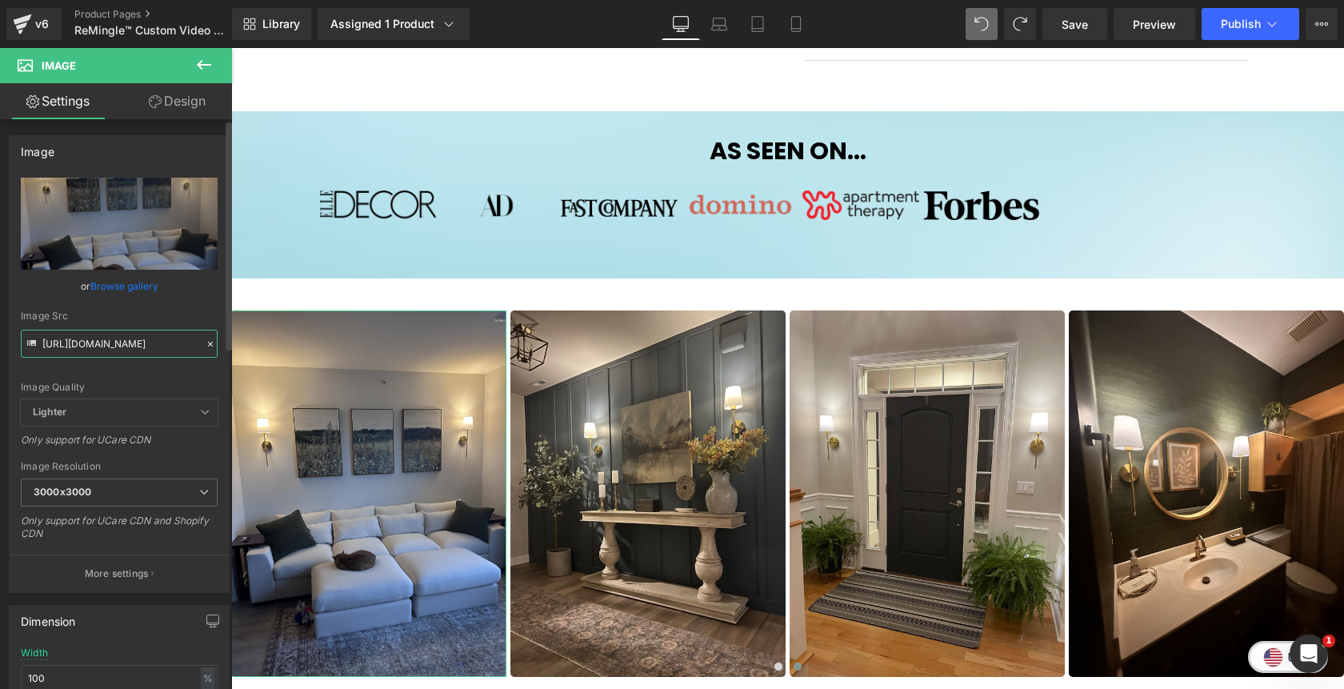
click at [142, 343] on input "https://cdn.shopify.com/s/files/1/0811/0410/9849/files/sc45_f_3000x3000.jpg?v=1…" at bounding box center [119, 344] width 197 height 28
paste input "baby_ultra1.webp?v=1759864125"
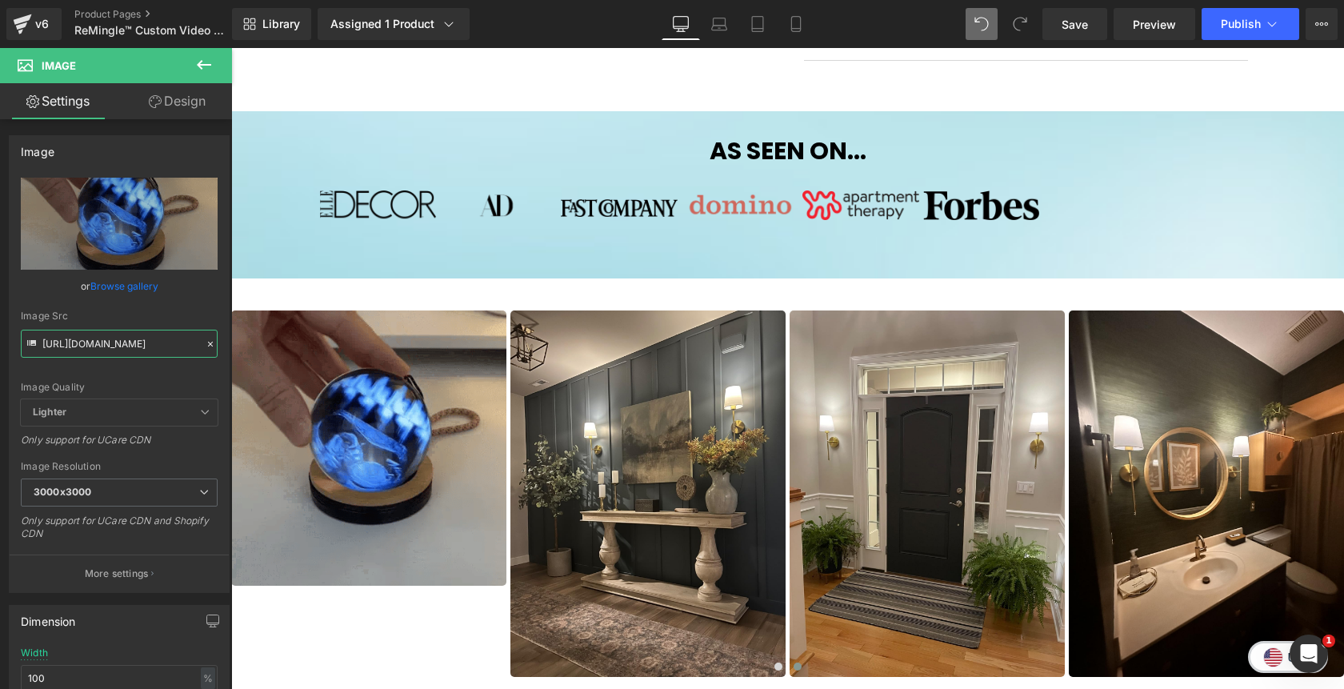
type input "https://cdn.shopify.com/s/files/1/0811/0410/9849/files/baby_ultra1_3000x3000.we…"
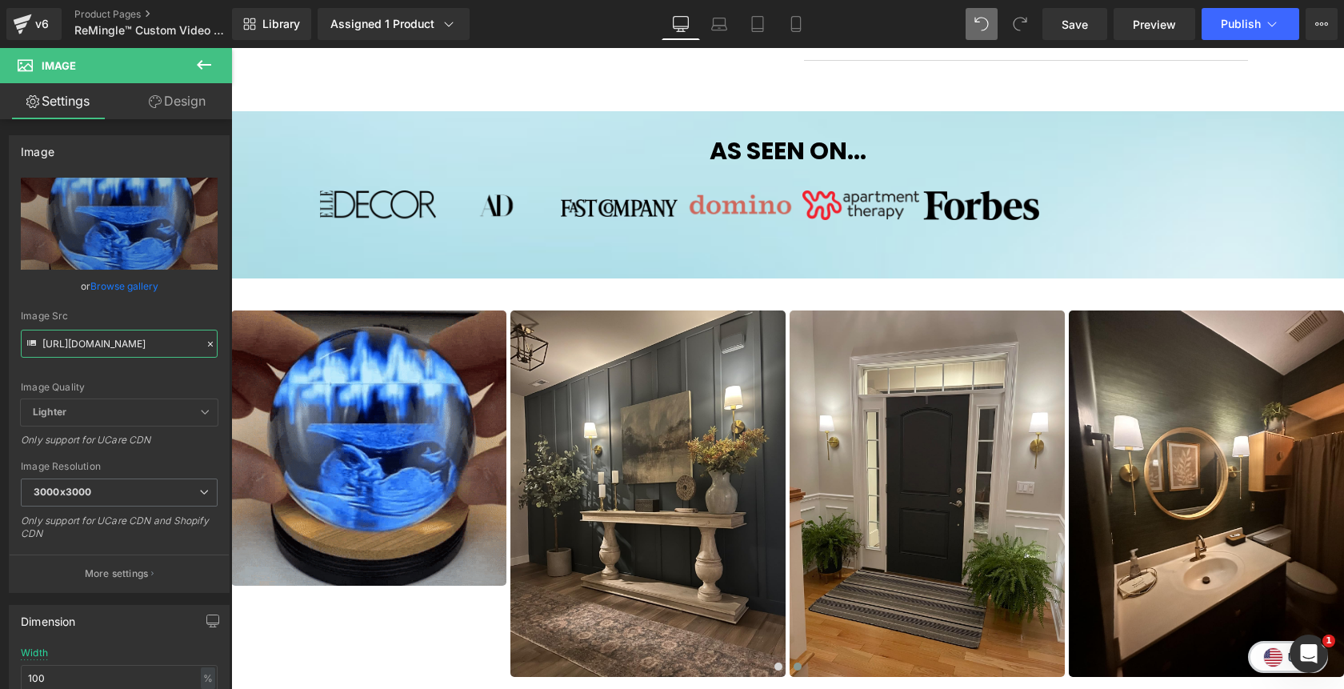
scroll to position [0, 0]
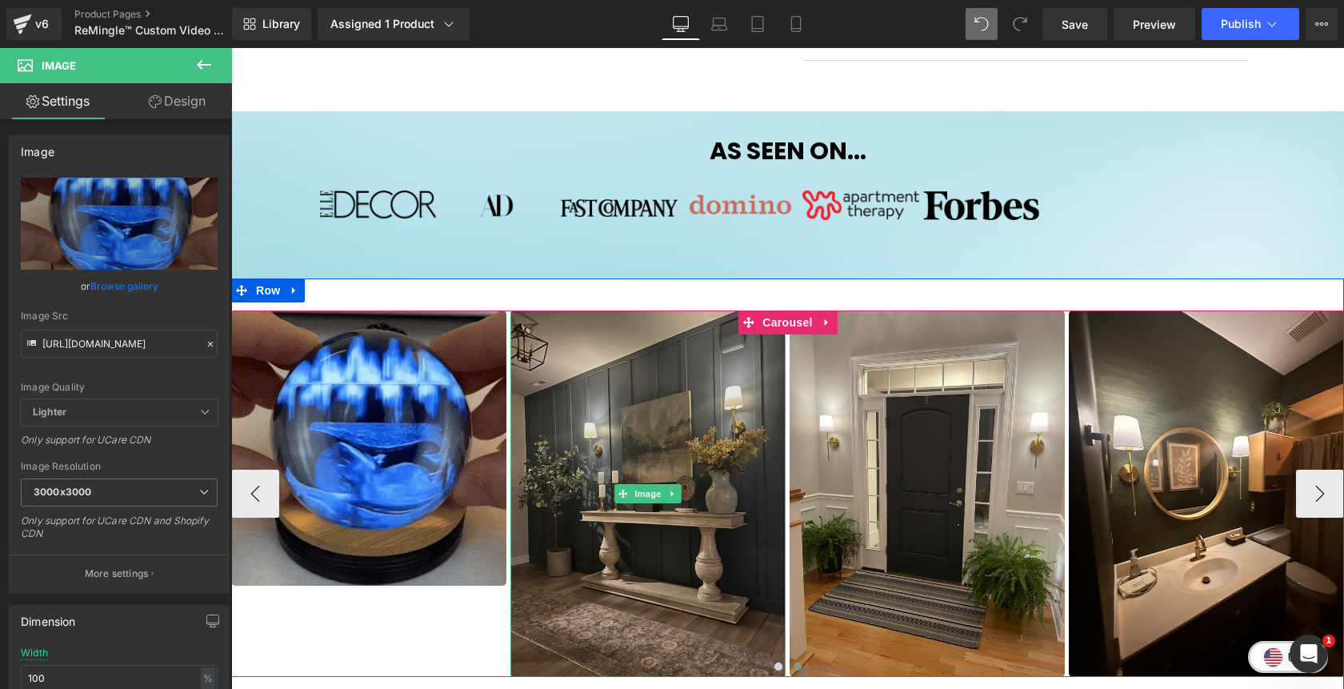
click at [685, 417] on img at bounding box center [647, 493] width 275 height 367
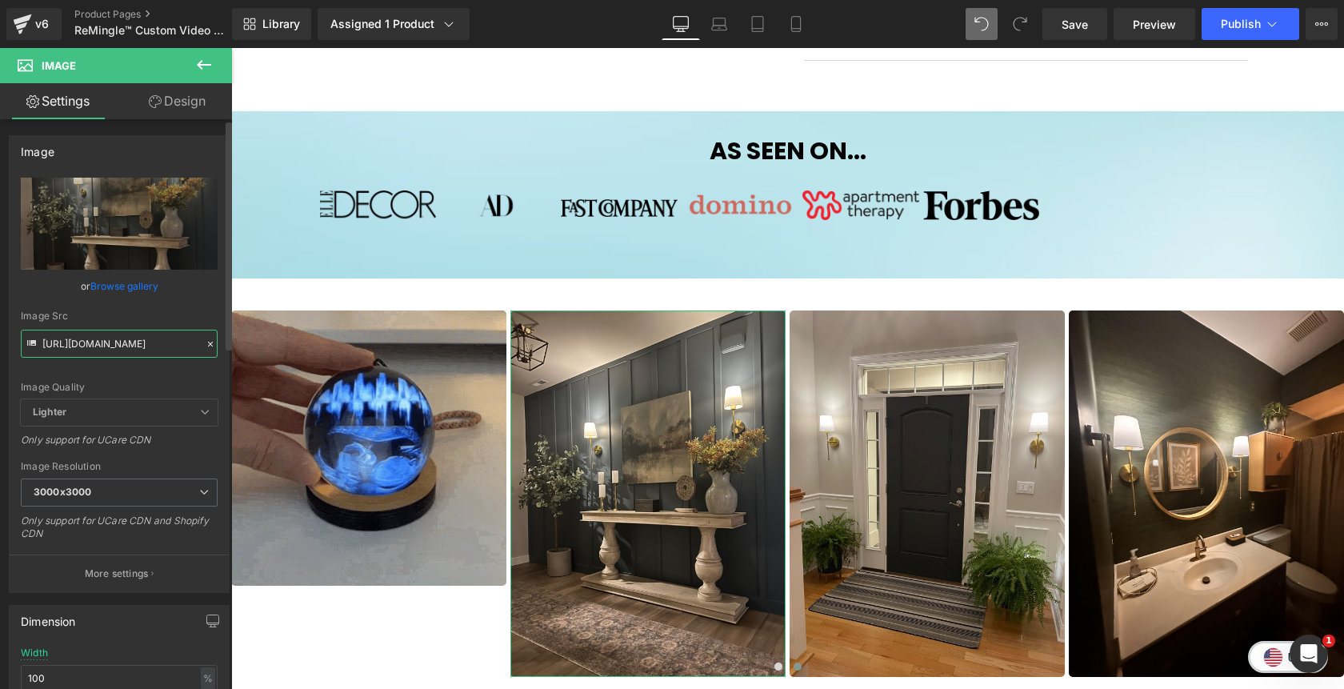
click at [158, 347] on input "https://cdn.shopify.com/s/files/1/0811/0410/9849/files/sc47_f_3000x3000.jpg?v=1…" at bounding box center [119, 344] width 197 height 28
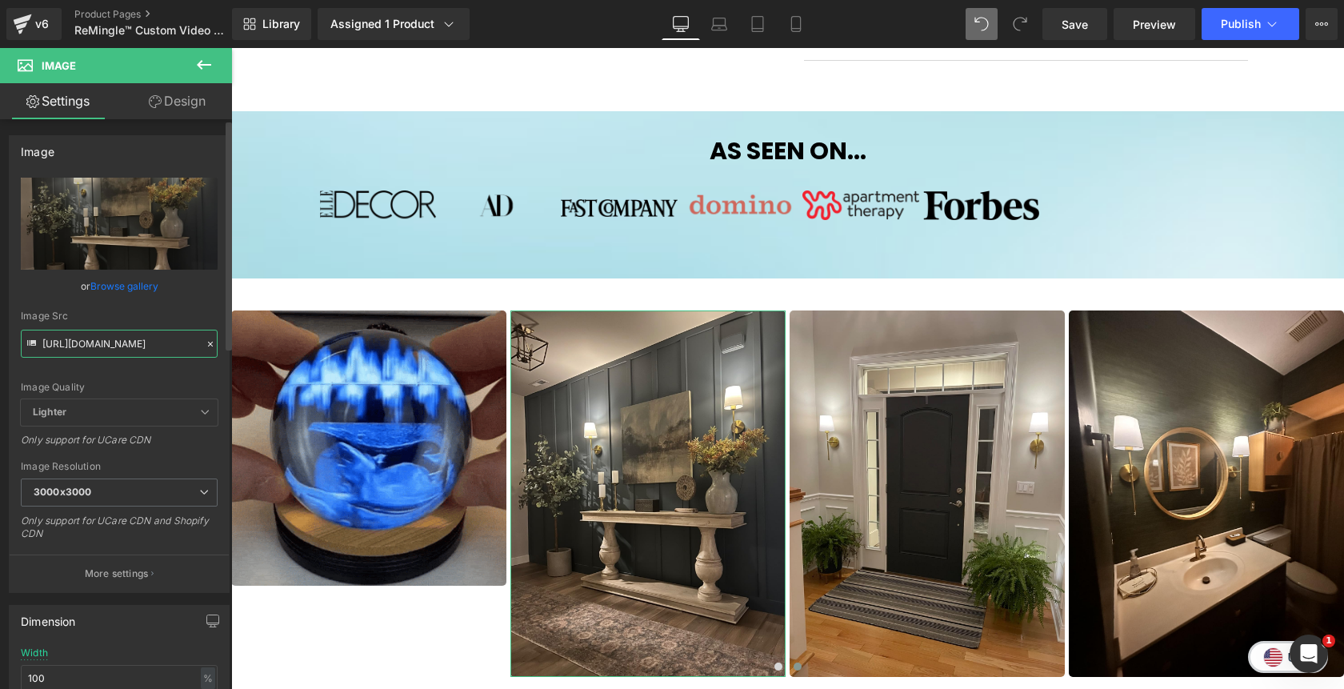
click at [158, 347] on input "https://cdn.shopify.com/s/files/1/0811/0410/9849/files/sc47_f_3000x3000.jpg?v=1…" at bounding box center [119, 344] width 197 height 28
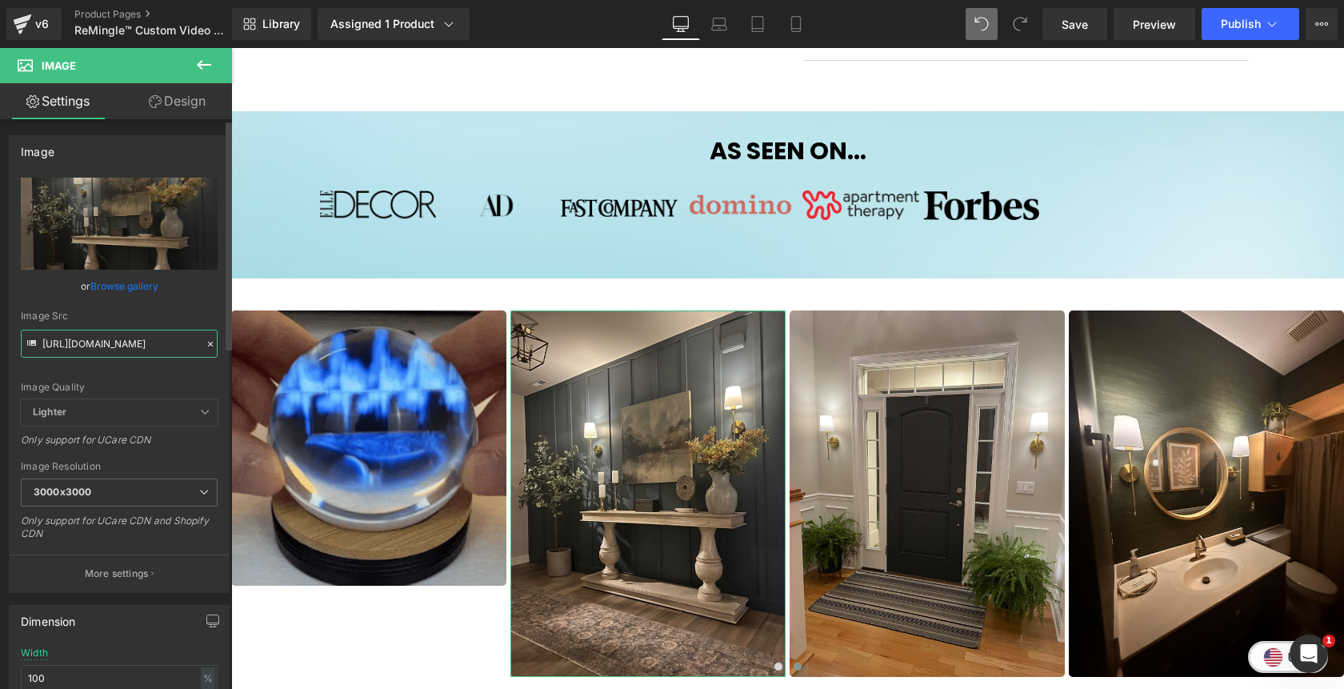
click at [158, 347] on input "https://cdn.shopify.com/s/files/1/0811/0410/9849/files/sc47_f_3000x3000.jpg?v=1…" at bounding box center [119, 344] width 197 height 28
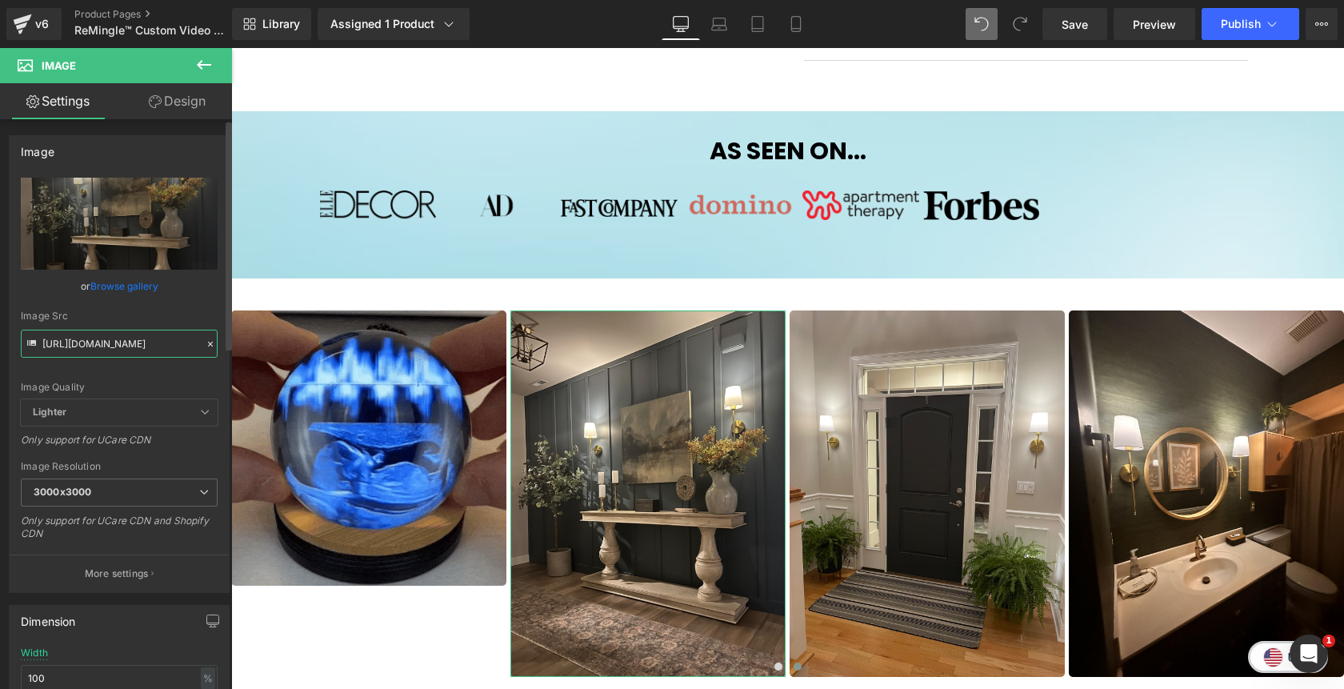
paste input "couple3_gif.webp?v=1759863396"
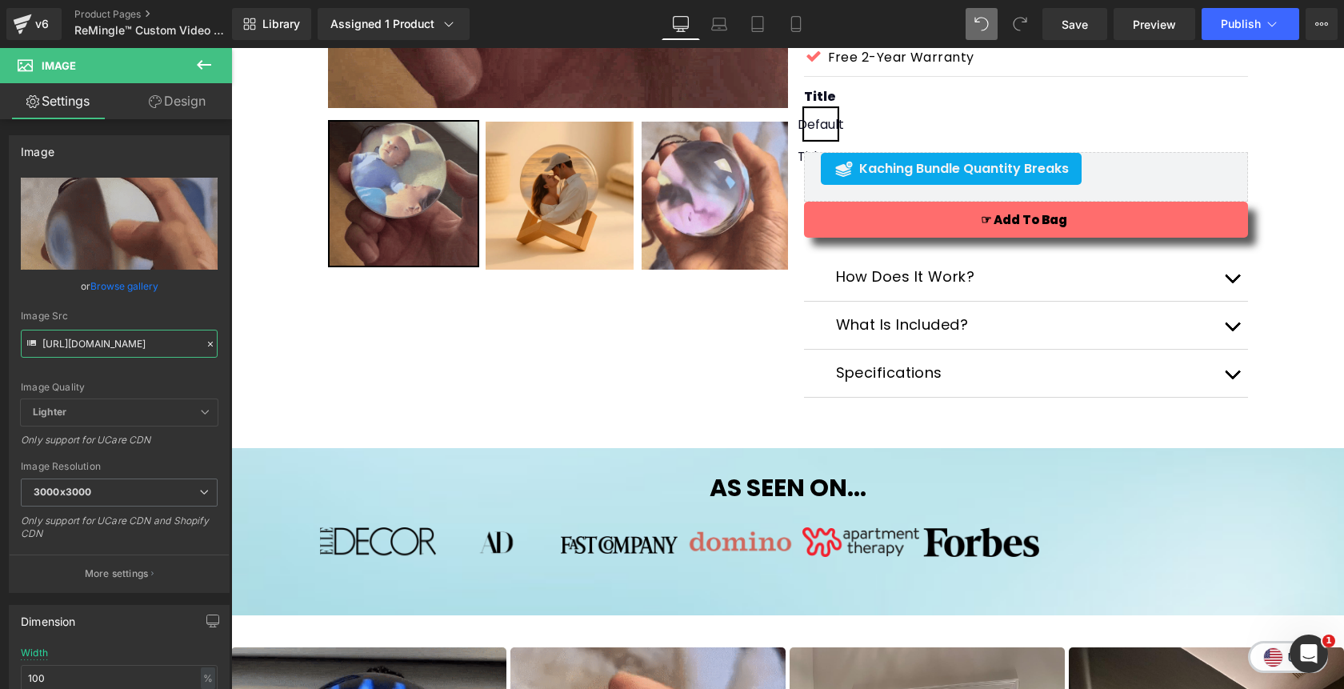
scroll to position [477, 0]
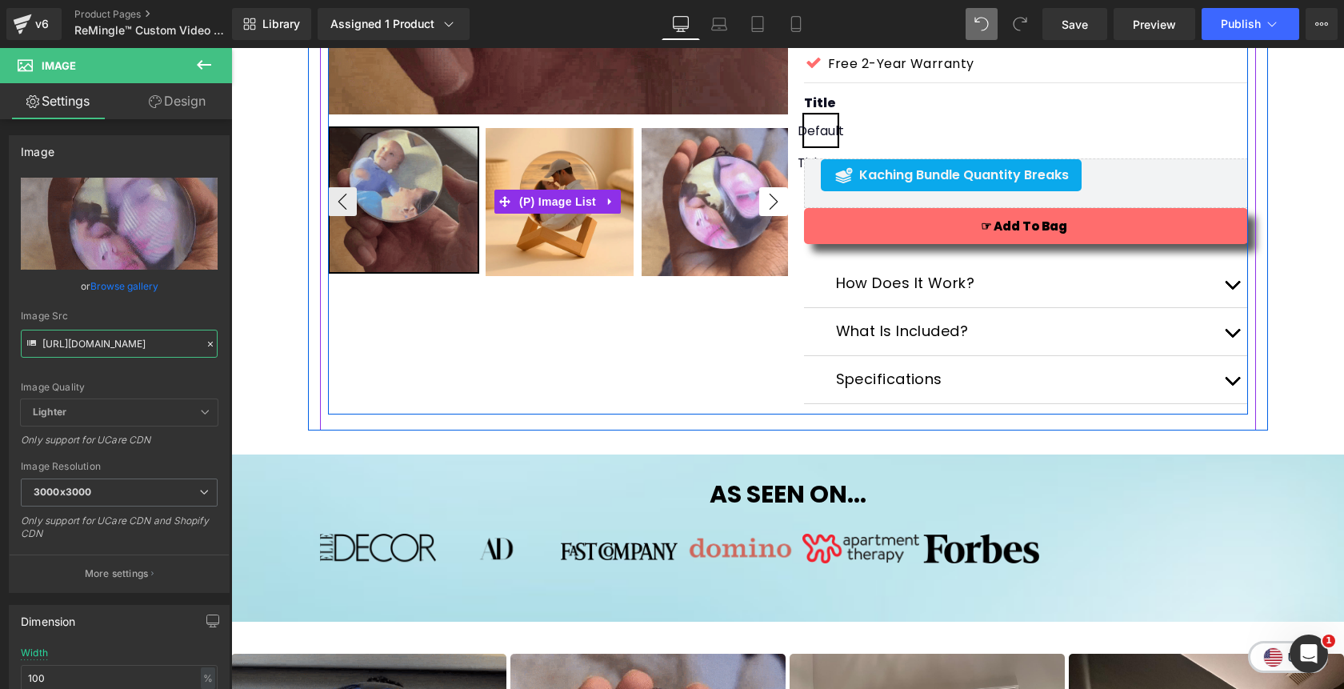
type input "https://cdn.shopify.com/s/files/1/0811/0410/9849/files/couple3_gif_3000x3000.we…"
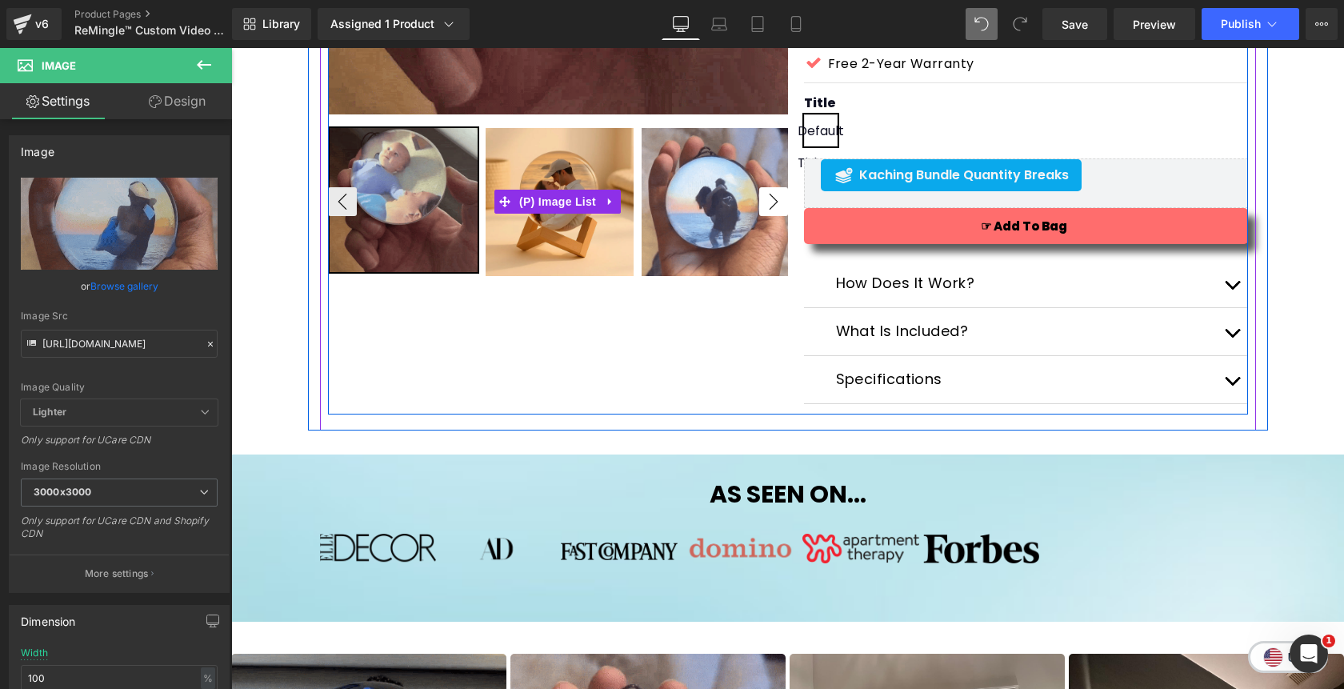
click at [777, 203] on button "›" at bounding box center [773, 201] width 29 height 29
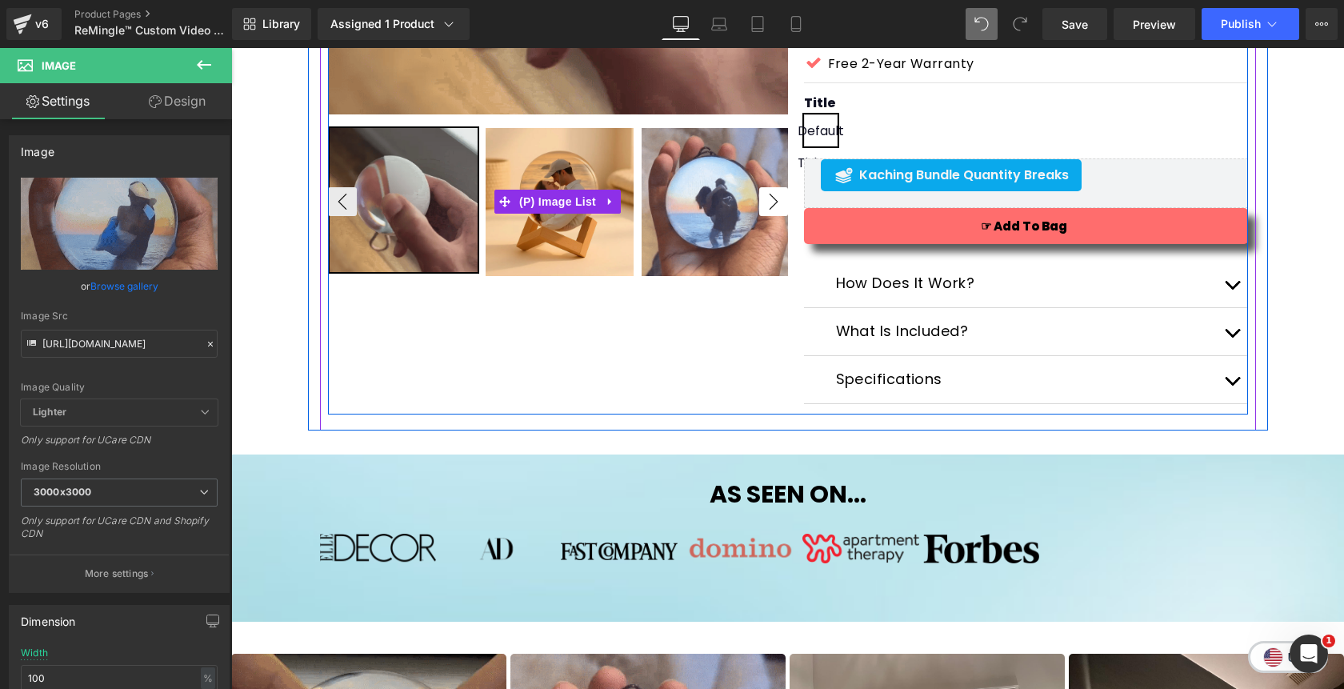
scroll to position [0, 0]
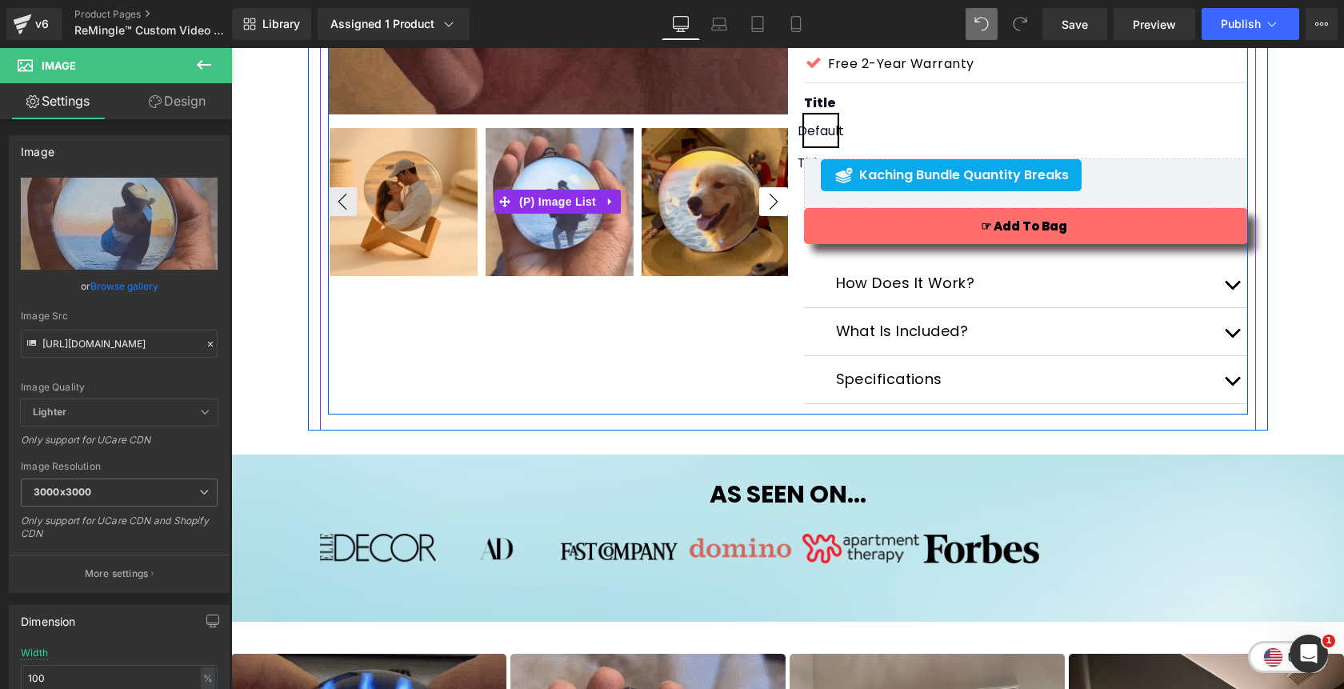
click at [777, 203] on button "›" at bounding box center [773, 201] width 29 height 29
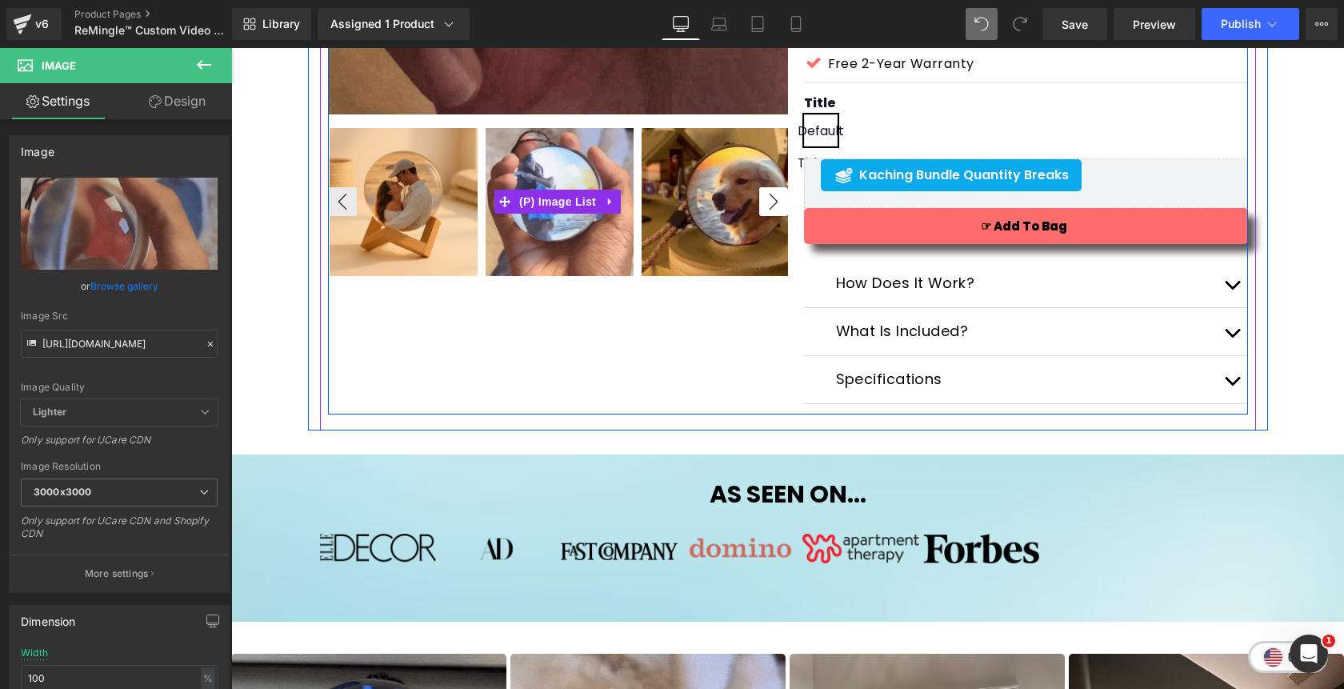
click at [767, 203] on button "›" at bounding box center [773, 201] width 29 height 29
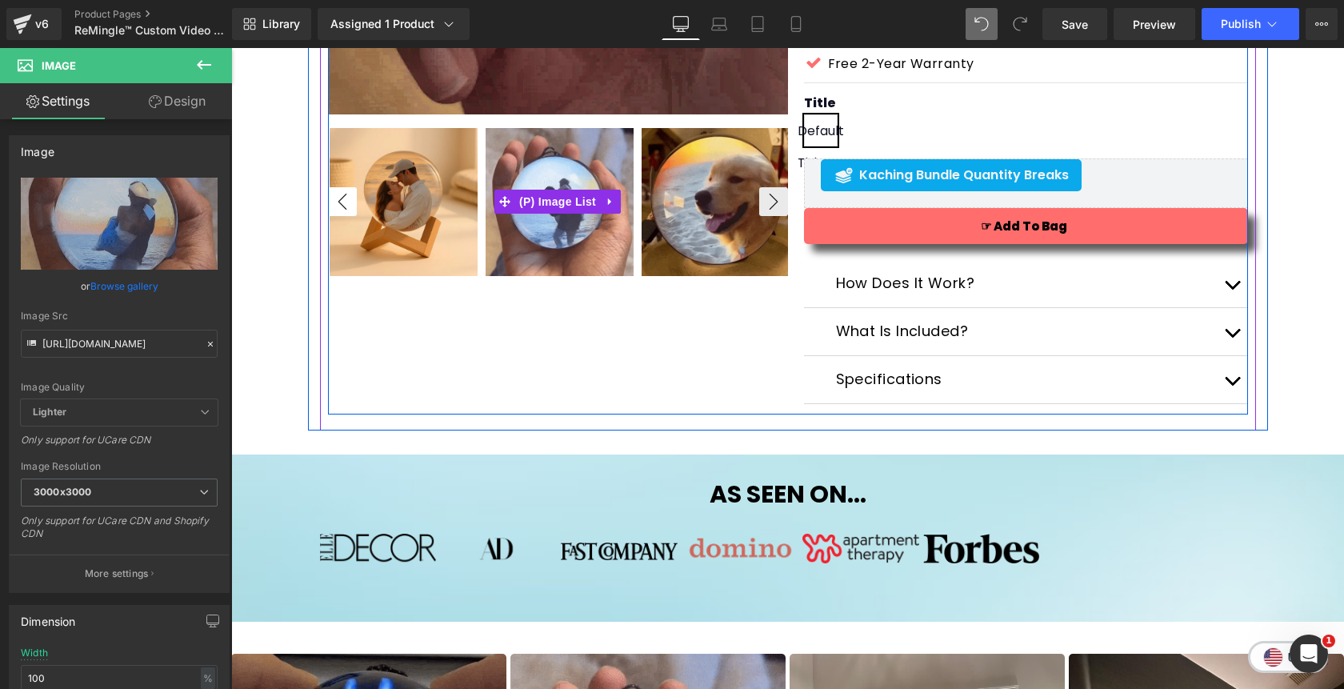
click at [345, 200] on button "‹" at bounding box center [342, 201] width 29 height 29
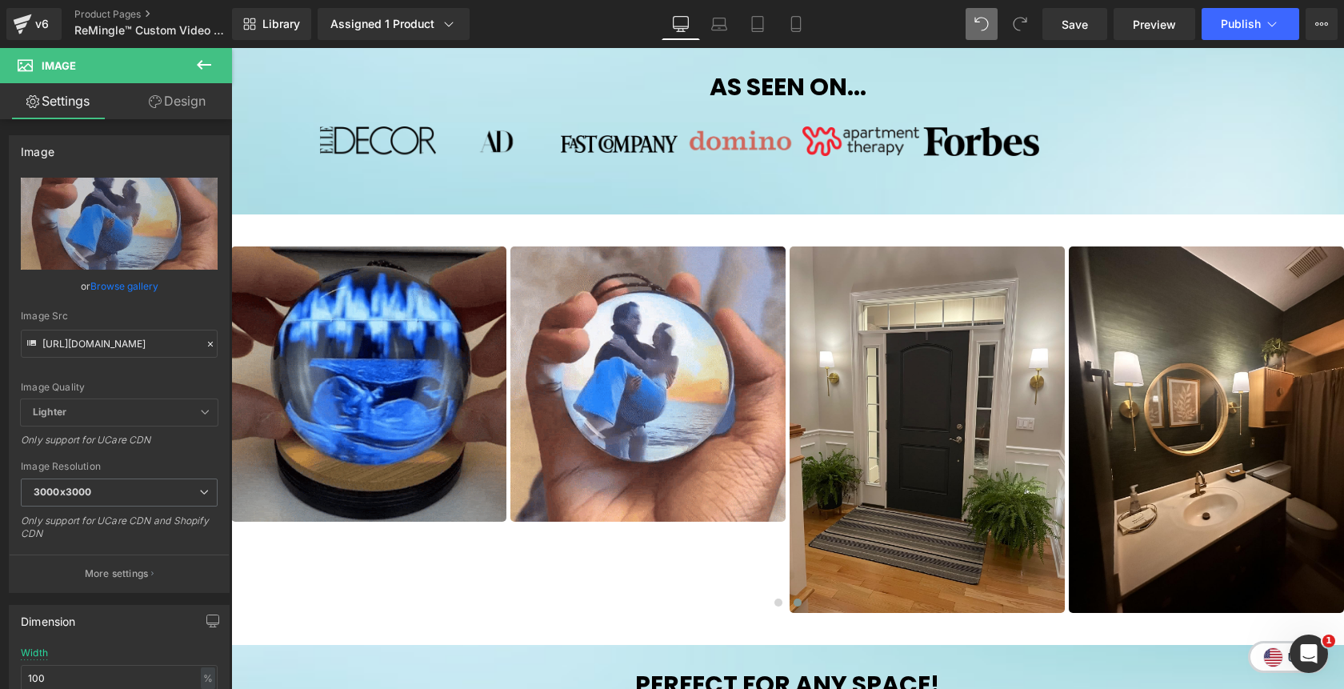
scroll to position [886, 0]
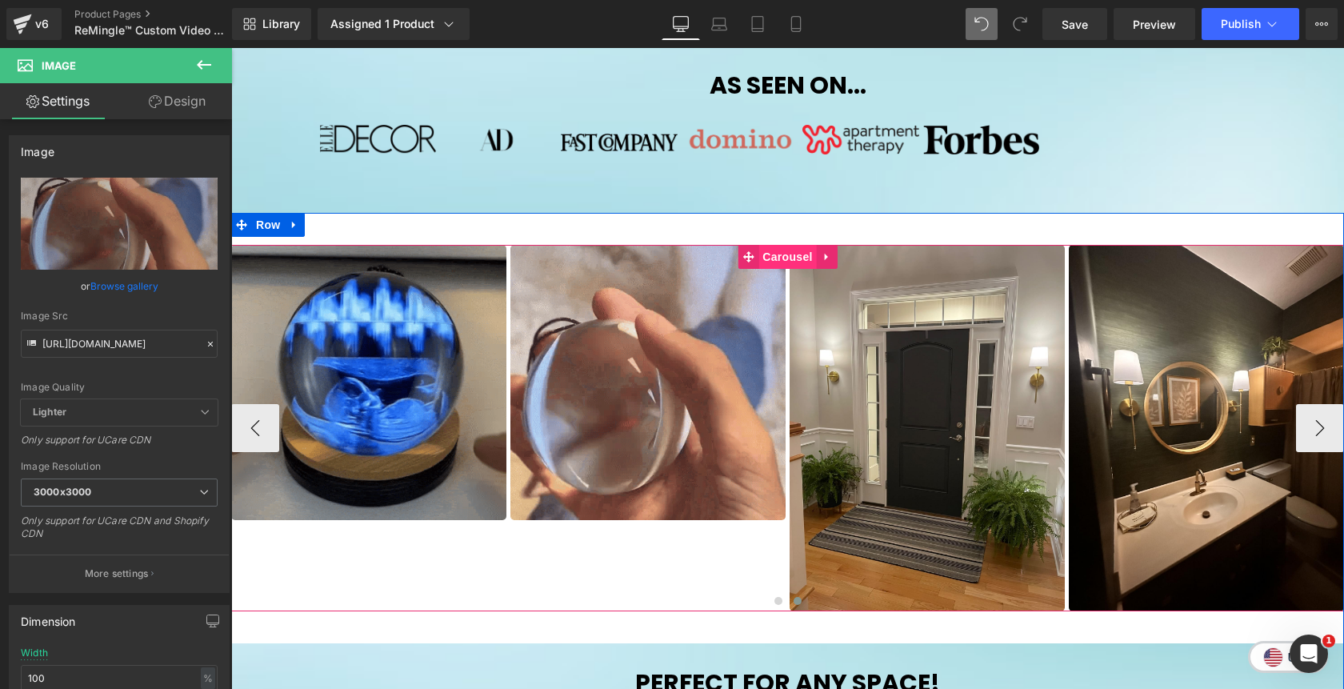
click at [797, 254] on span "Carousel" at bounding box center [787, 257] width 58 height 24
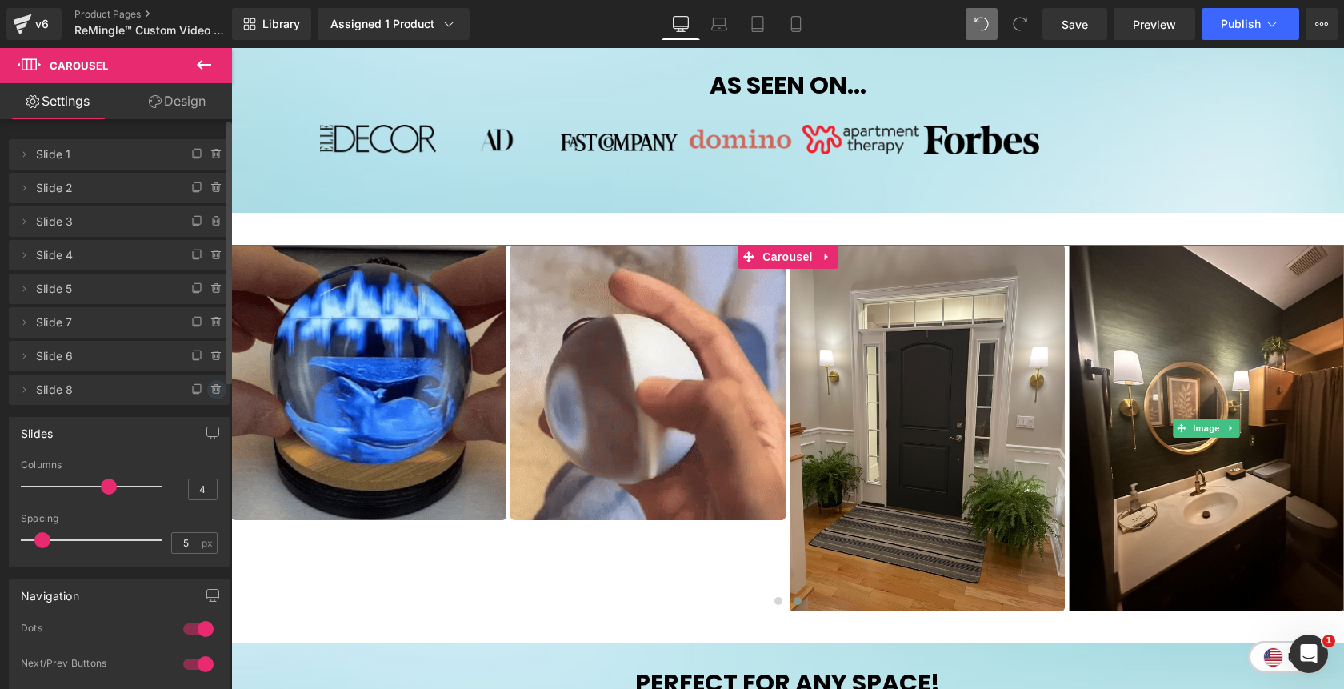
click at [213, 393] on icon at bounding box center [216, 389] width 6 height 7
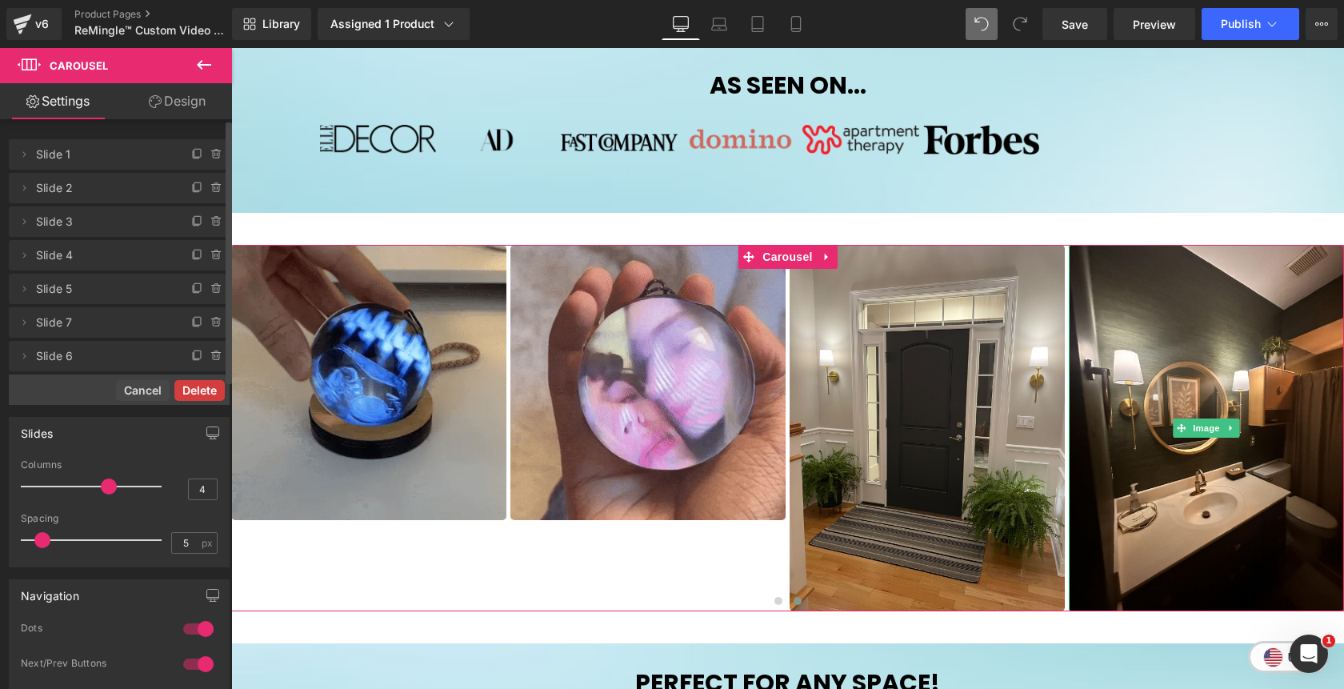
click at [208, 393] on button "Delete" at bounding box center [199, 390] width 50 height 21
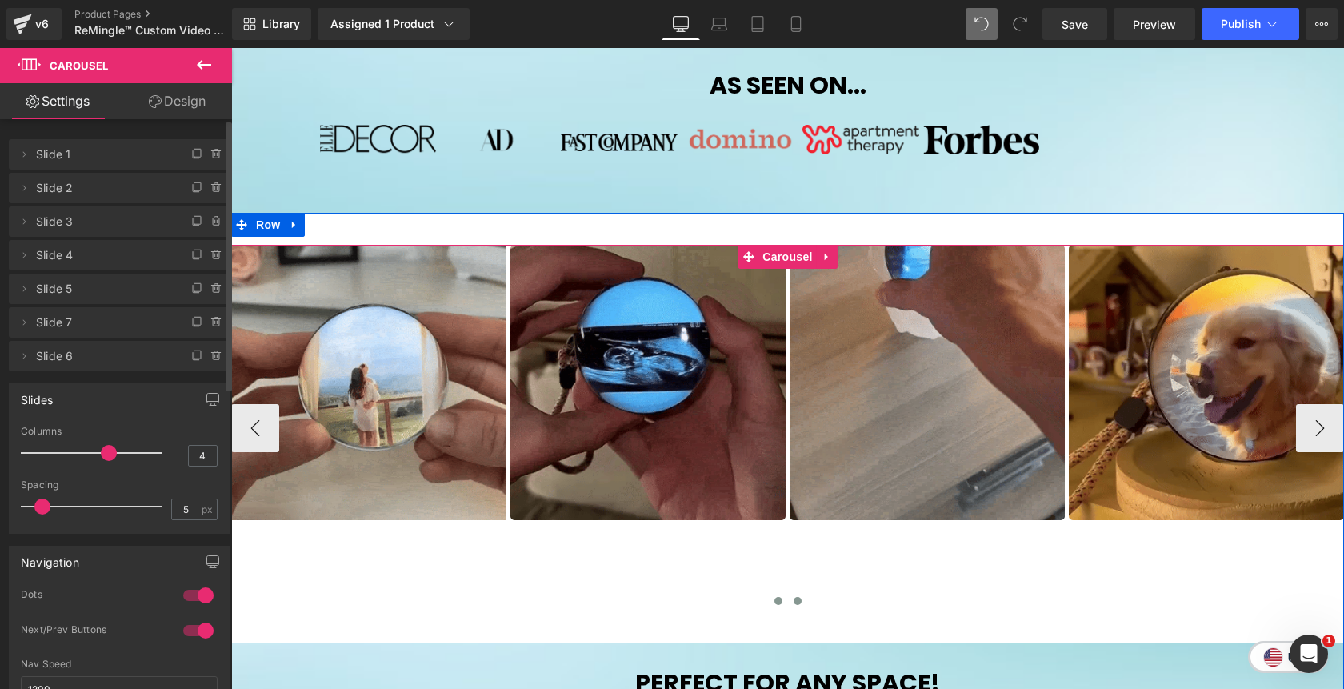
click at [800, 602] on span at bounding box center [797, 601] width 8 height 8
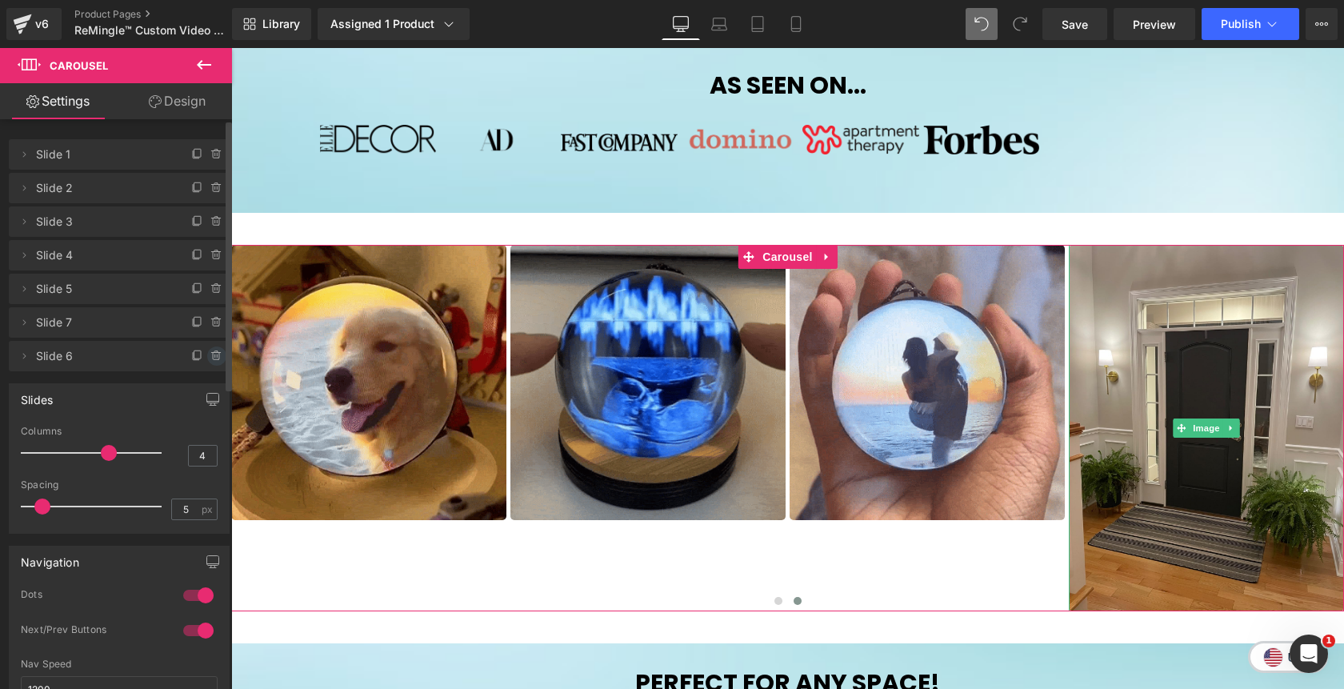
click at [210, 358] on icon at bounding box center [216, 355] width 13 height 13
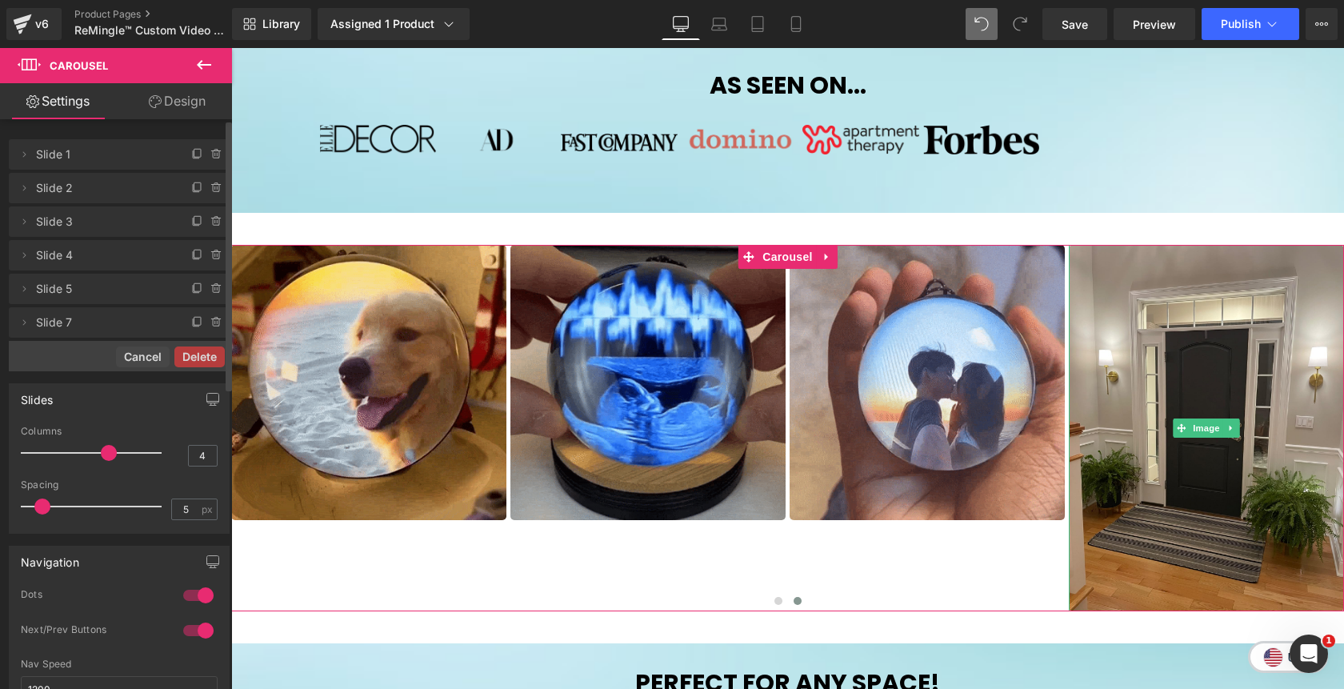
click at [209, 358] on button "Delete" at bounding box center [199, 356] width 50 height 21
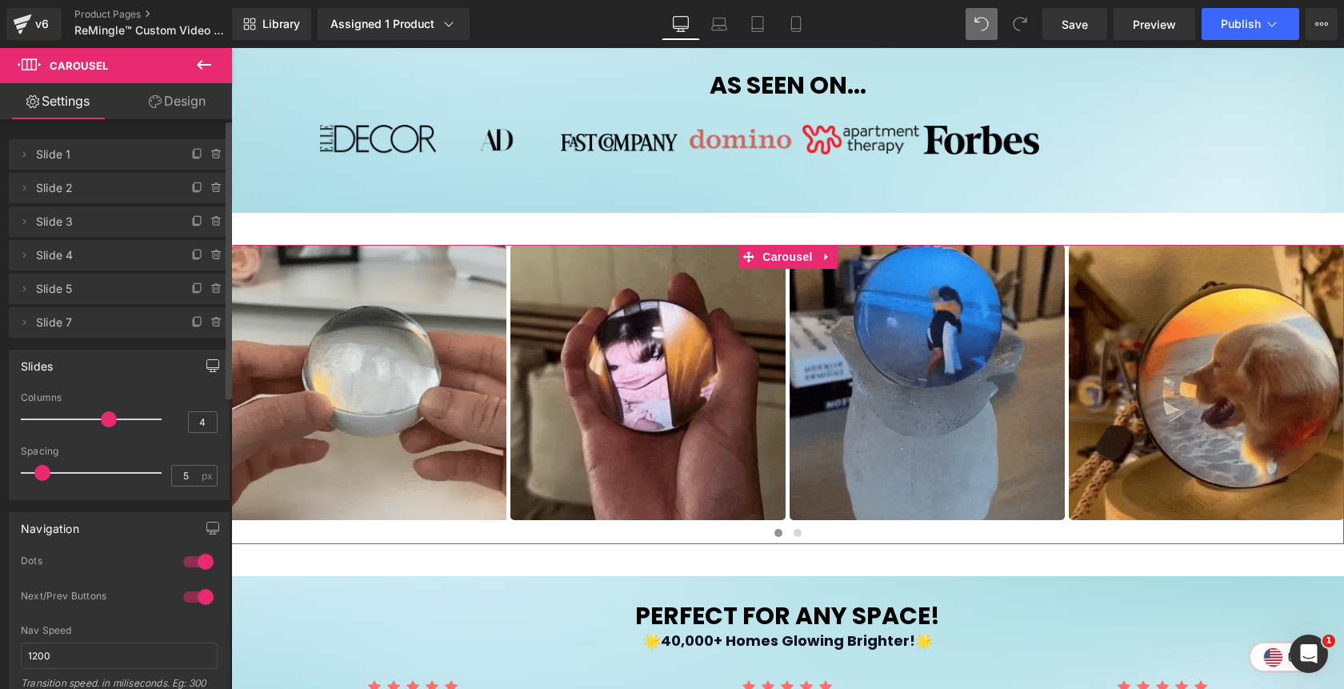
click at [206, 361] on icon "button" at bounding box center [212, 365] width 13 height 13
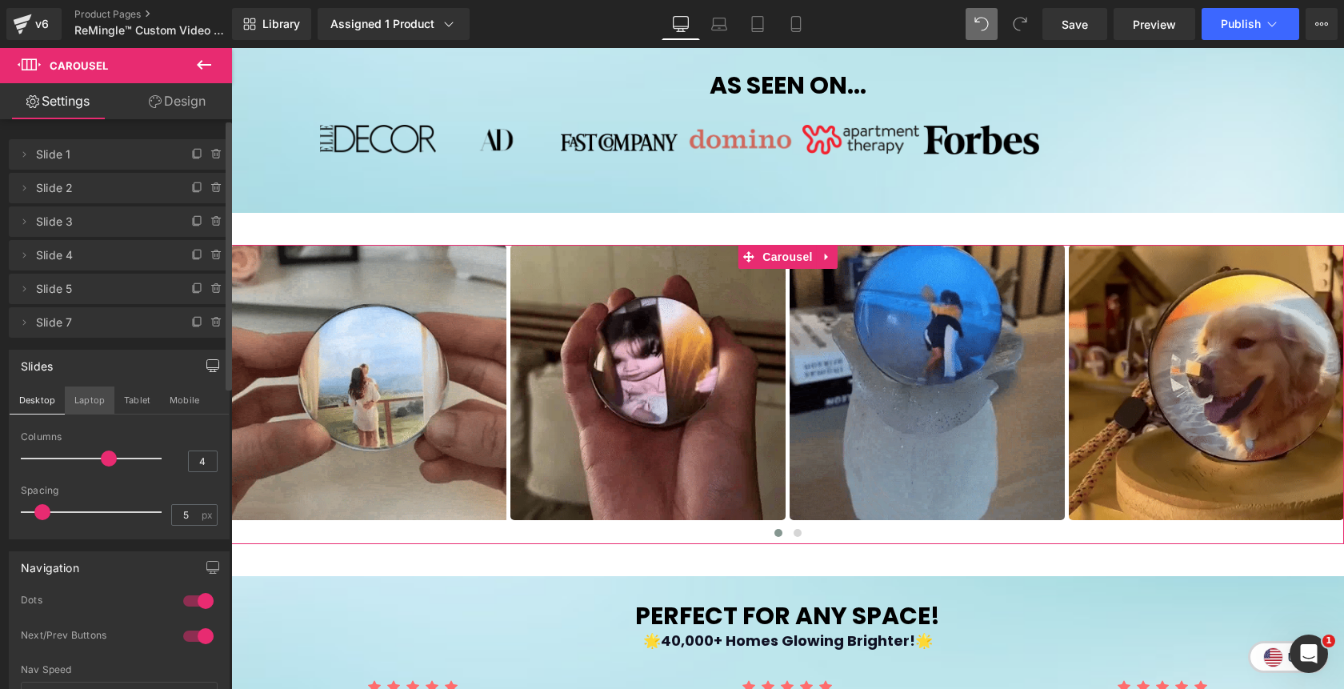
click at [90, 404] on button "Laptop" at bounding box center [90, 399] width 50 height 27
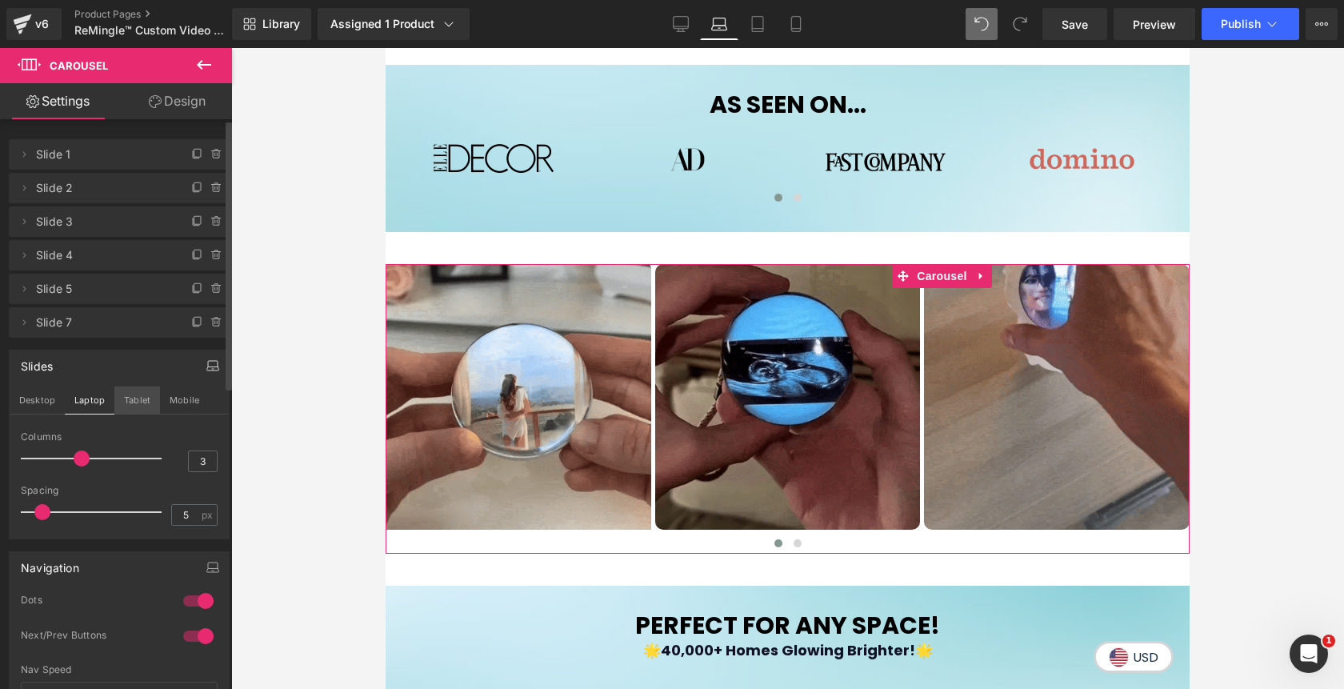
click at [134, 400] on button "Tablet" at bounding box center [137, 399] width 46 height 27
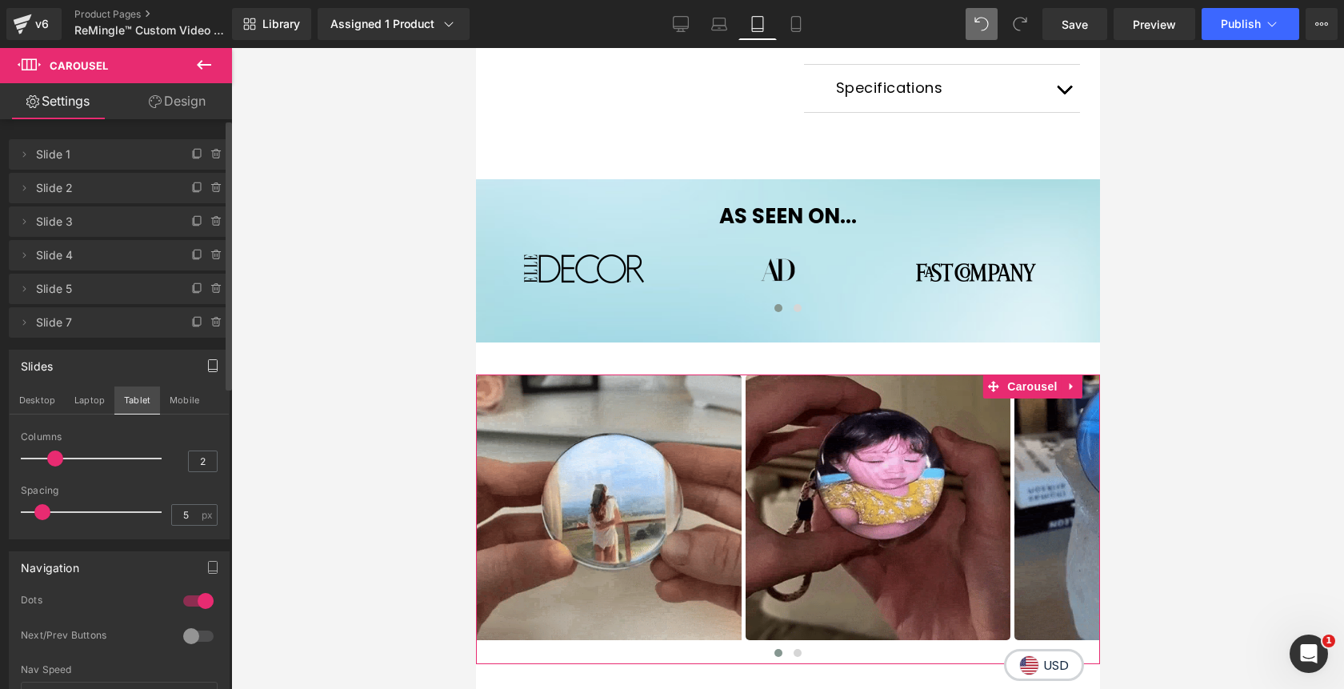
scroll to position [997, 0]
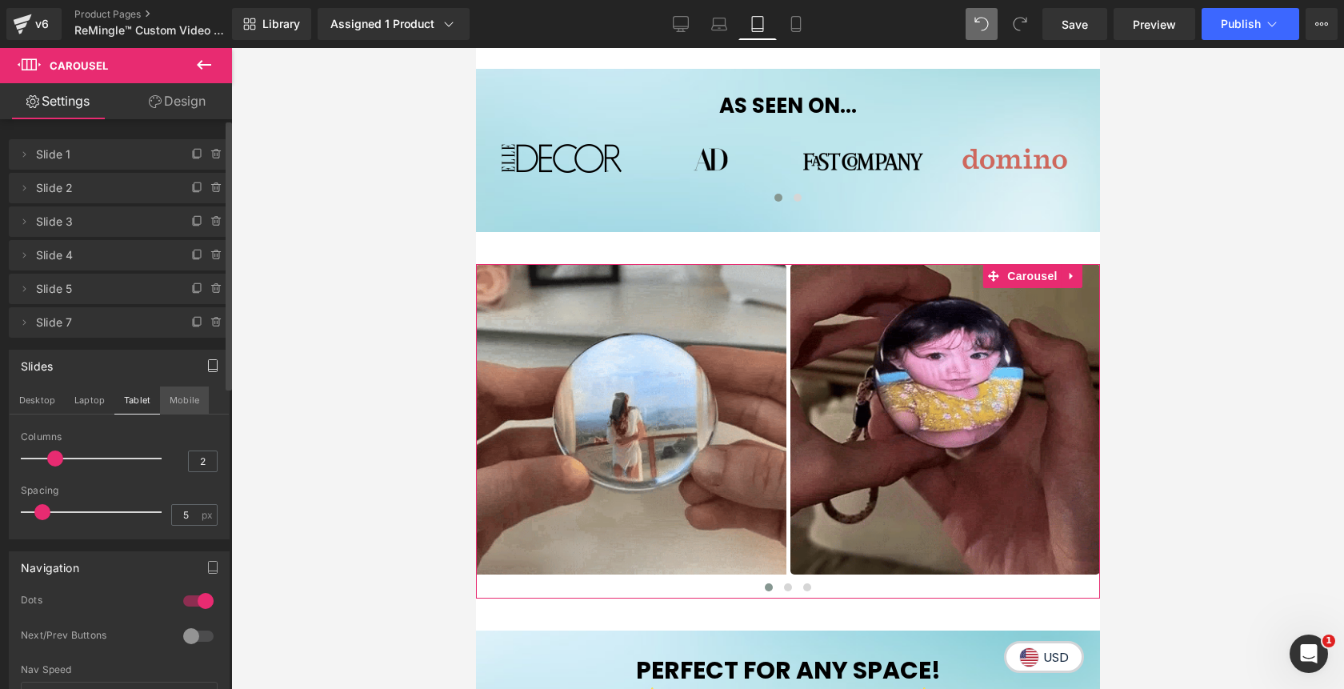
click at [180, 401] on button "Mobile" at bounding box center [184, 399] width 49 height 27
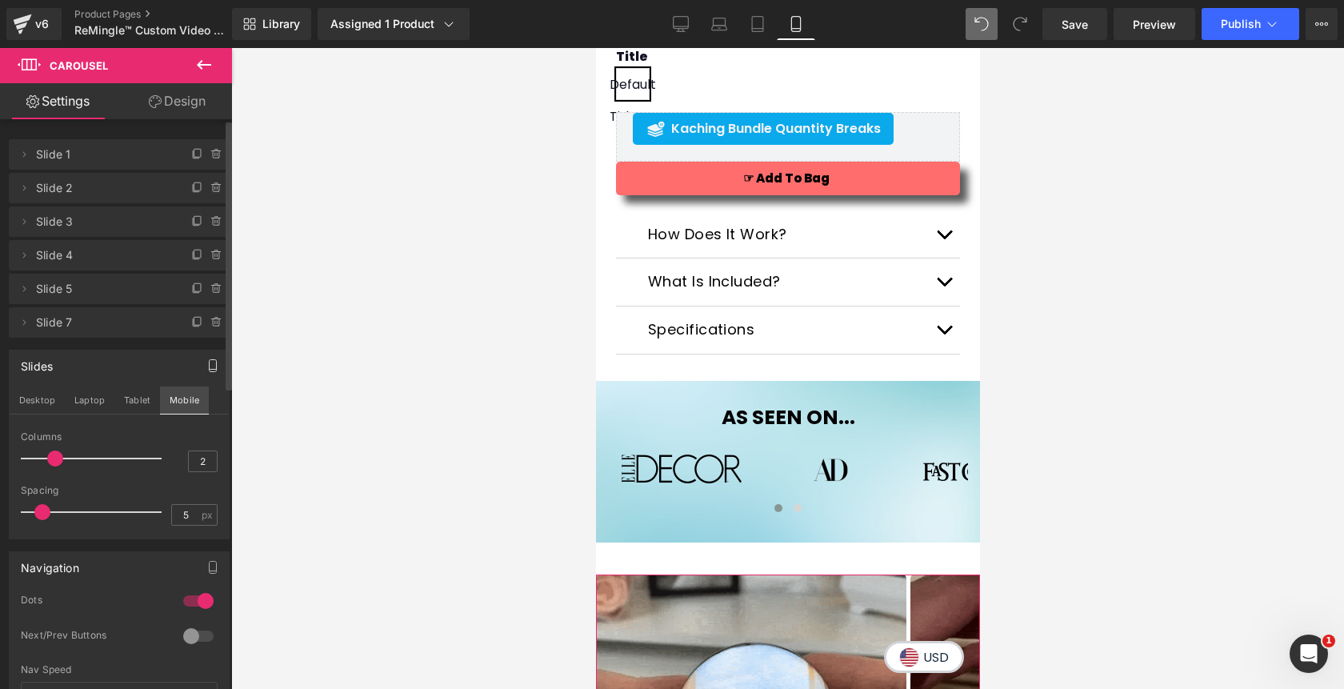
scroll to position [1306, 0]
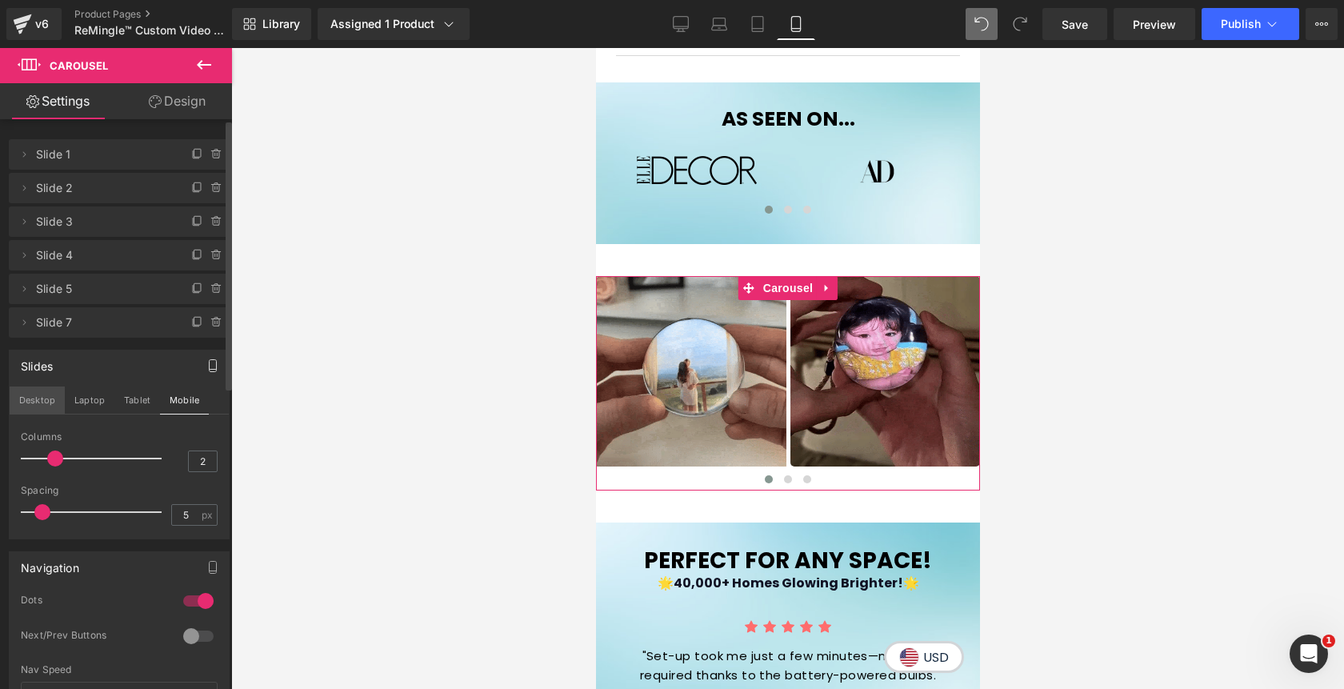
click at [42, 399] on button "Desktop" at bounding box center [37, 399] width 55 height 27
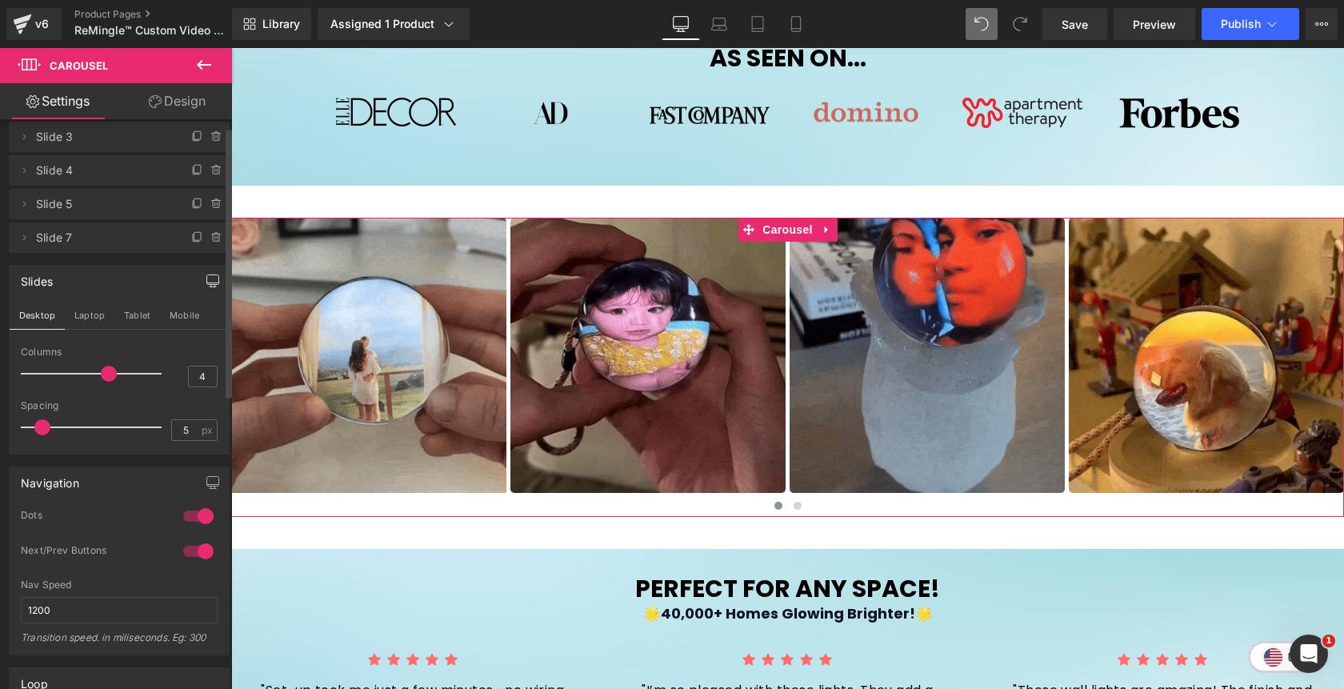
scroll to position [0, 0]
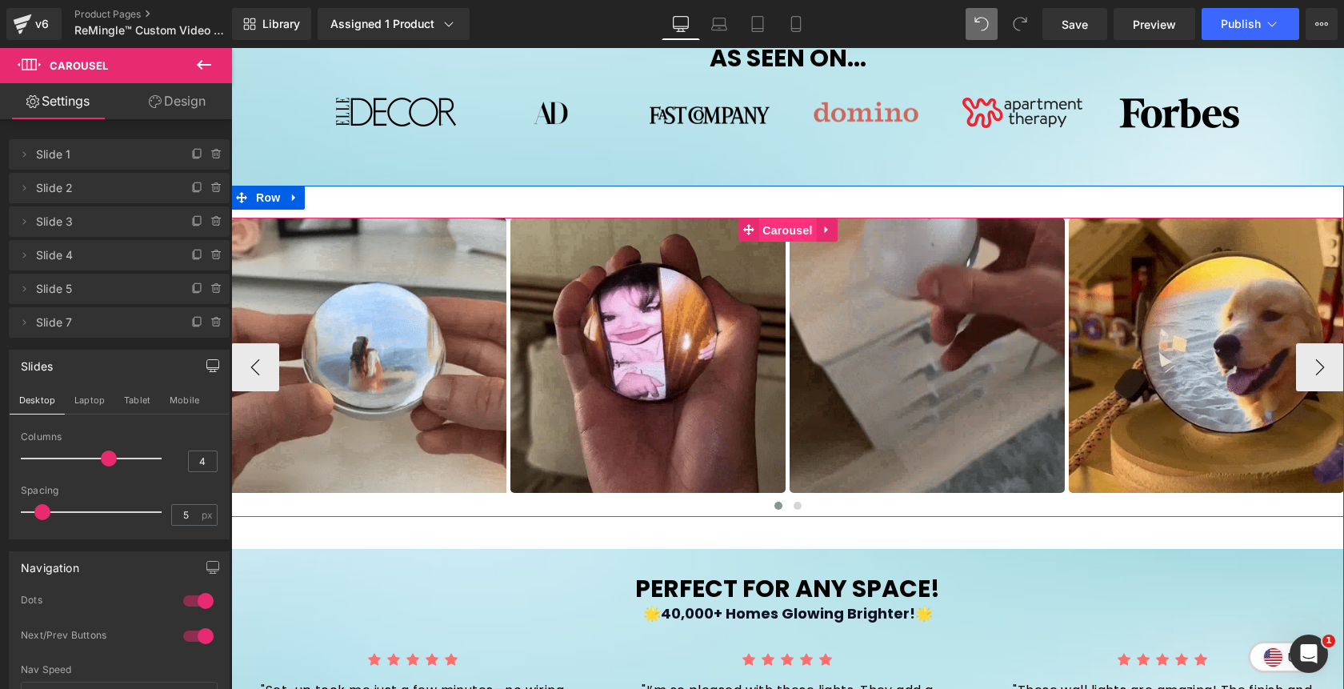
click at [789, 227] on span "Carousel" at bounding box center [787, 230] width 58 height 24
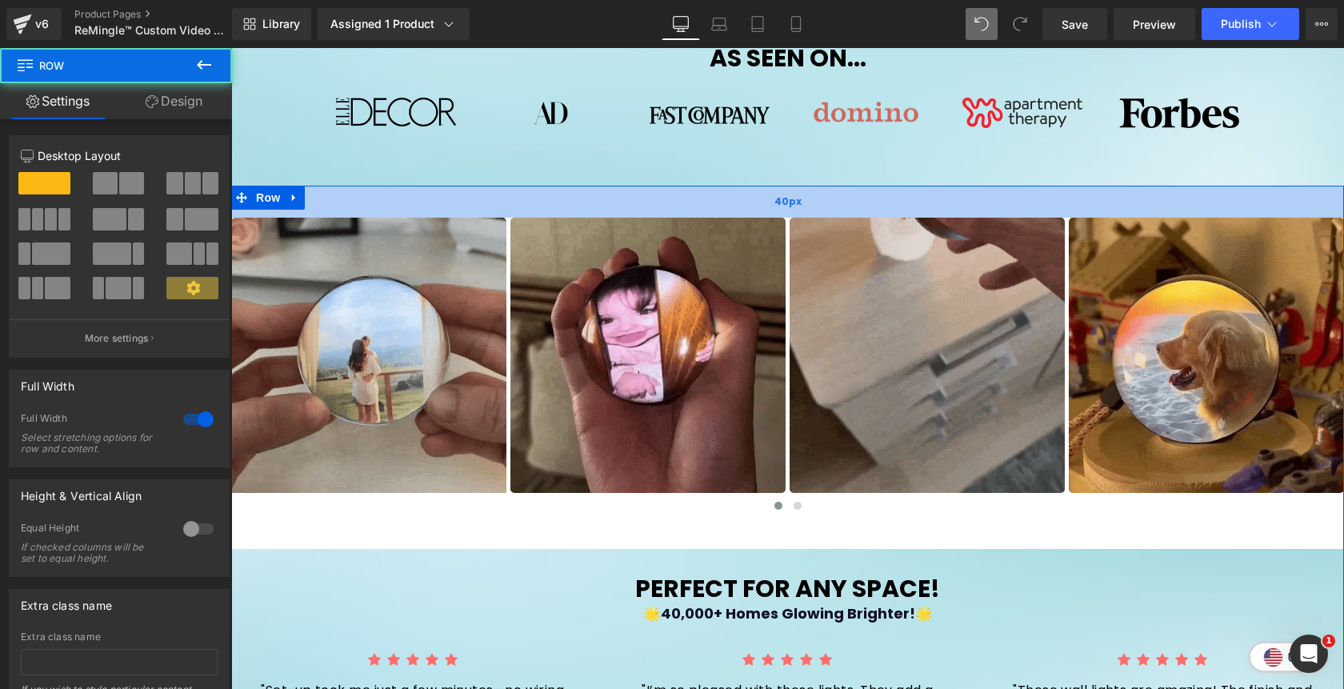
click at [269, 210] on div "40px" at bounding box center [787, 202] width 1112 height 32
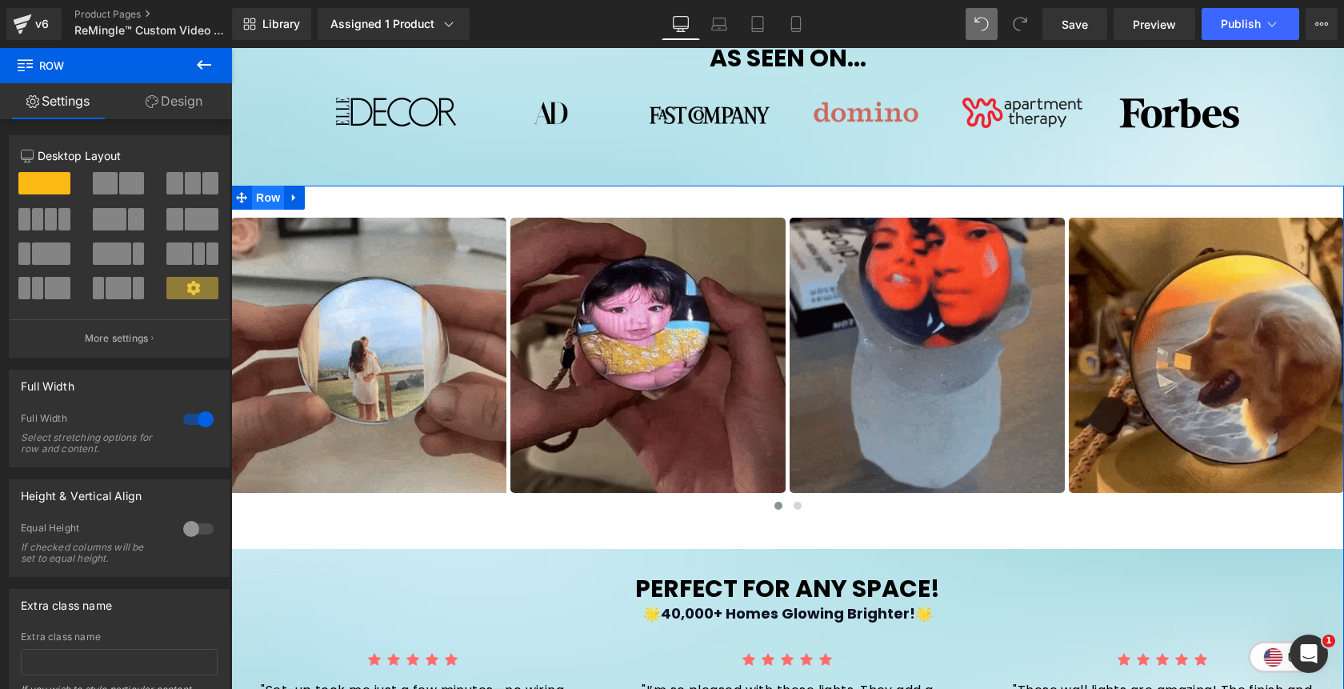
click at [270, 198] on span "Row" at bounding box center [268, 198] width 32 height 24
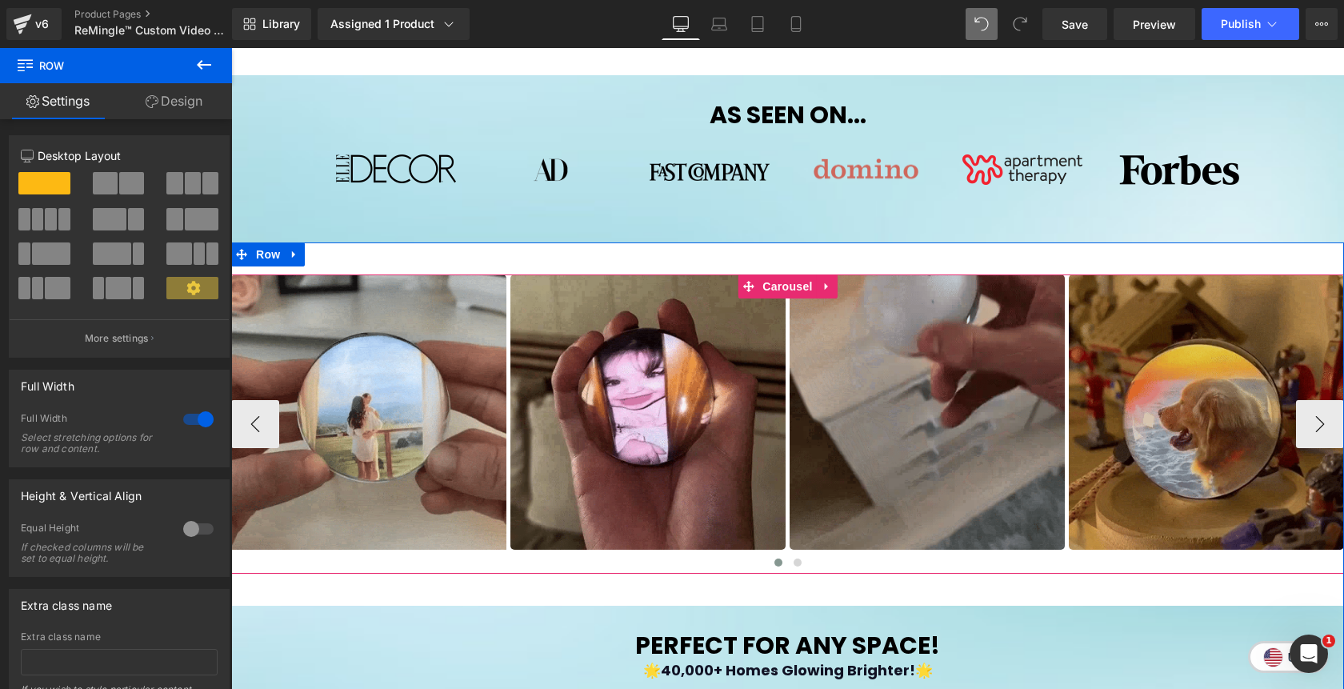
scroll to position [849, 0]
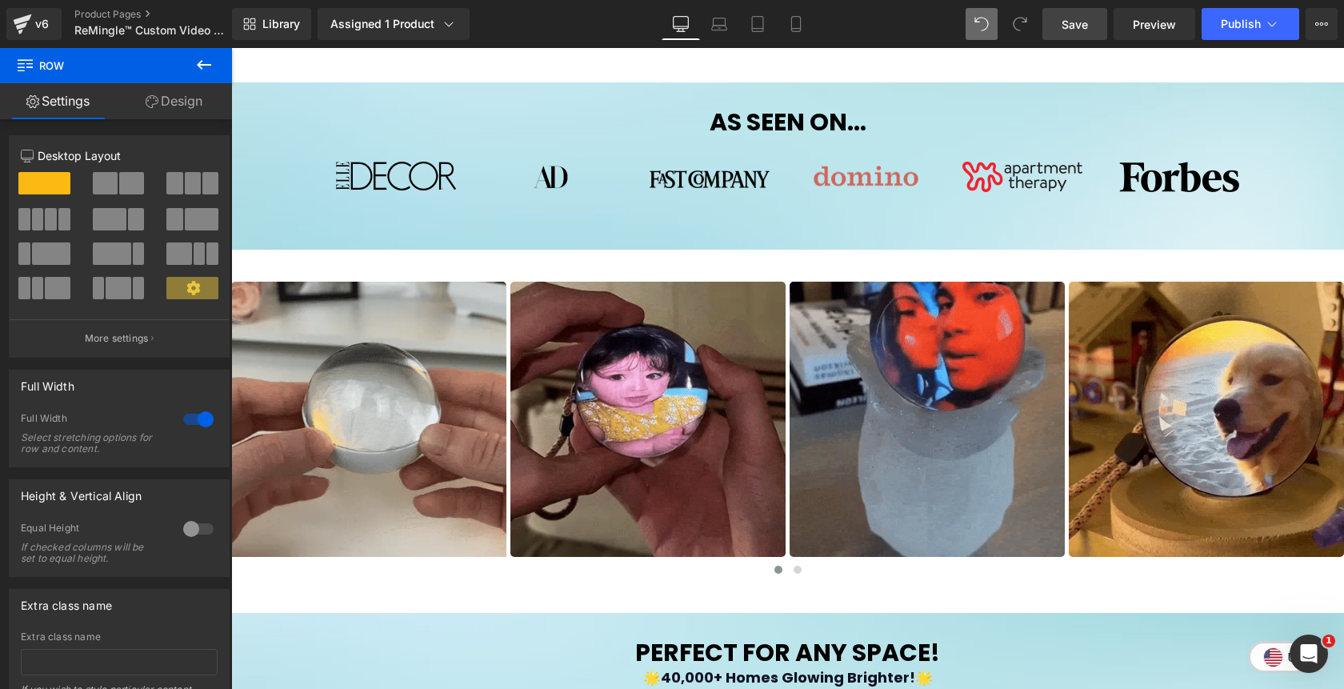
click at [1082, 33] on link "Save" at bounding box center [1074, 24] width 65 height 32
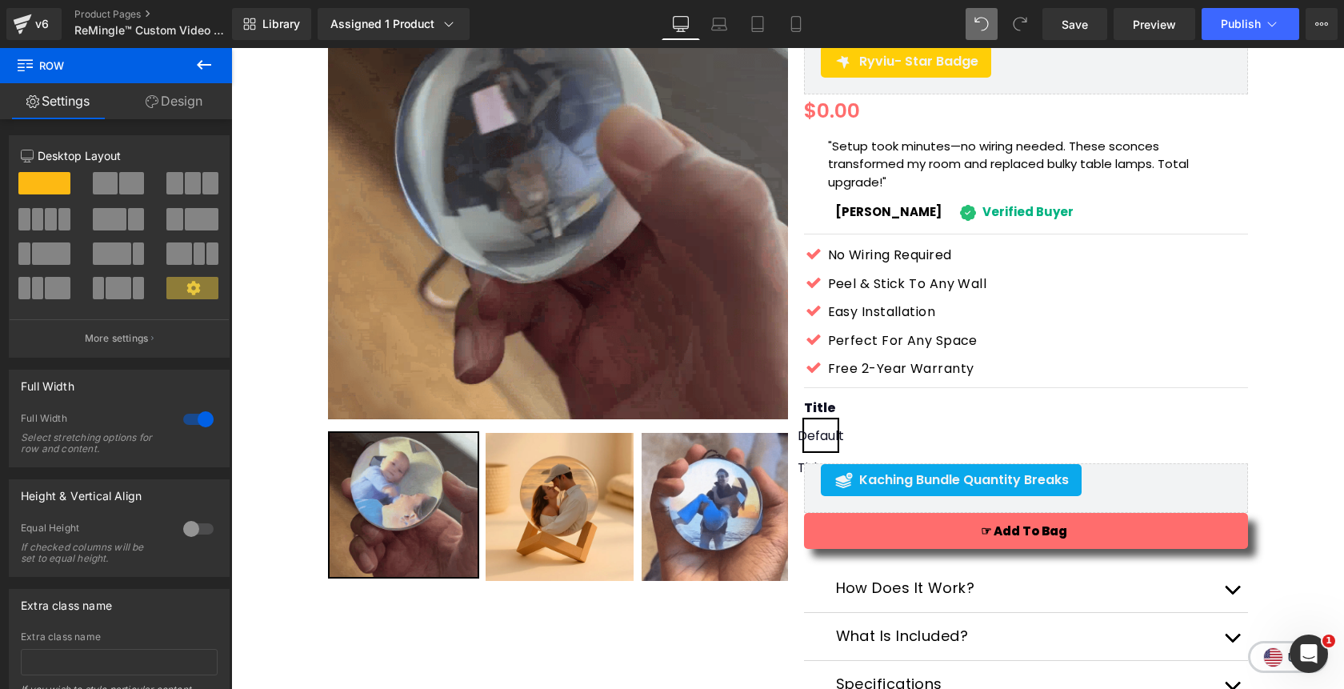
scroll to position [166, 0]
